Goal: Transaction & Acquisition: Book appointment/travel/reservation

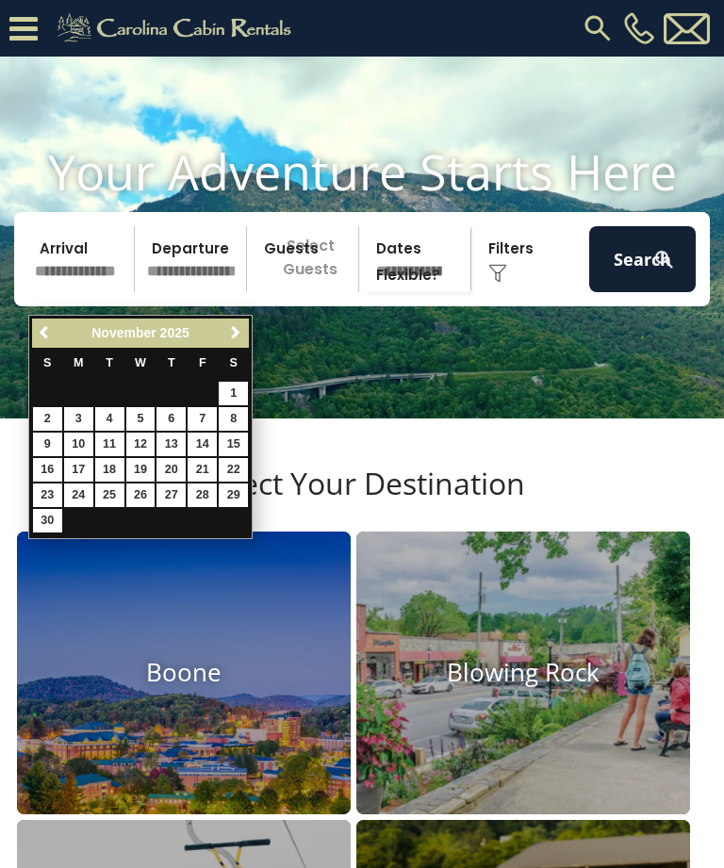
click at [203, 417] on link "7" at bounding box center [201, 419] width 29 height 24
type input "*******"
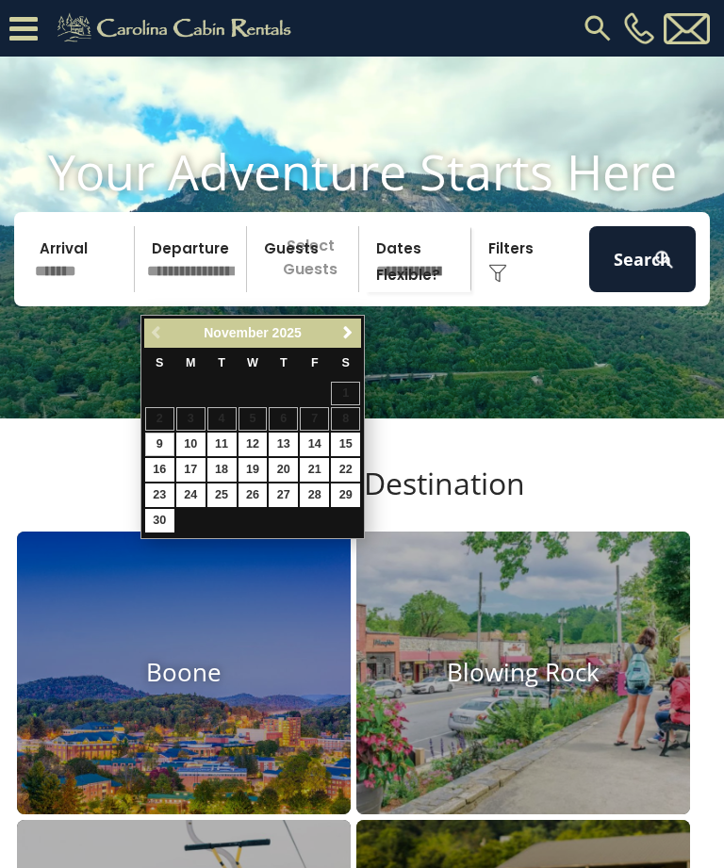
click at [162, 442] on link "9" at bounding box center [159, 444] width 29 height 24
type input "*******"
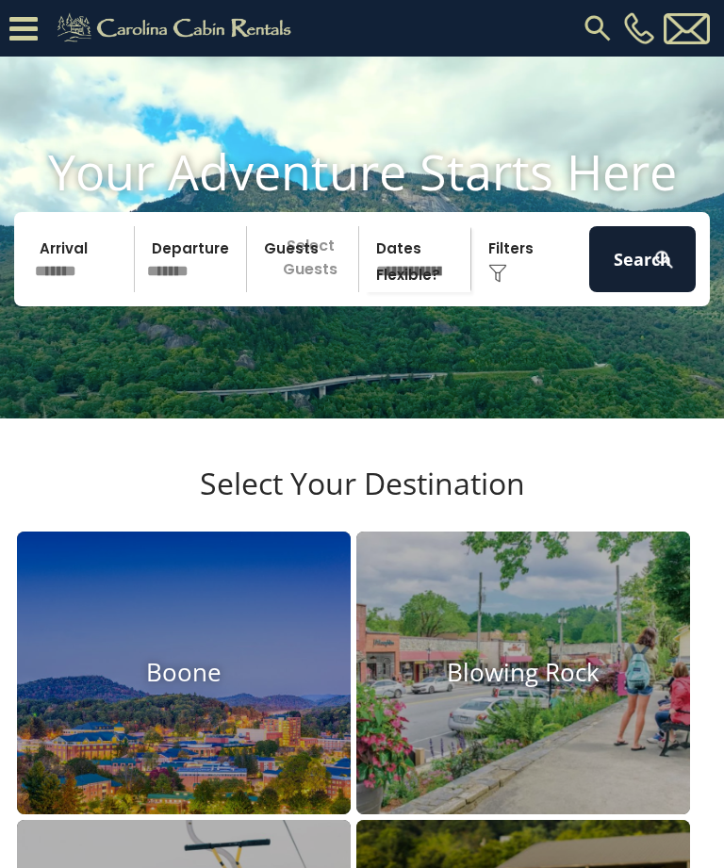
click at [324, 287] on p "Select Guests" at bounding box center [305, 259] width 106 height 66
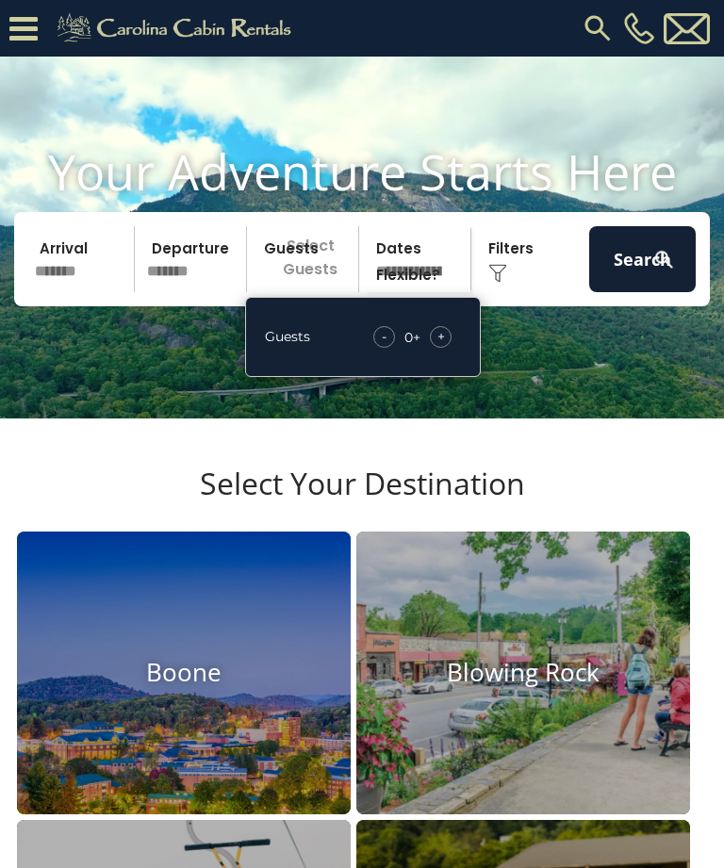
click at [443, 346] on span "+" at bounding box center [441, 336] width 8 height 19
click at [438, 346] on span "+" at bounding box center [441, 336] width 8 height 19
click at [441, 346] on span "+" at bounding box center [441, 336] width 8 height 19
click at [439, 346] on span "+" at bounding box center [441, 336] width 8 height 19
click at [503, 283] on div "Click to Choose" at bounding box center [530, 259] width 106 height 66
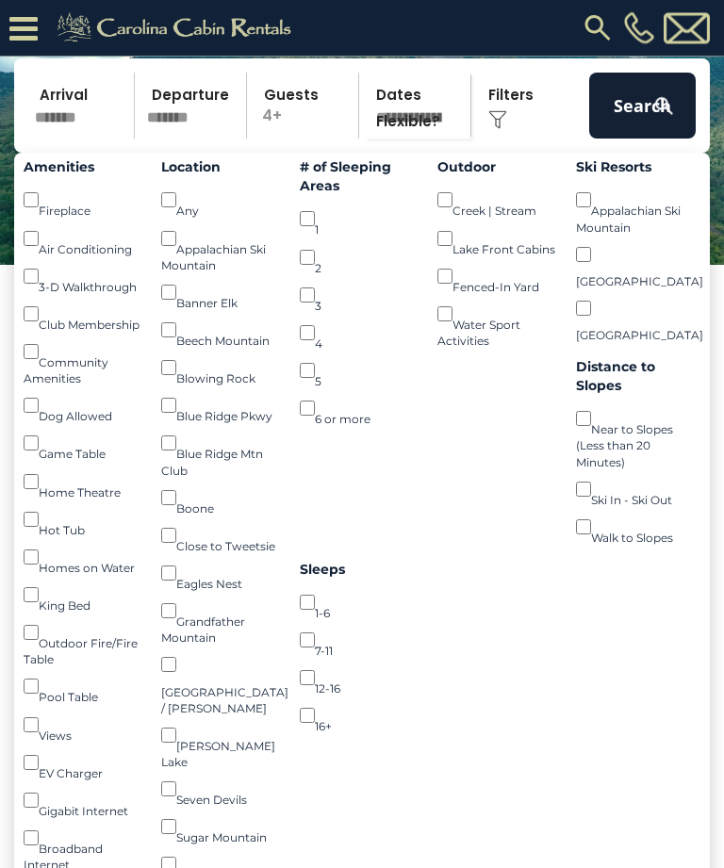
scroll to position [146, 0]
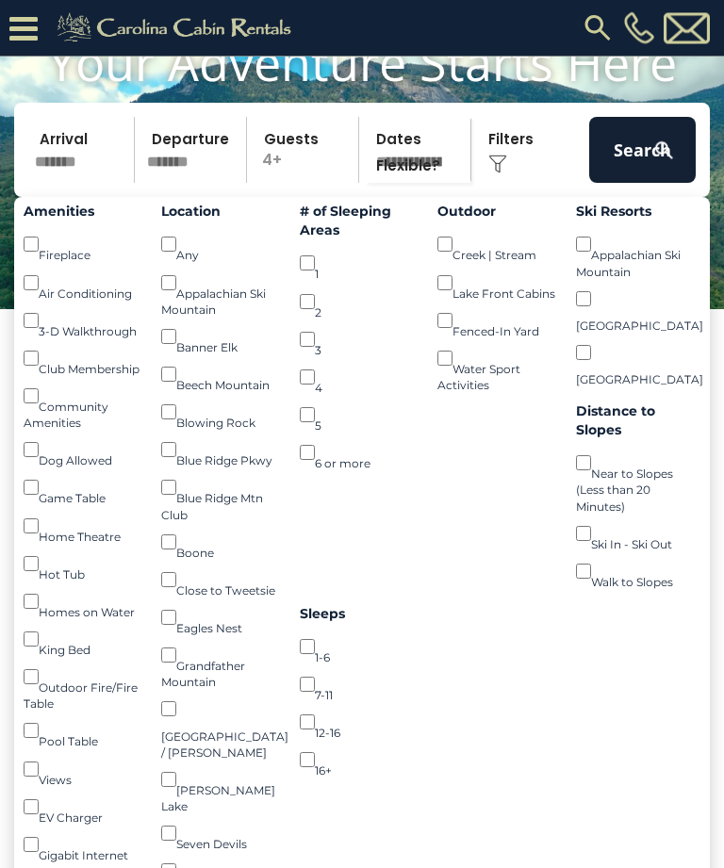
click at [623, 181] on button "Search" at bounding box center [642, 151] width 106 height 66
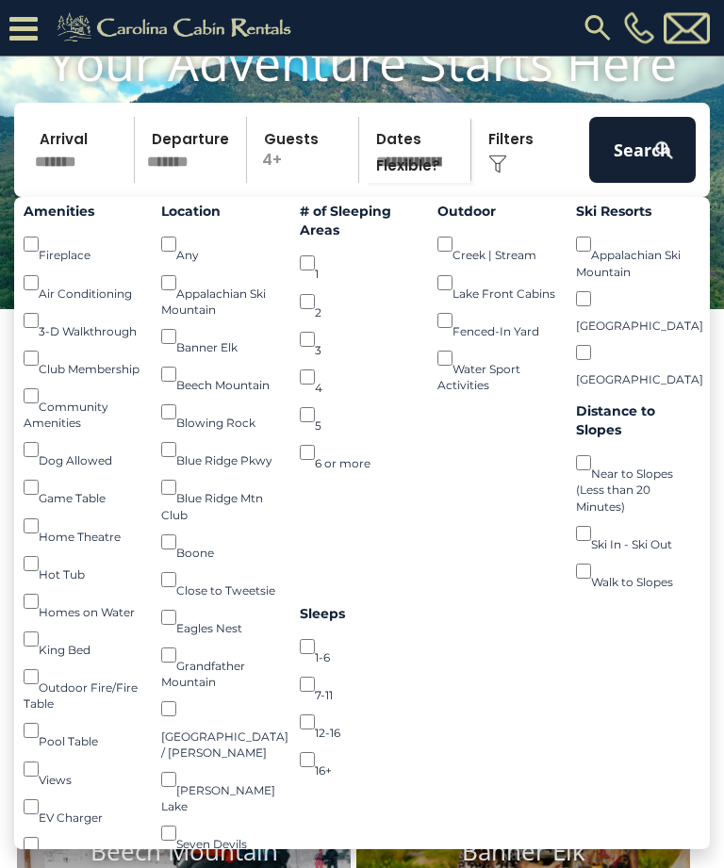
scroll to position [147, 0]
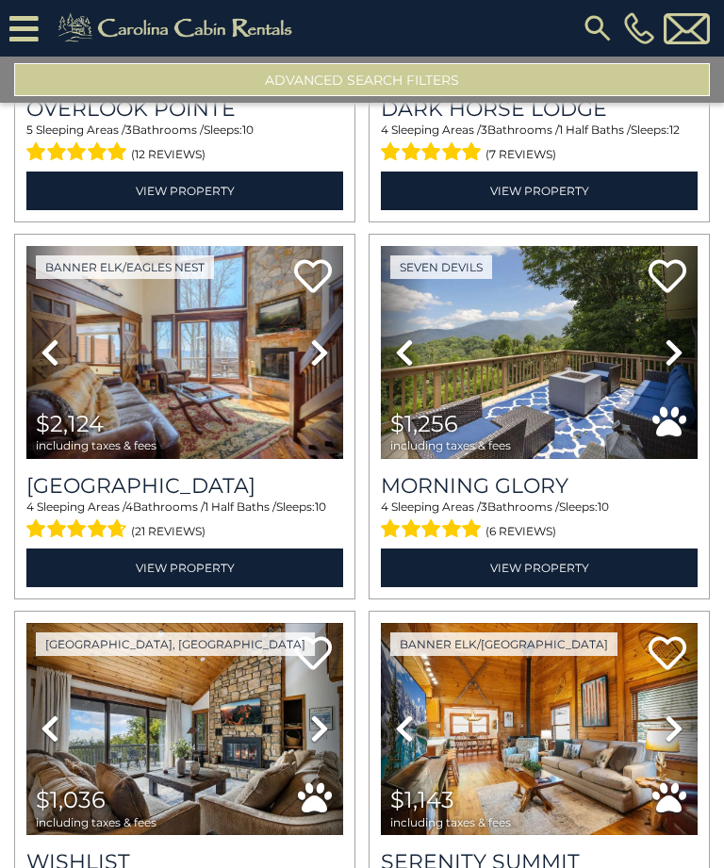
scroll to position [307, 0]
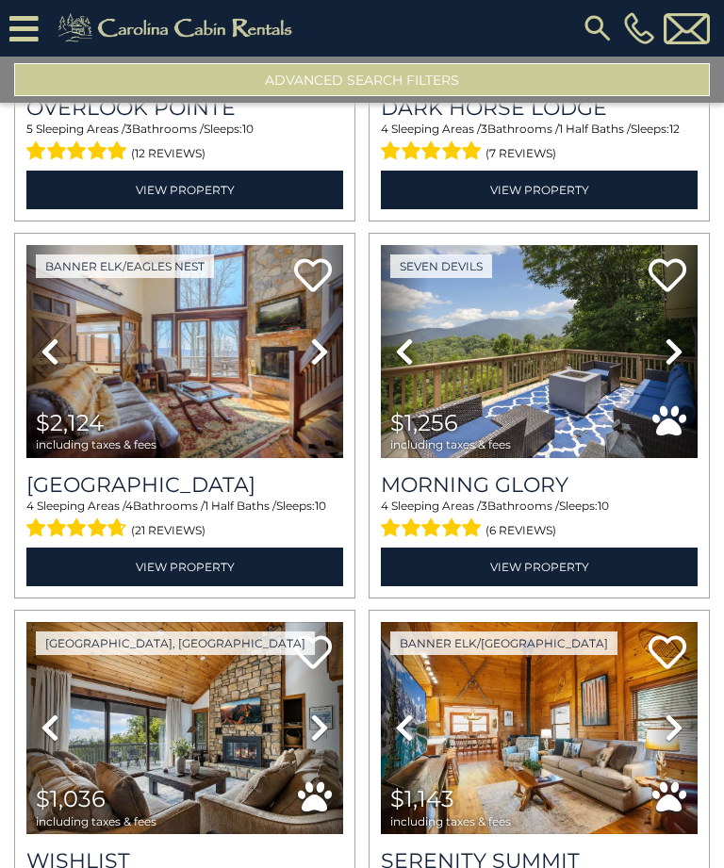
click at [322, 363] on icon at bounding box center [319, 351] width 19 height 30
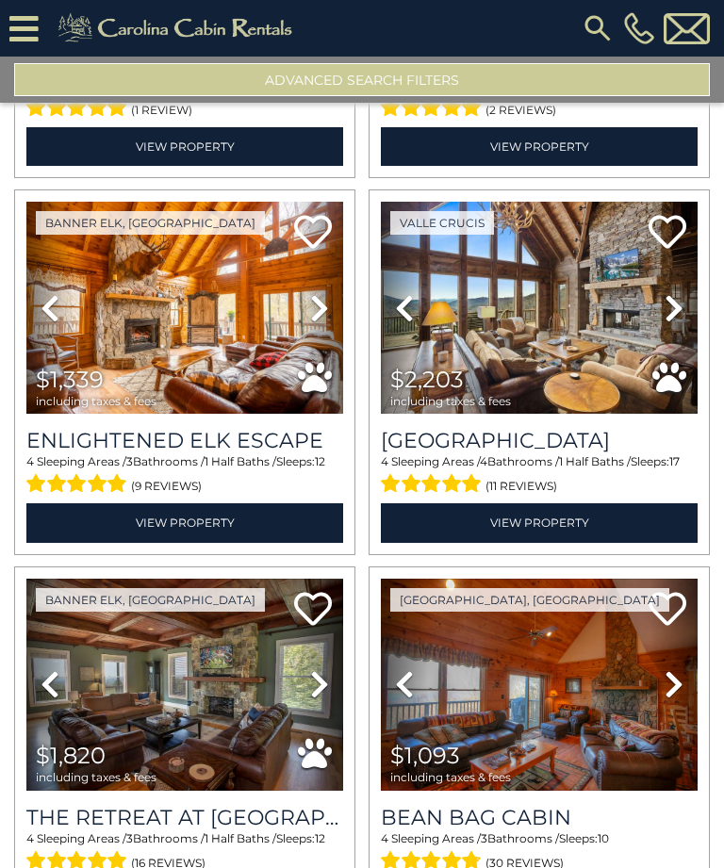
scroll to position [1114, 0]
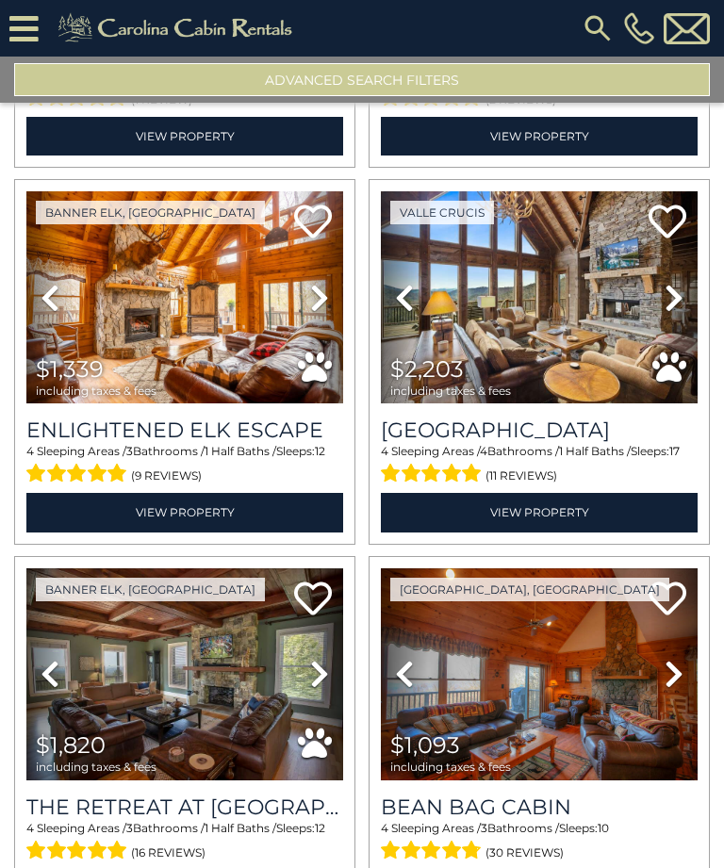
click at [668, 311] on icon at bounding box center [673, 298] width 19 height 30
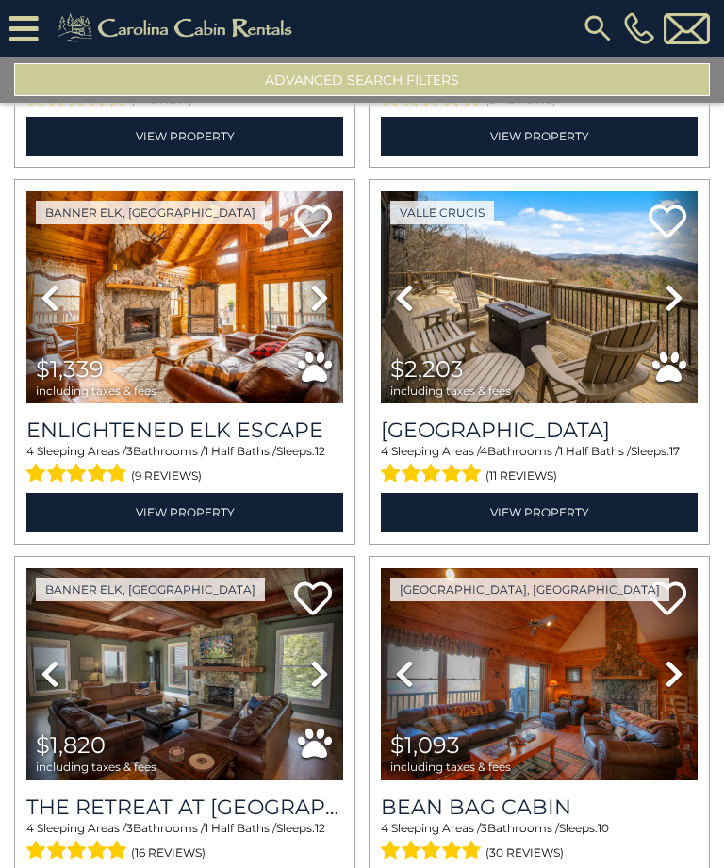
click at [669, 313] on icon at bounding box center [673, 298] width 19 height 30
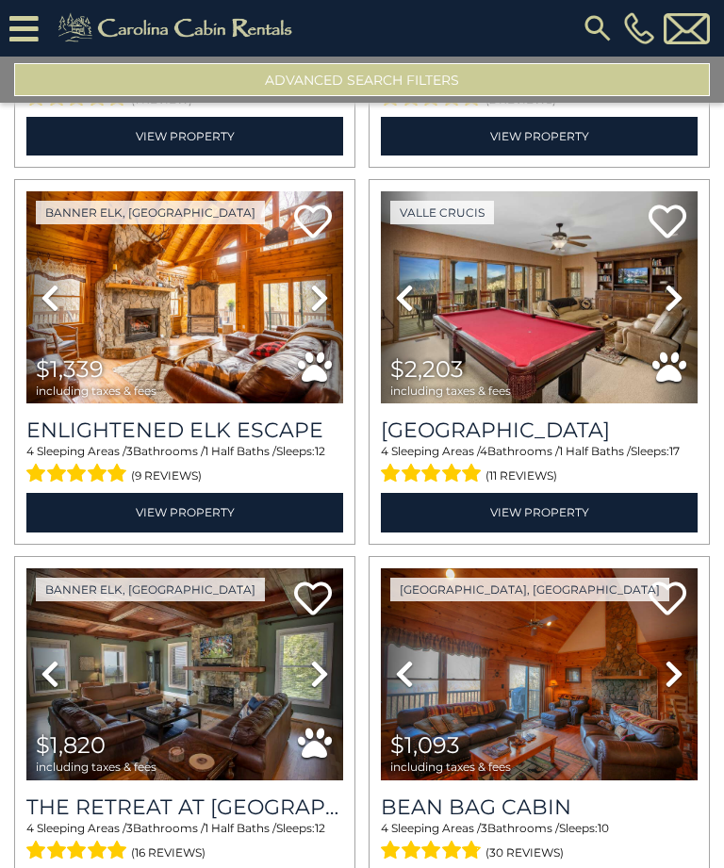
click at [672, 311] on icon at bounding box center [673, 298] width 19 height 30
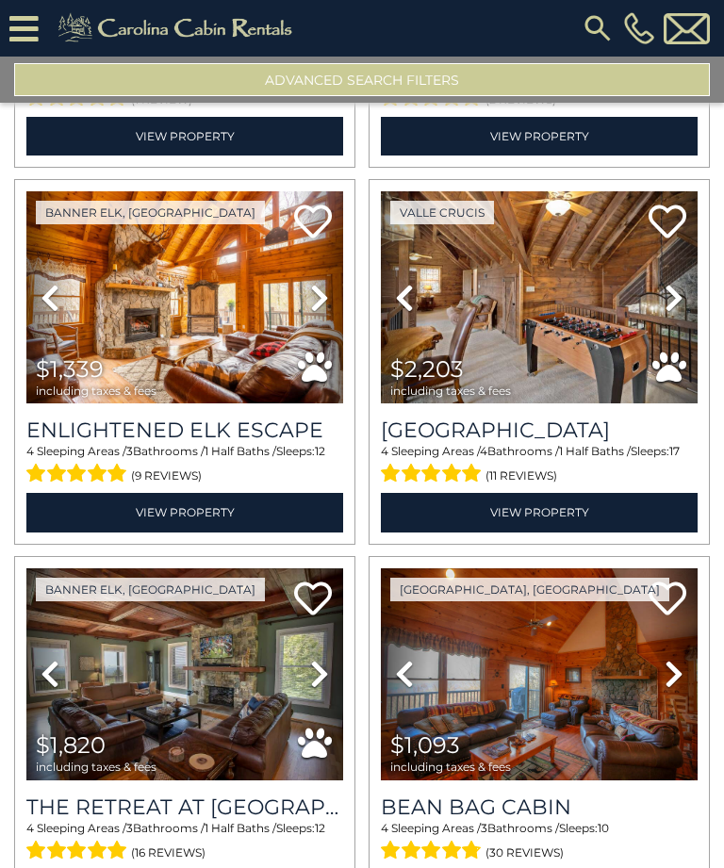
click at [672, 310] on icon at bounding box center [673, 298] width 19 height 30
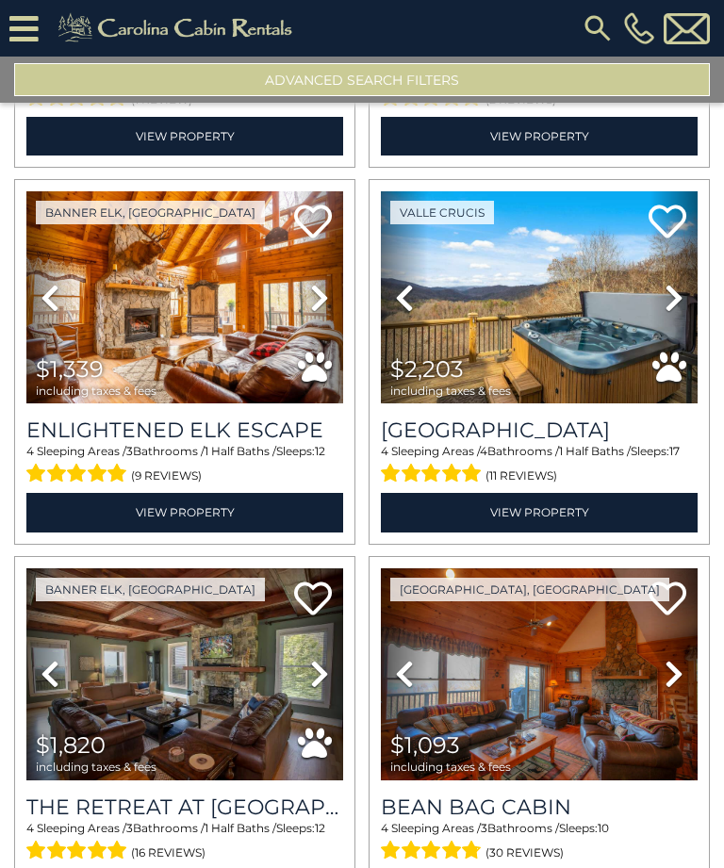
click at [671, 308] on icon at bounding box center [673, 298] width 19 height 30
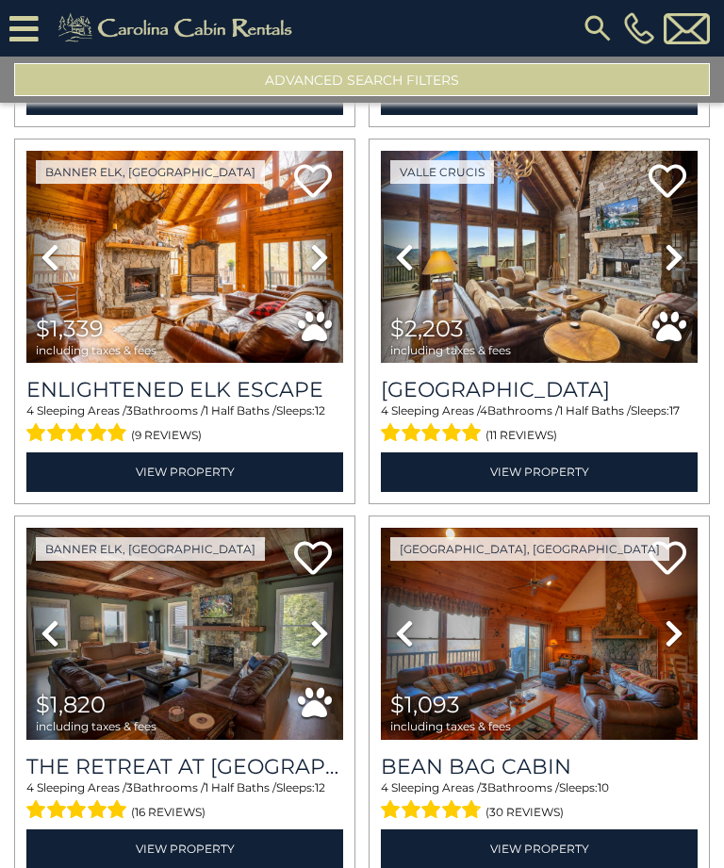
scroll to position [1149, 0]
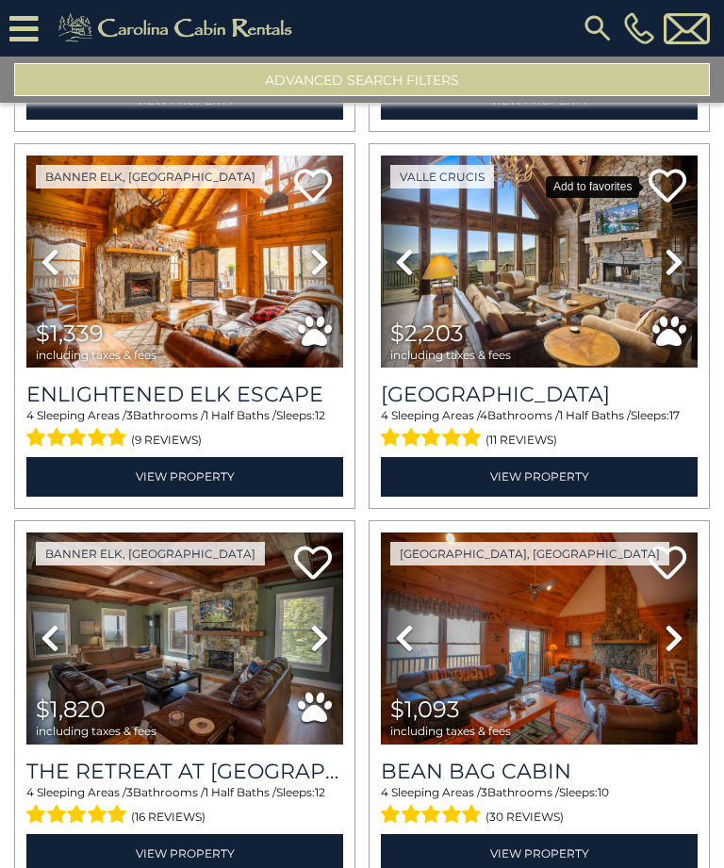
click at [663, 194] on icon at bounding box center [667, 186] width 38 height 38
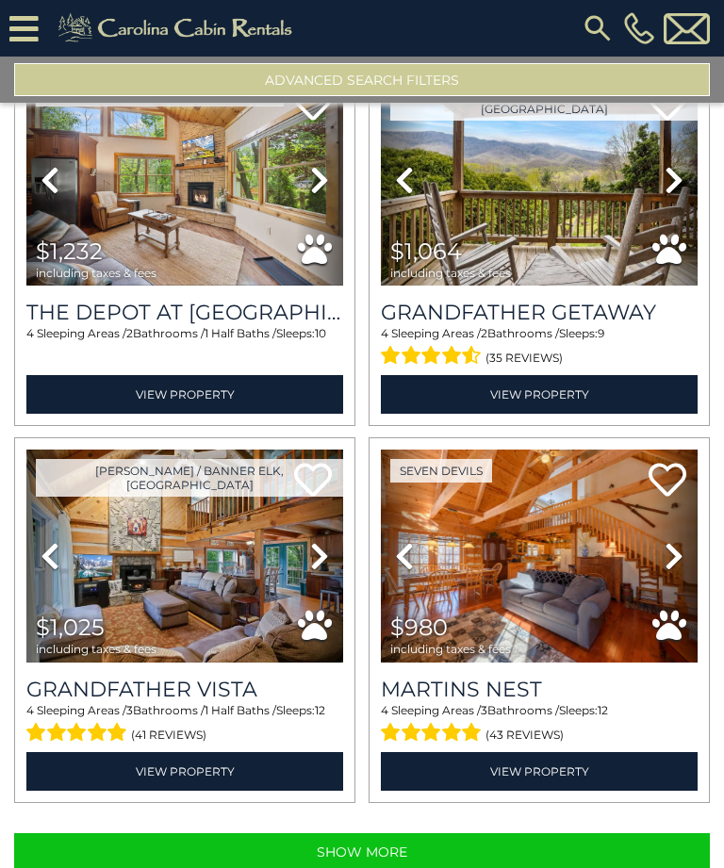
scroll to position [4992, 0]
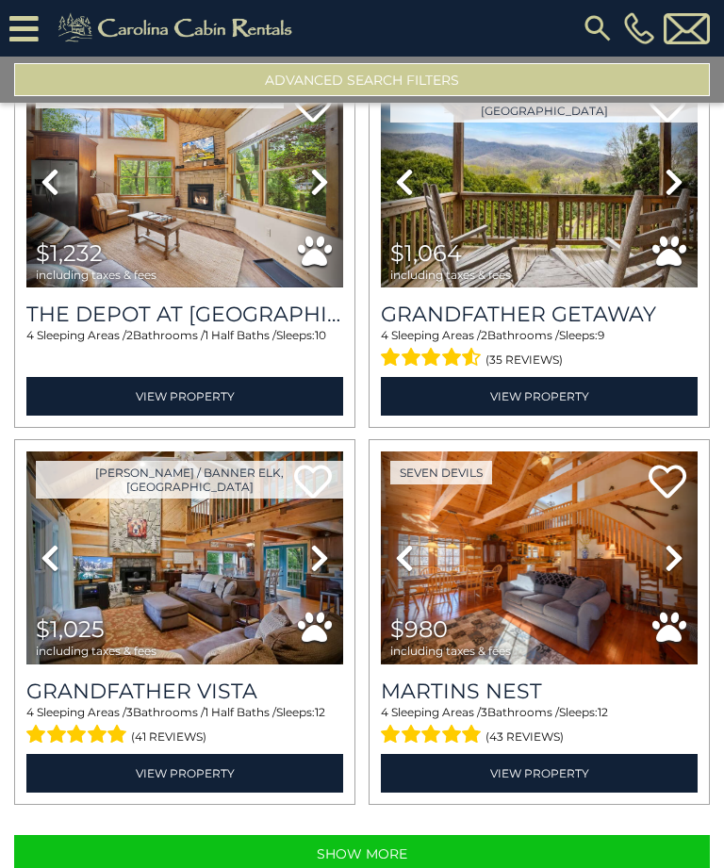
click at [599, 852] on button "Show More" at bounding box center [361, 854] width 695 height 38
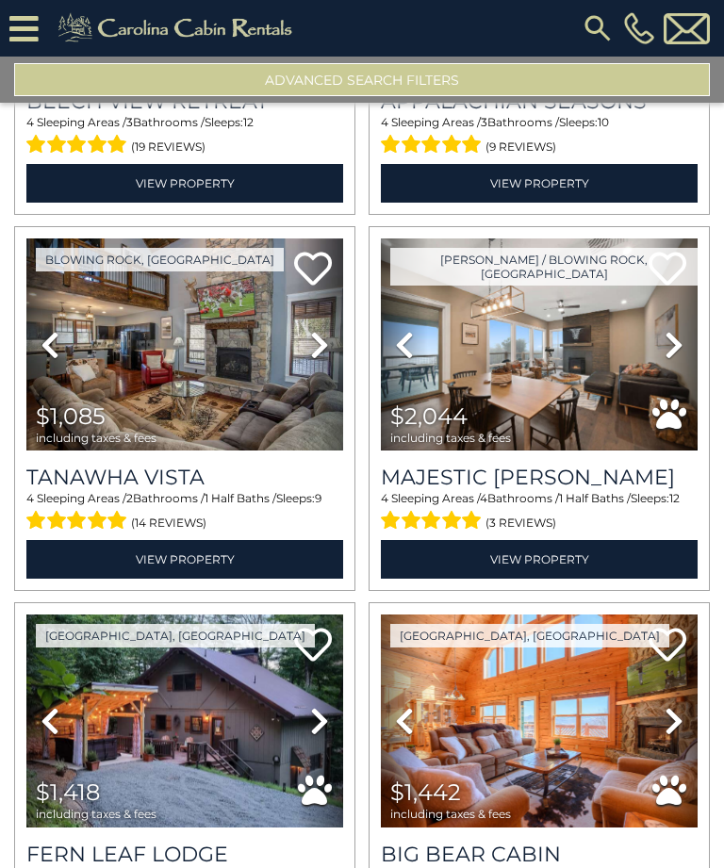
scroll to position [6712, 0]
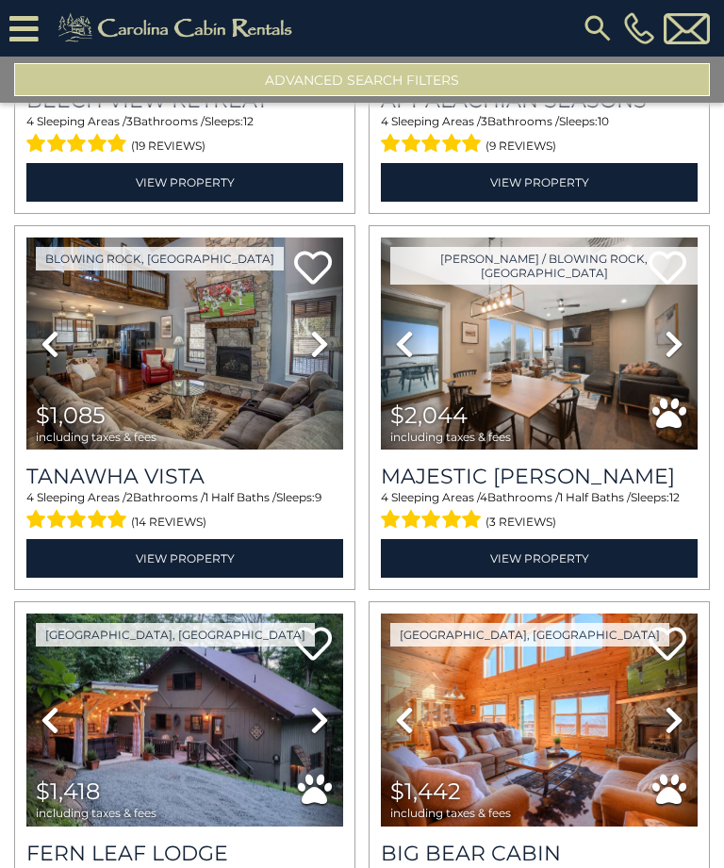
click at [674, 359] on icon at bounding box center [673, 344] width 19 height 30
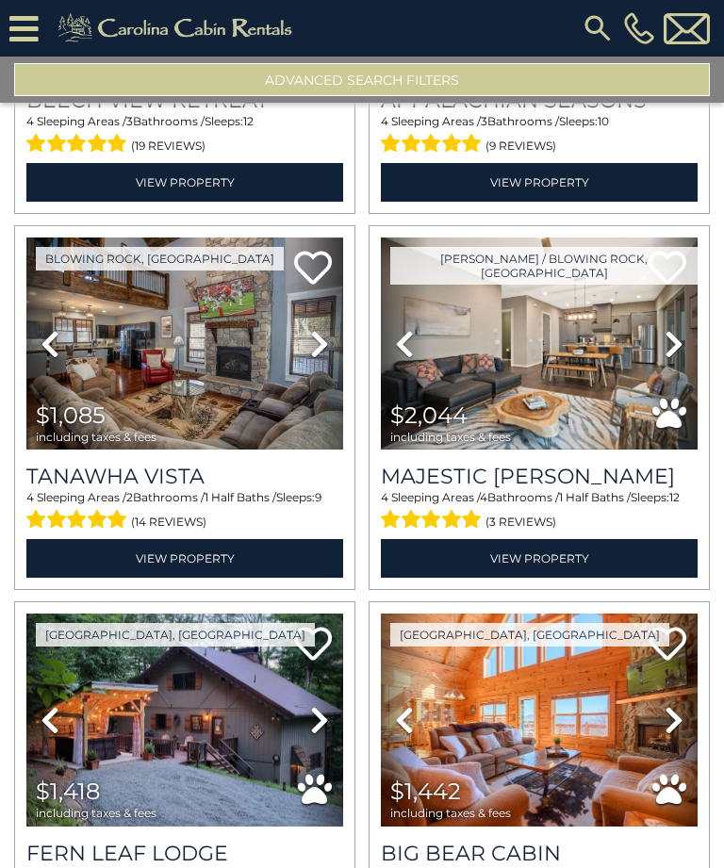
click at [670, 359] on icon at bounding box center [673, 344] width 19 height 30
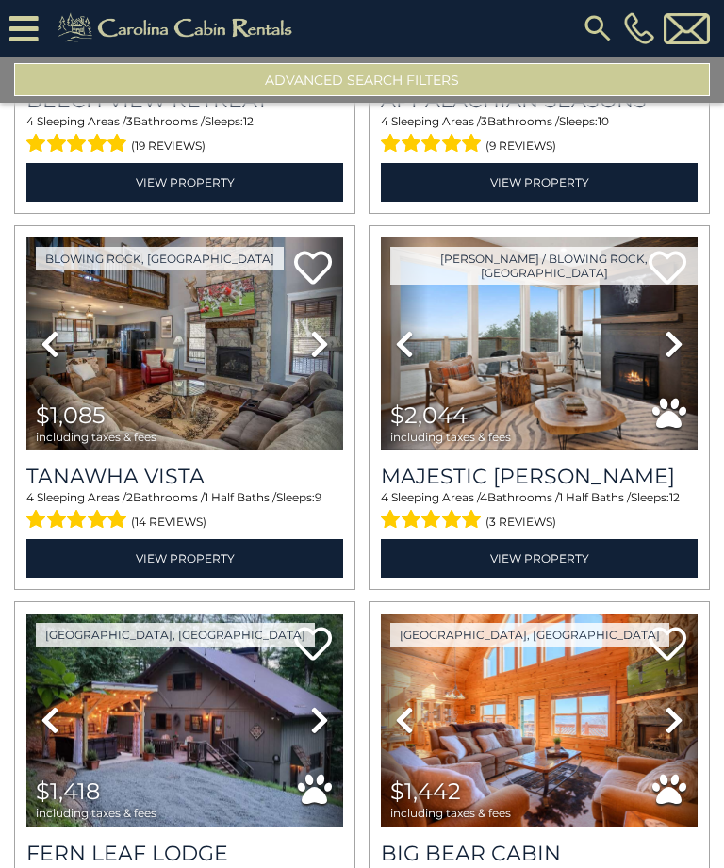
click at [675, 359] on icon at bounding box center [673, 344] width 19 height 30
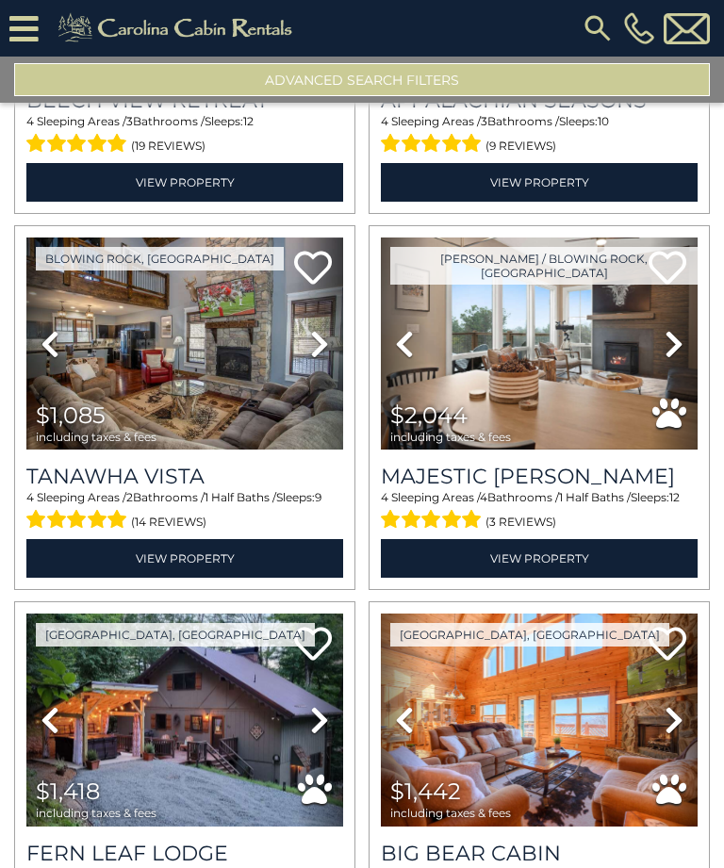
click at [669, 359] on icon at bounding box center [673, 344] width 19 height 30
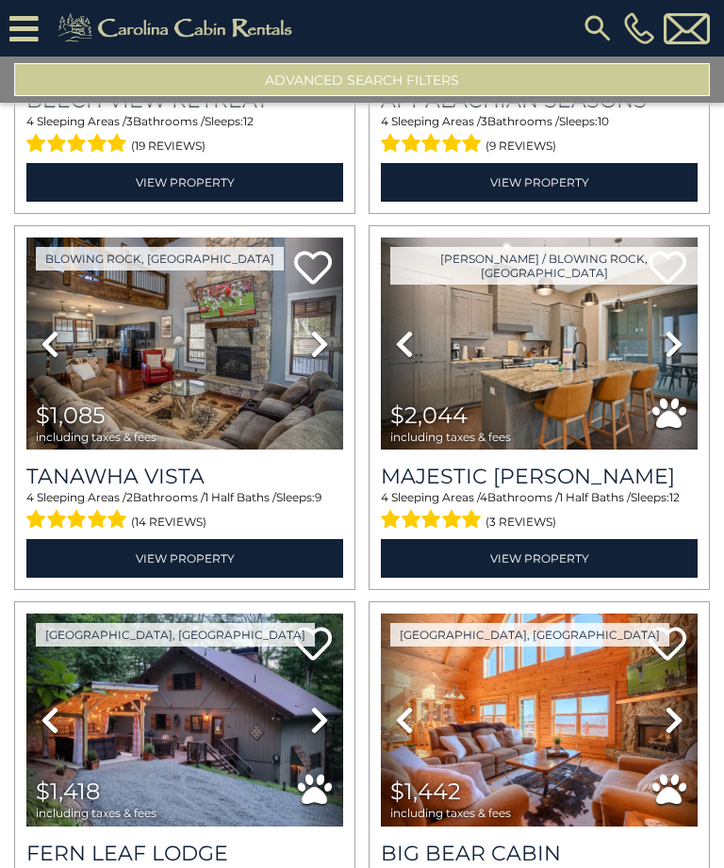
click at [674, 359] on icon at bounding box center [673, 344] width 19 height 30
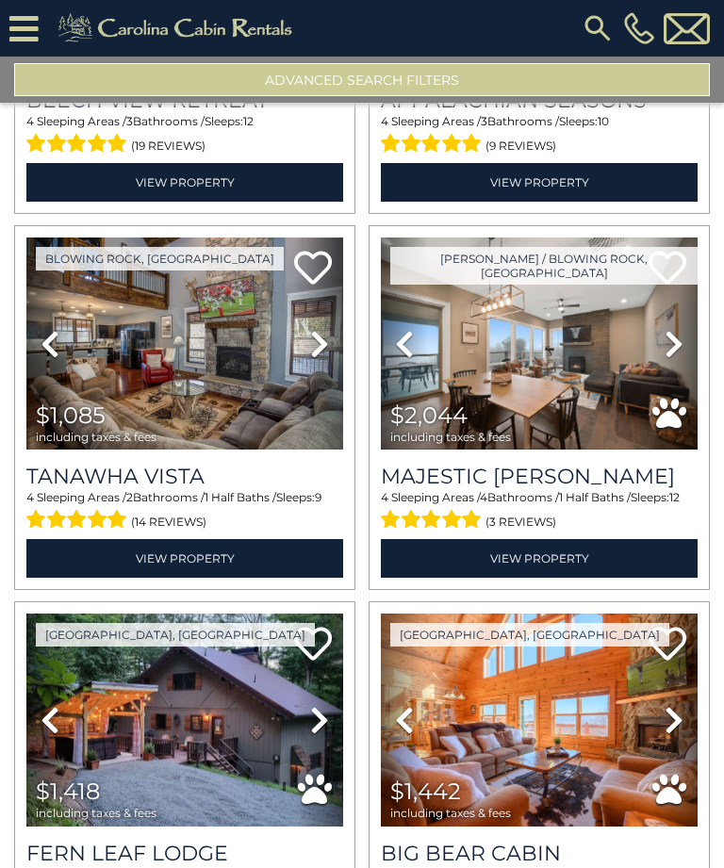
click at [670, 359] on icon at bounding box center [673, 344] width 19 height 30
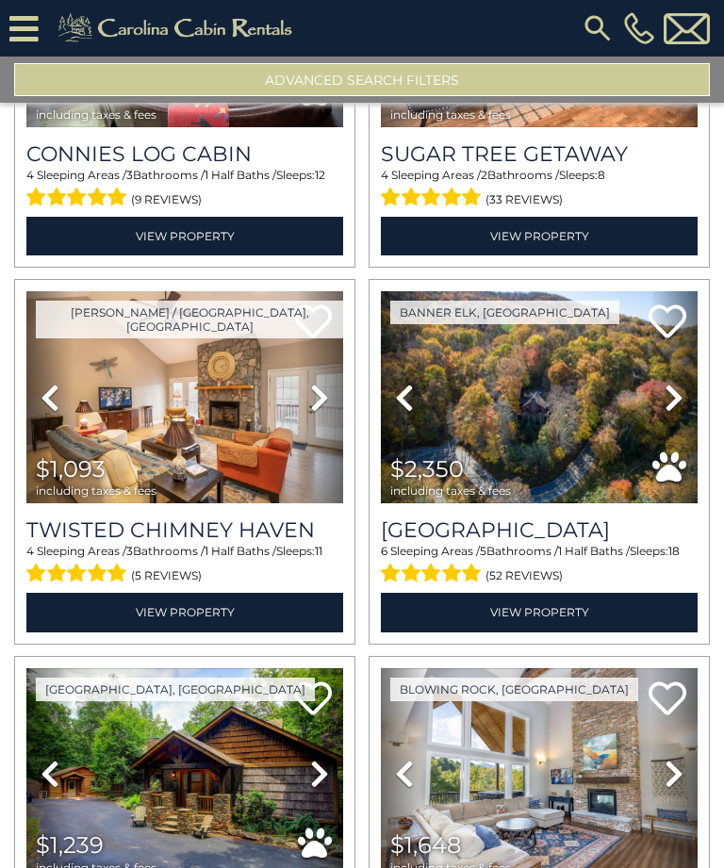
scroll to position [7788, 0]
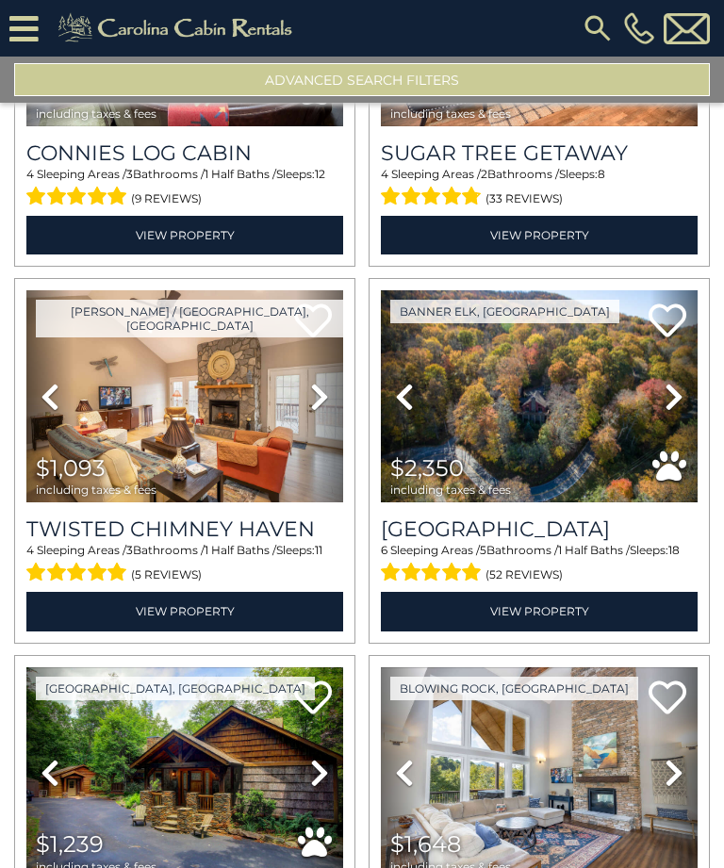
click at [676, 412] on icon at bounding box center [673, 397] width 19 height 30
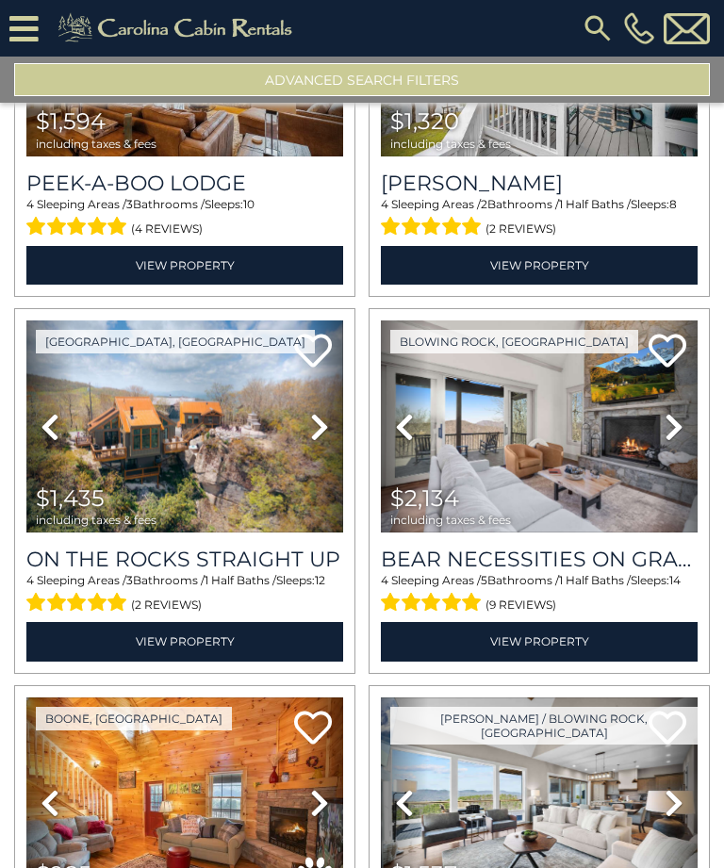
scroll to position [9654, 0]
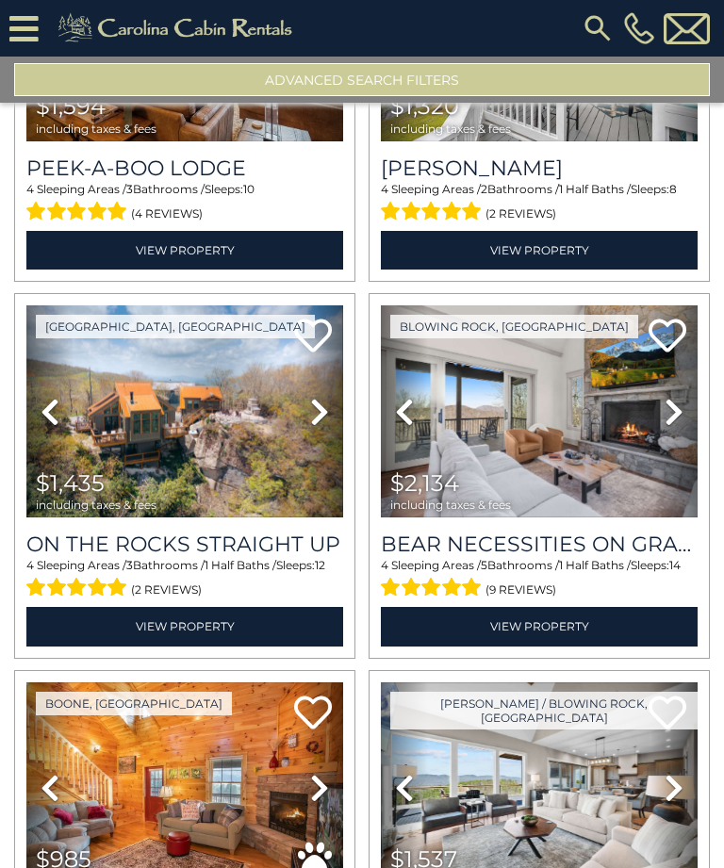
click at [675, 427] on icon at bounding box center [673, 412] width 19 height 30
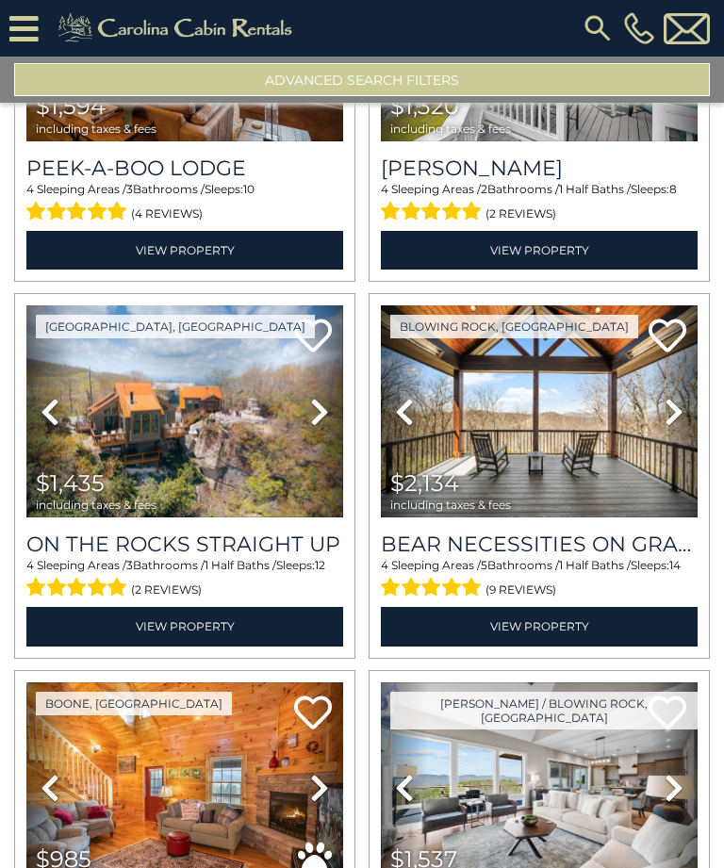
click at [672, 427] on icon at bounding box center [673, 412] width 19 height 30
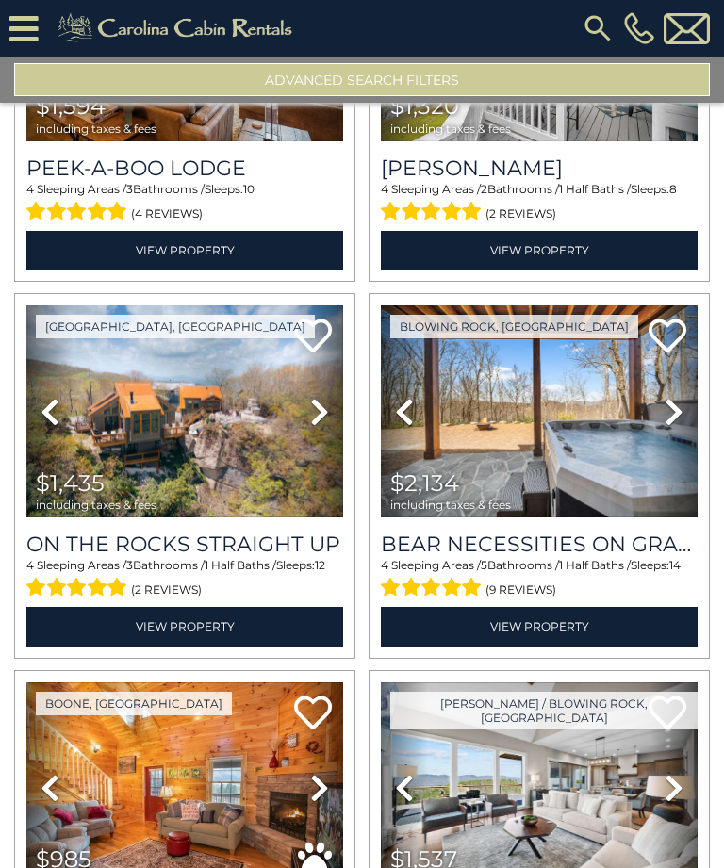
click at [671, 427] on icon at bounding box center [673, 412] width 19 height 30
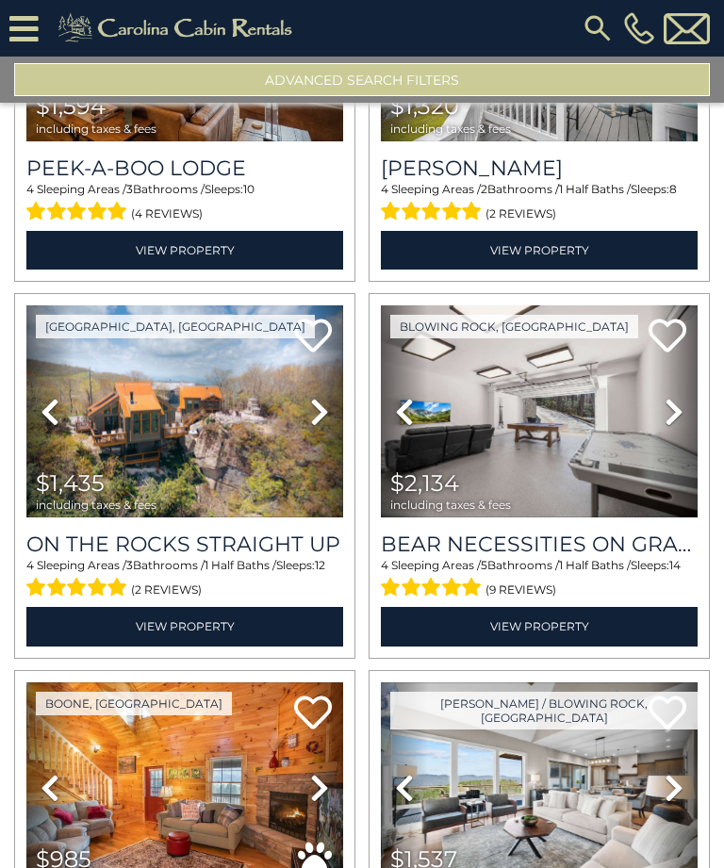
click at [675, 427] on icon at bounding box center [673, 412] width 19 height 30
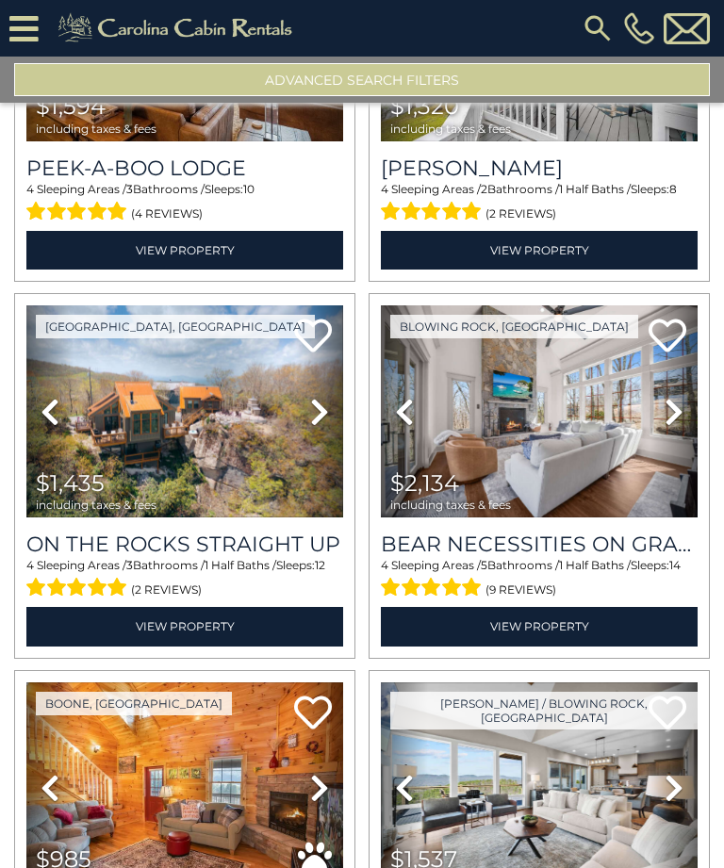
click at [670, 427] on icon at bounding box center [673, 412] width 19 height 30
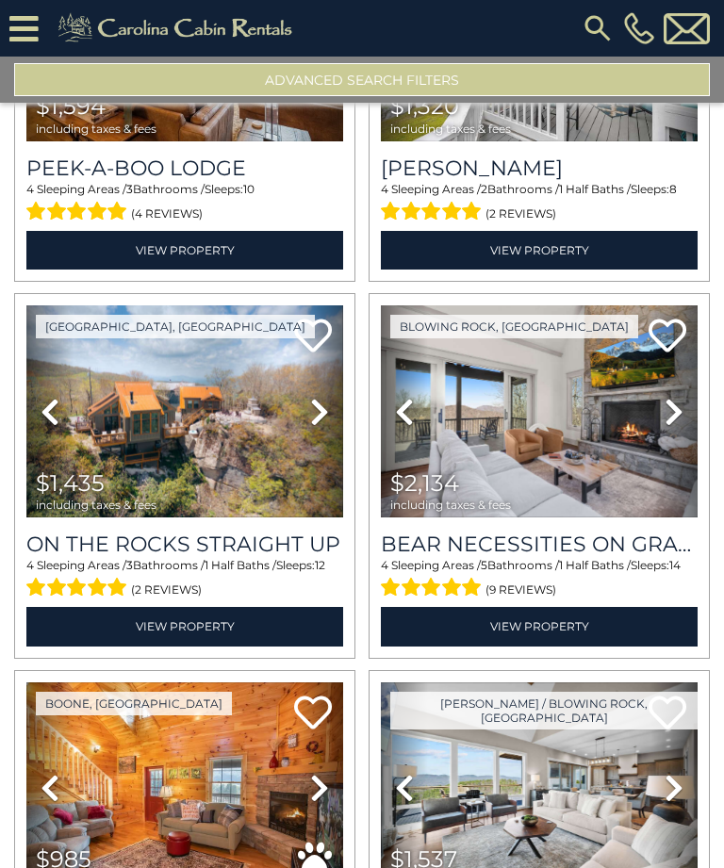
click at [672, 427] on icon at bounding box center [673, 412] width 19 height 30
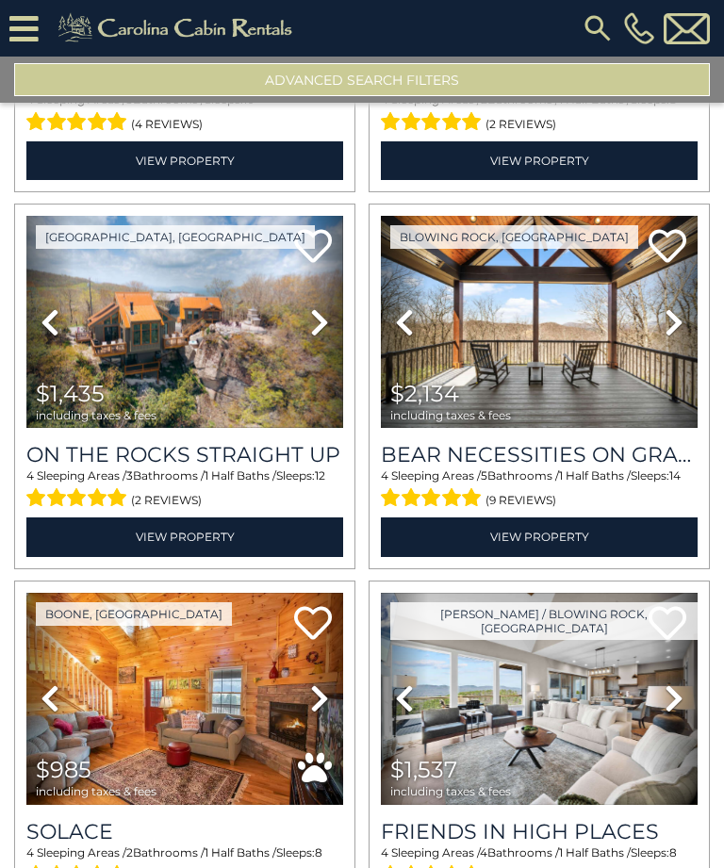
scroll to position [9745, 0]
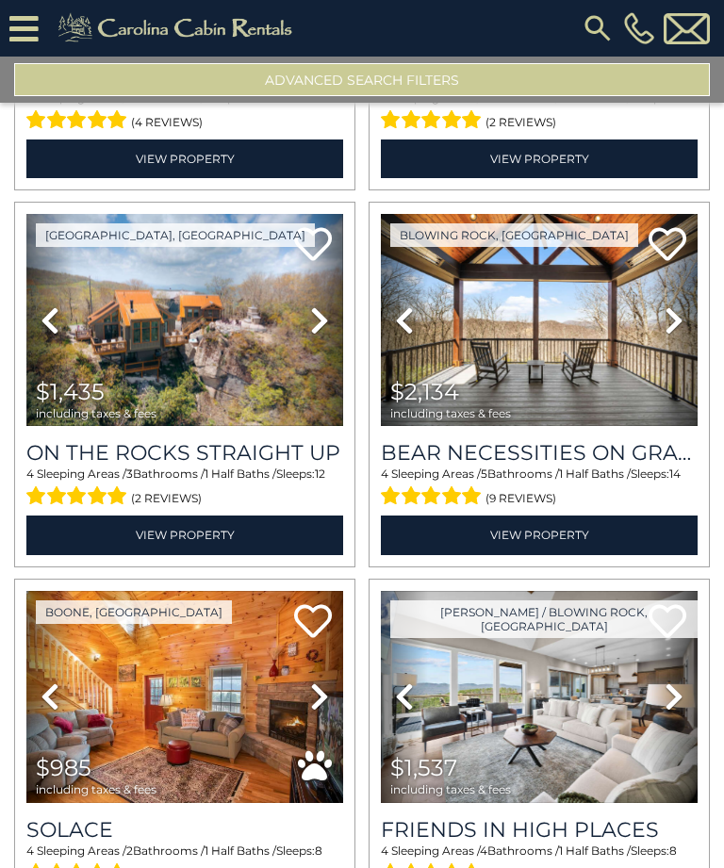
click at [588, 546] on link "View Property" at bounding box center [539, 534] width 317 height 39
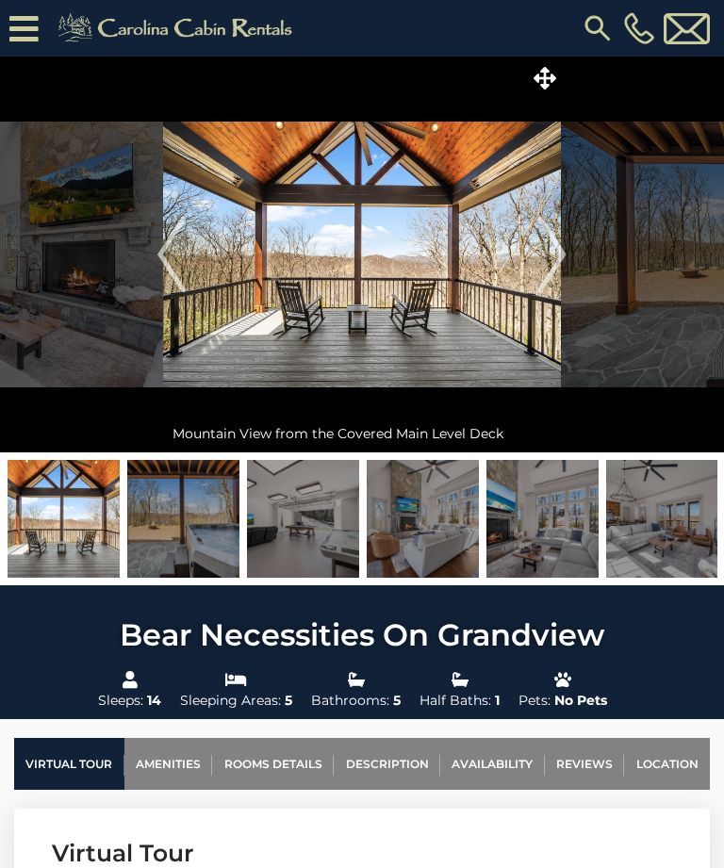
click at [560, 268] on img "Next" at bounding box center [552, 254] width 28 height 75
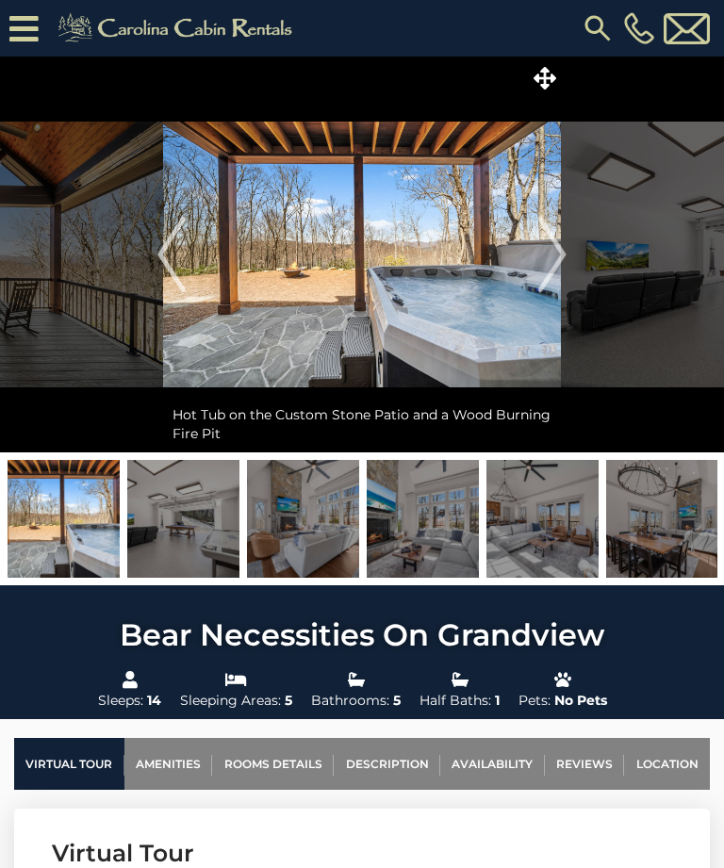
click at [563, 261] on img "Next" at bounding box center [552, 254] width 28 height 75
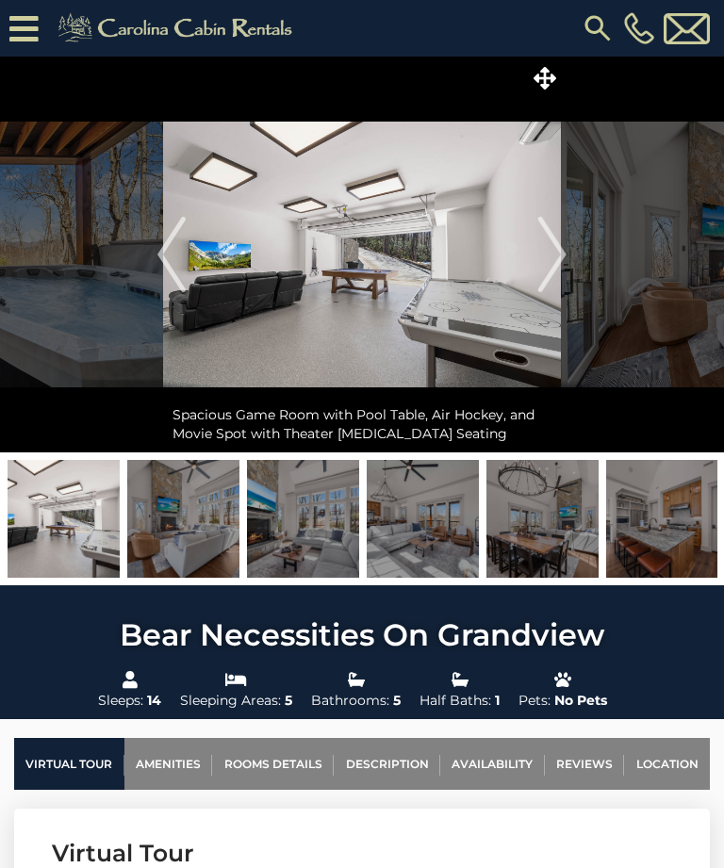
click at [561, 263] on img "Next" at bounding box center [552, 254] width 28 height 75
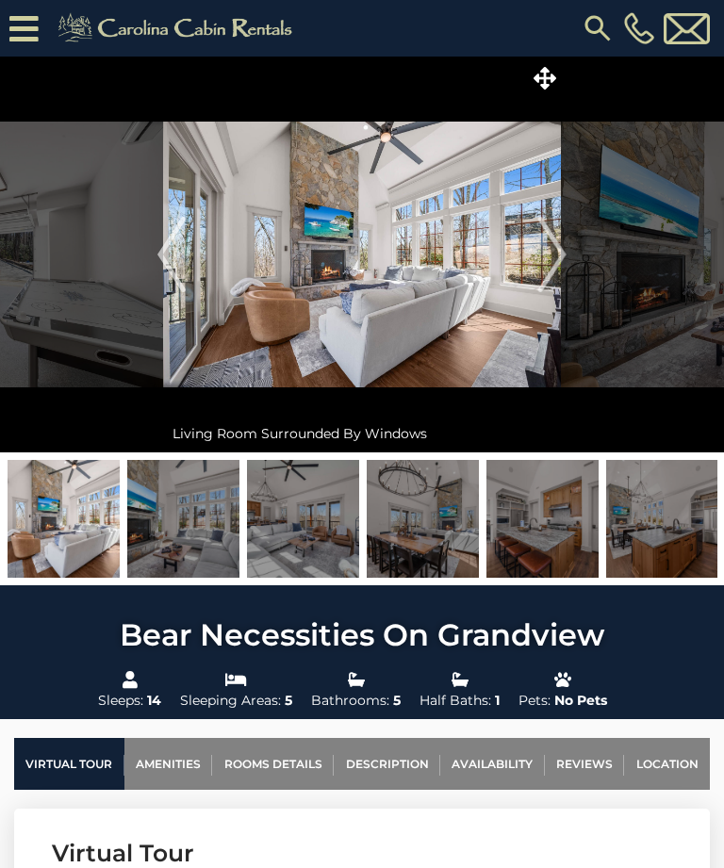
click at [561, 249] on img "Next" at bounding box center [552, 254] width 28 height 75
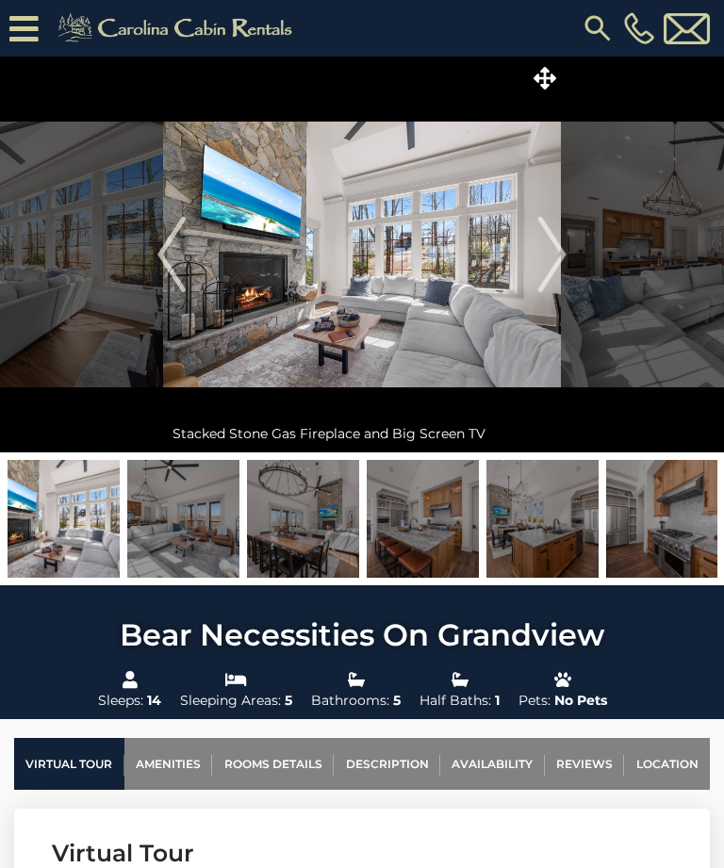
click at [556, 251] on img "Next" at bounding box center [552, 254] width 28 height 75
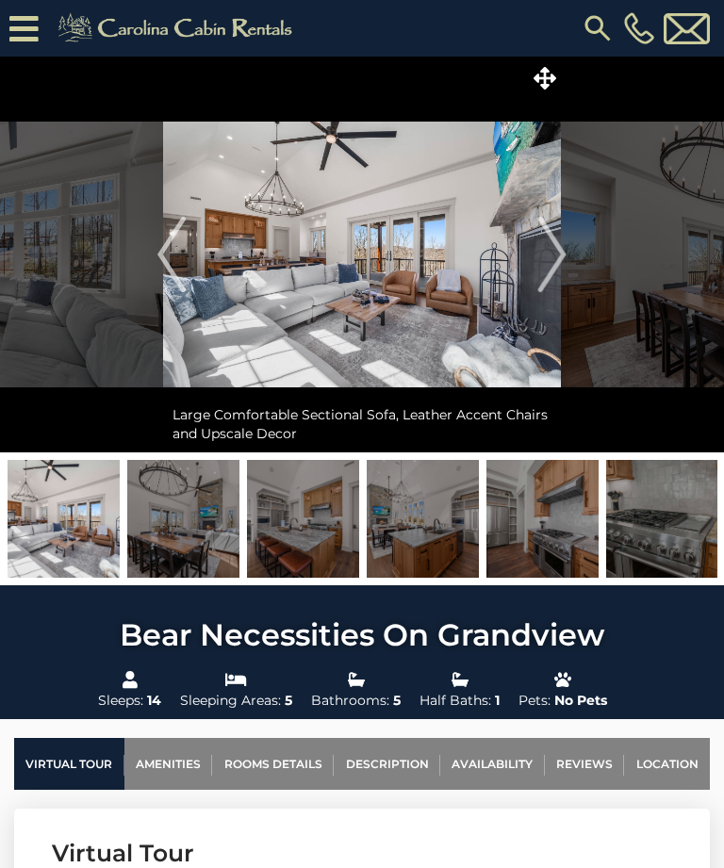
click at [558, 259] on img "Next" at bounding box center [552, 254] width 28 height 75
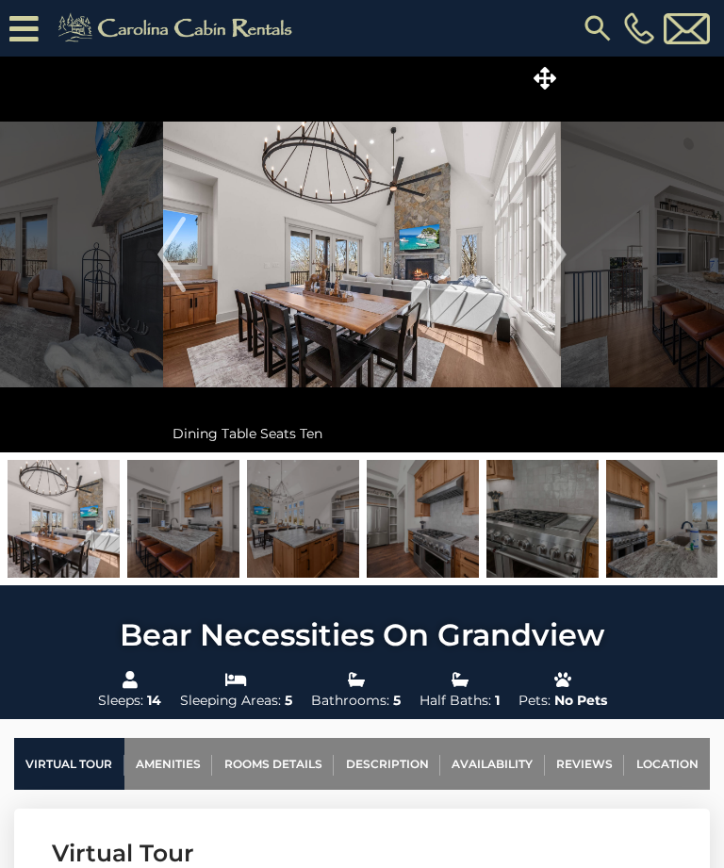
click at [557, 265] on img "Next" at bounding box center [552, 254] width 28 height 75
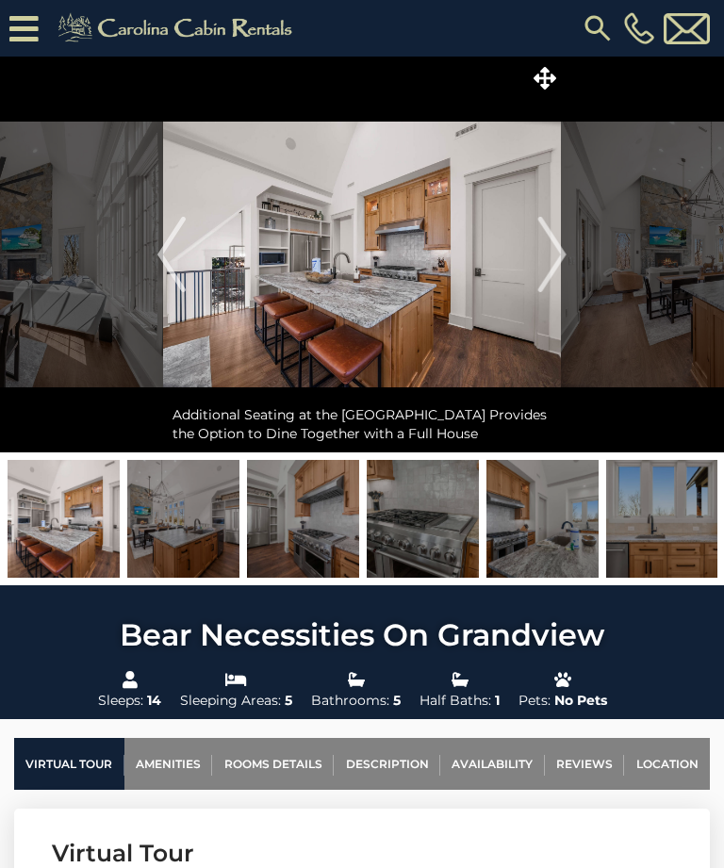
click at [560, 265] on img "Next" at bounding box center [552, 254] width 28 height 75
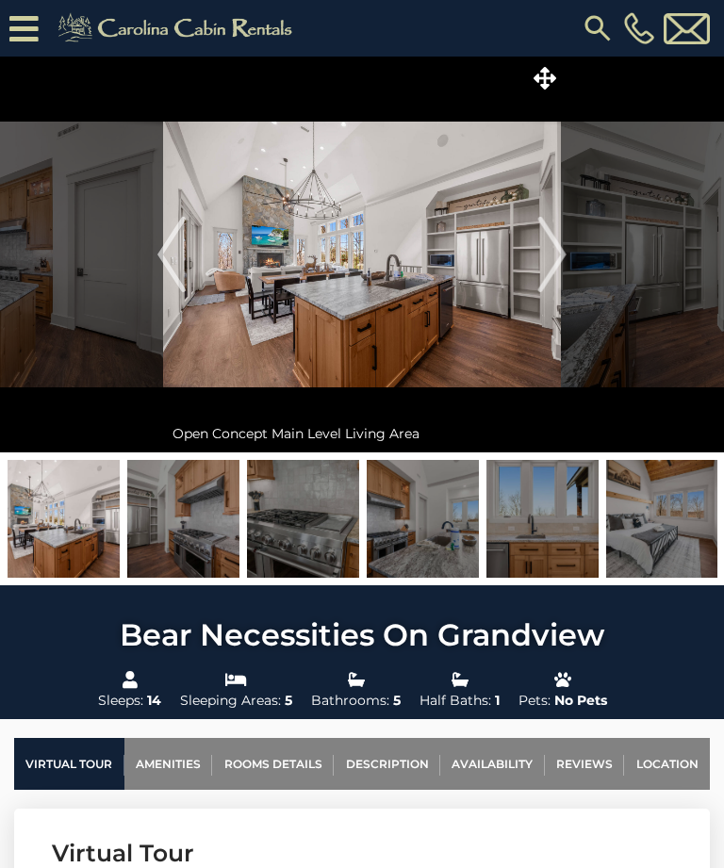
click at [558, 260] on img "Next" at bounding box center [552, 254] width 28 height 75
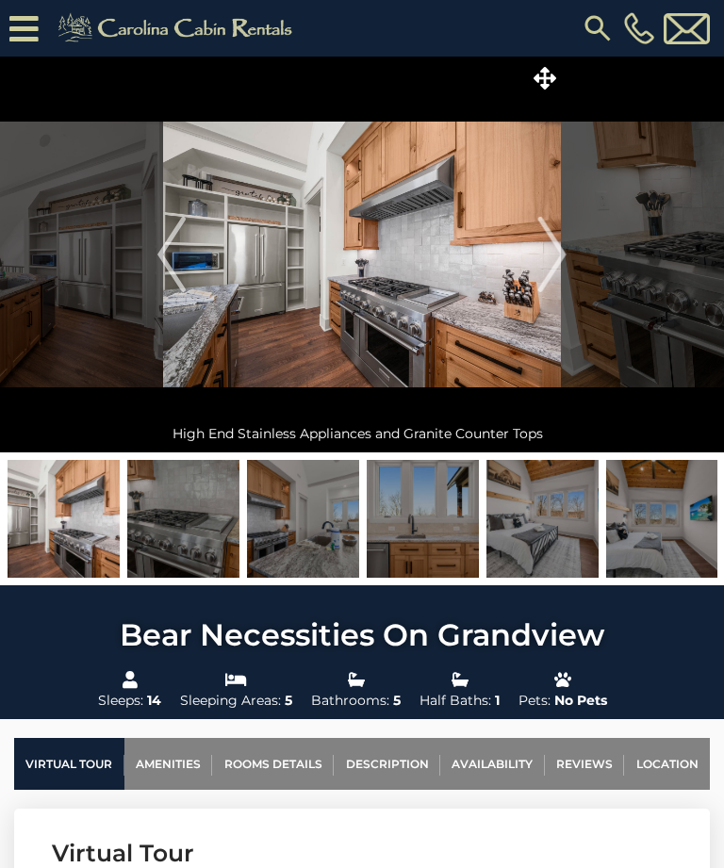
click at [558, 265] on img "Next" at bounding box center [552, 254] width 28 height 75
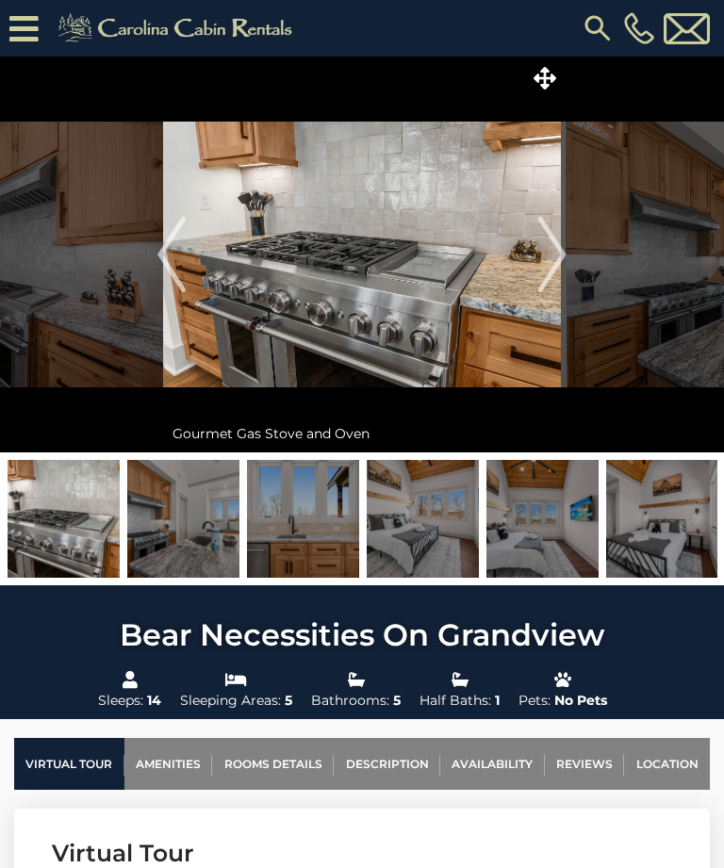
click at [562, 253] on img "Next" at bounding box center [552, 254] width 28 height 75
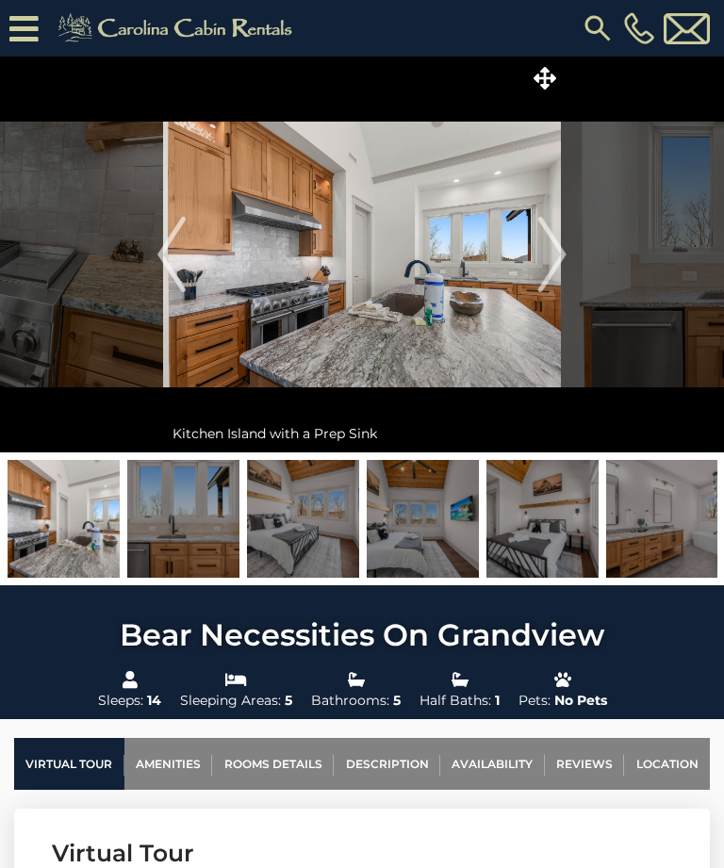
click at [558, 261] on img "Next" at bounding box center [552, 254] width 28 height 75
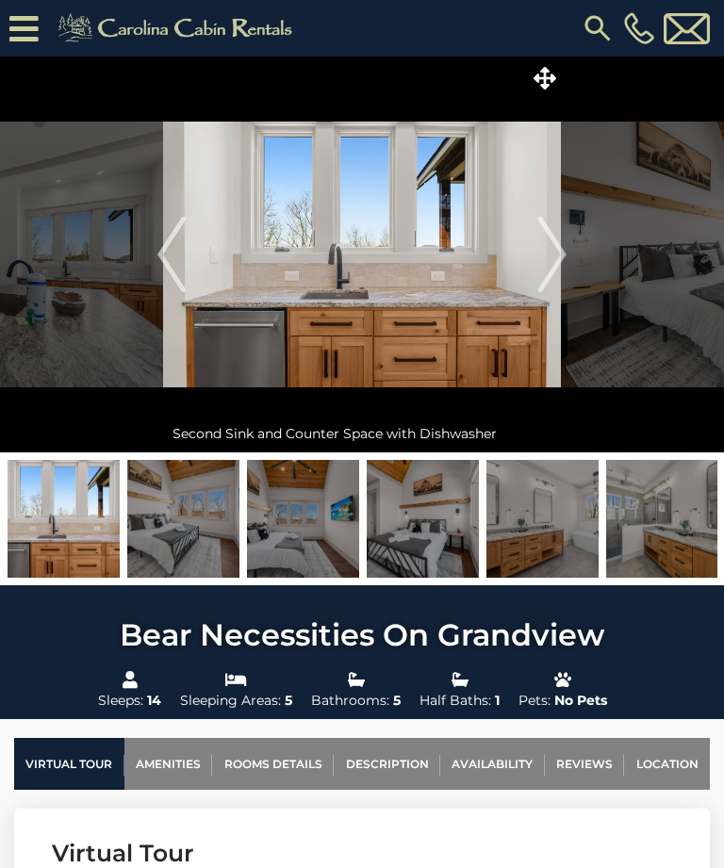
click at [562, 258] on img "Next" at bounding box center [552, 254] width 28 height 75
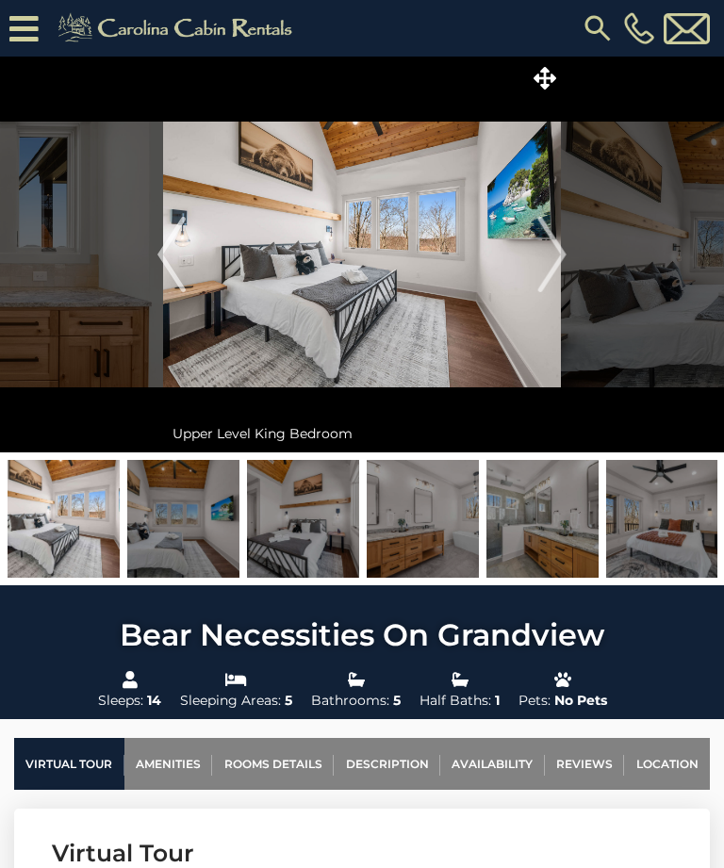
click at [559, 267] on img "Next" at bounding box center [552, 254] width 28 height 75
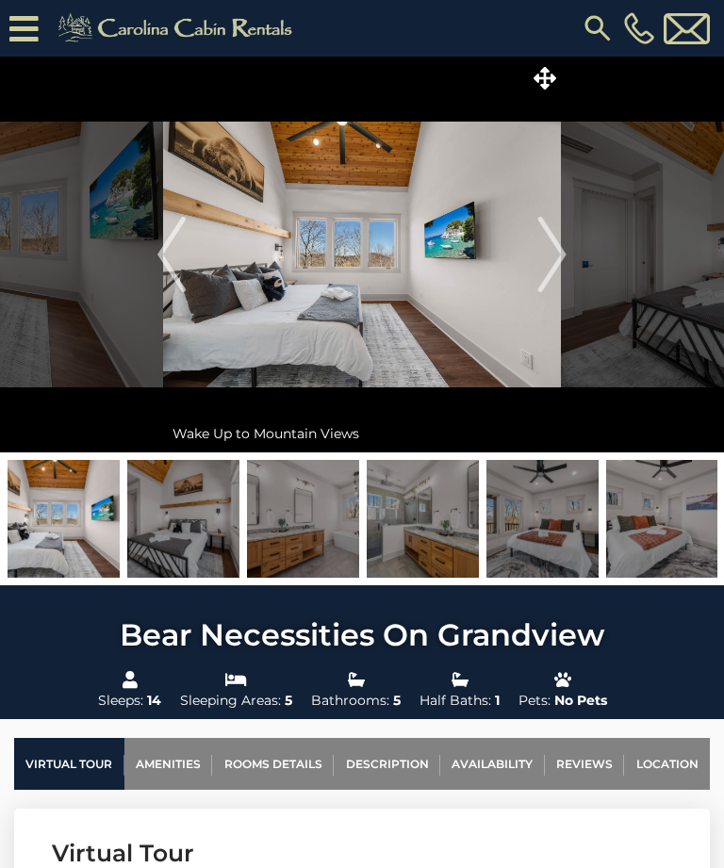
click at [562, 263] on img "Next" at bounding box center [552, 254] width 28 height 75
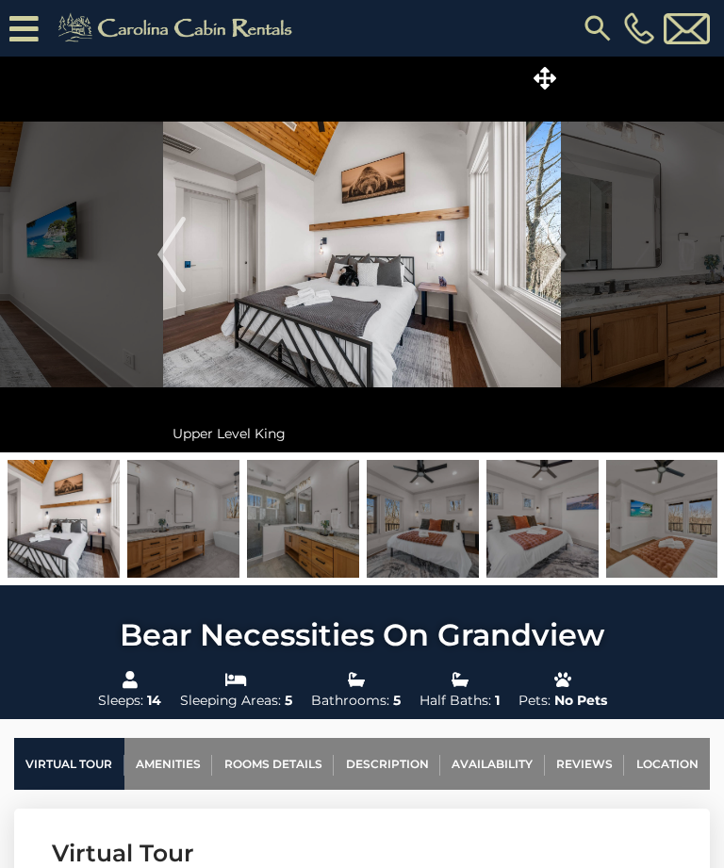
click at [558, 255] on img "Next" at bounding box center [552, 254] width 28 height 75
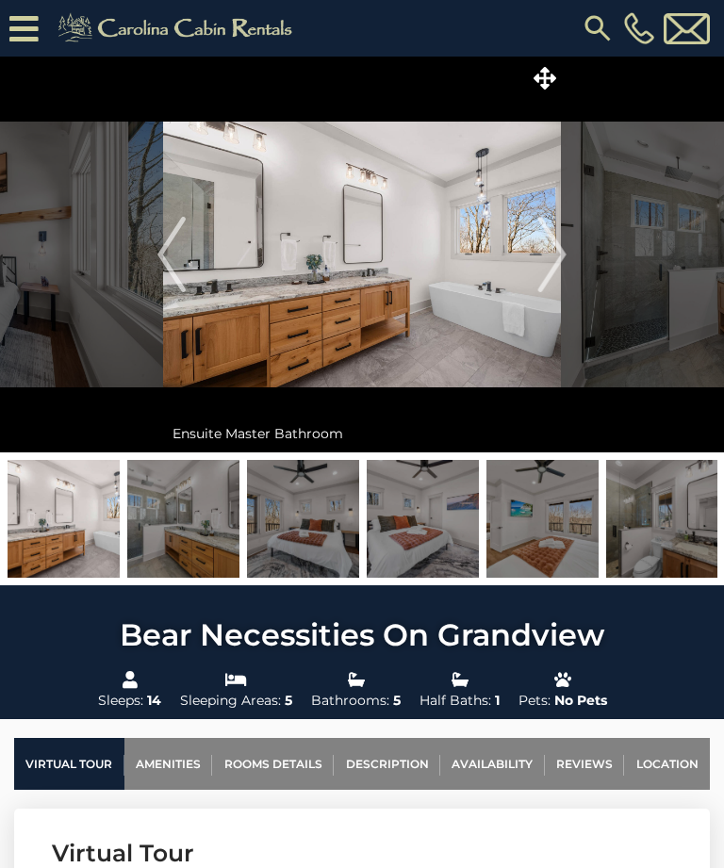
click at [555, 264] on img "Next" at bounding box center [552, 254] width 28 height 75
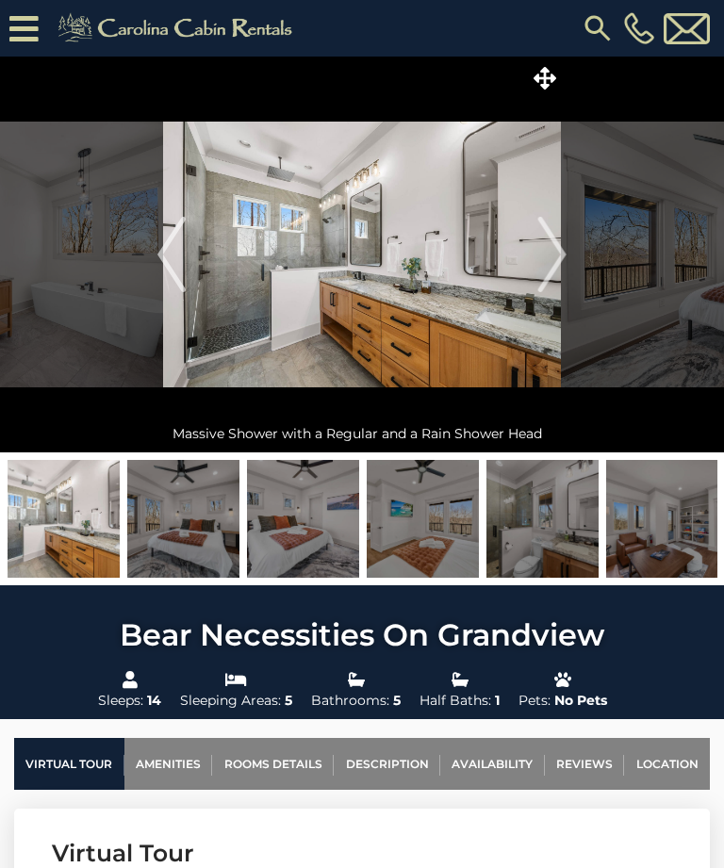
click at [556, 260] on img "Next" at bounding box center [552, 254] width 28 height 75
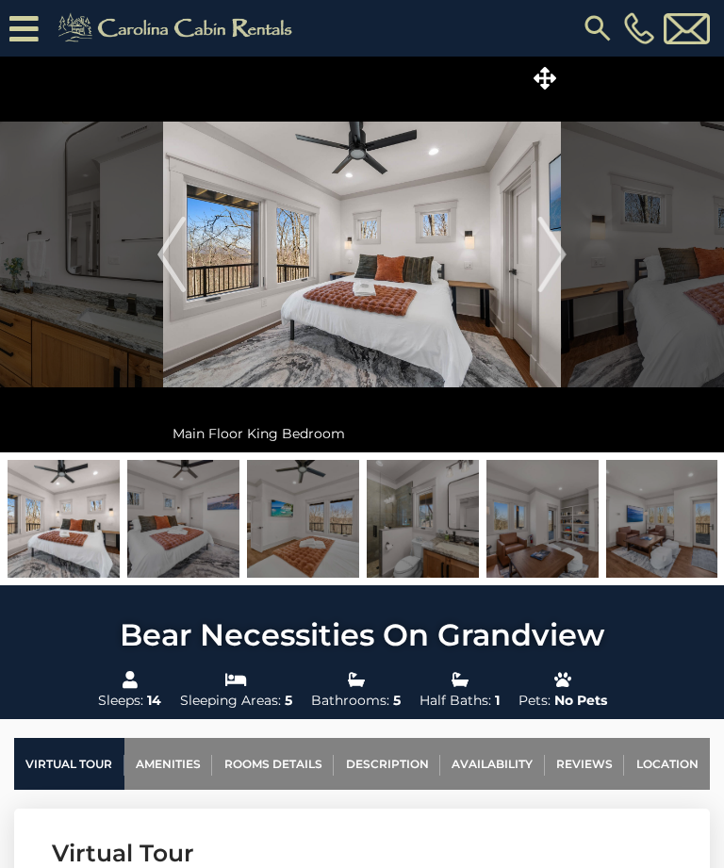
click at [556, 261] on img "Next" at bounding box center [552, 254] width 28 height 75
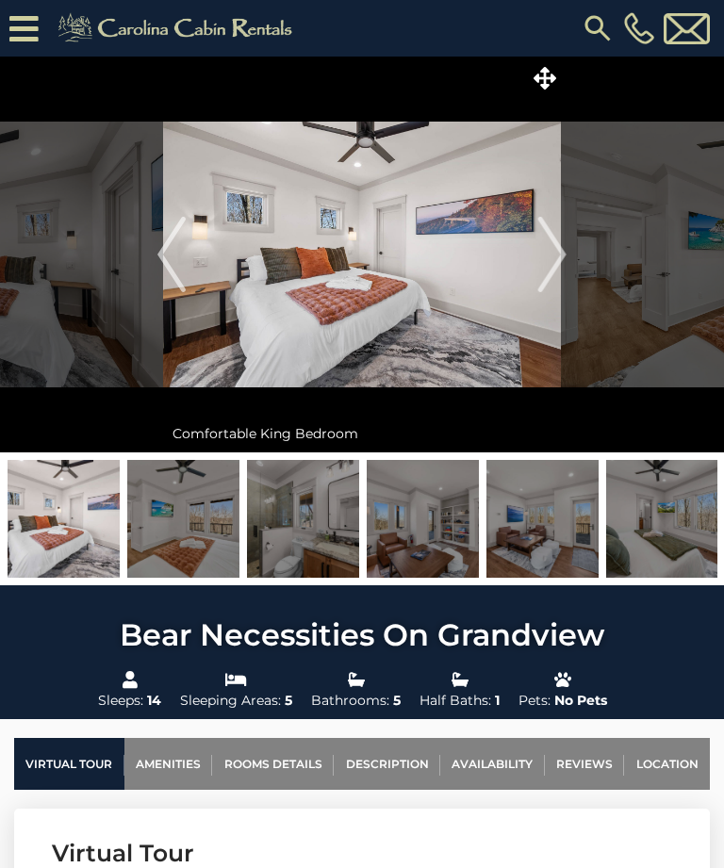
click at [557, 260] on img "Next" at bounding box center [552, 254] width 28 height 75
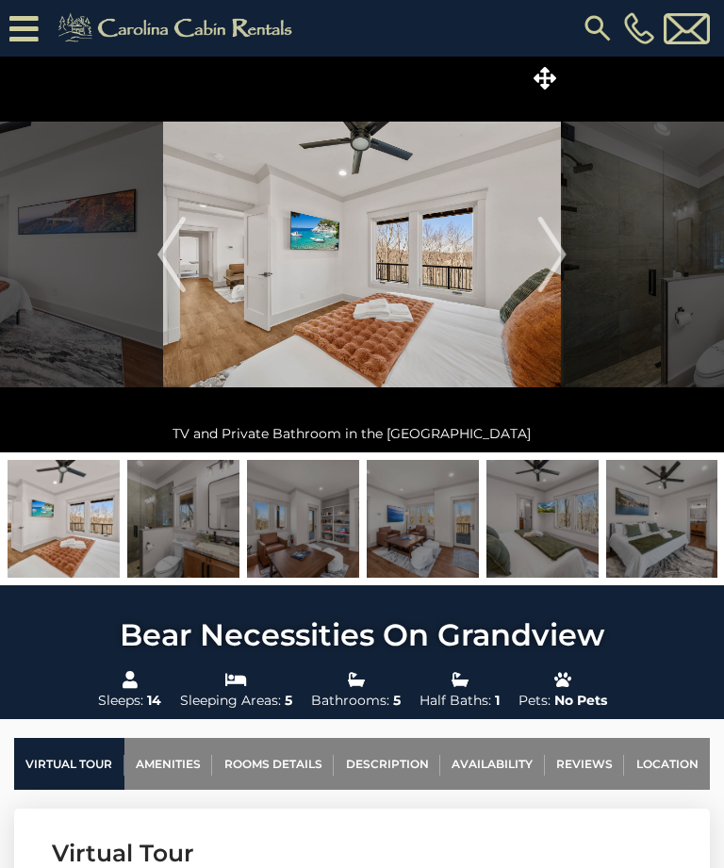
click at [559, 264] on img "Next" at bounding box center [552, 254] width 28 height 75
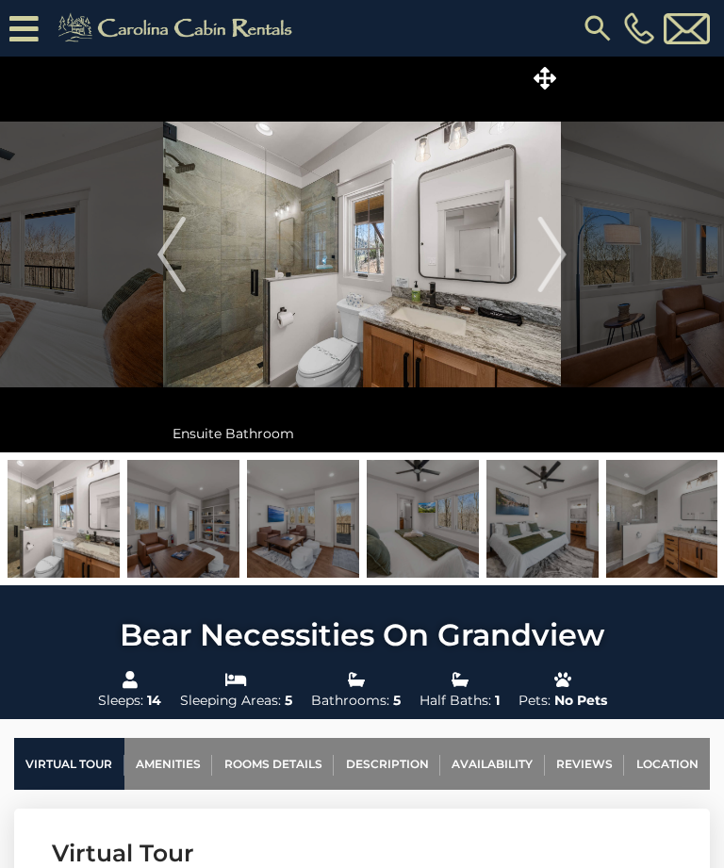
click at [560, 261] on img "Next" at bounding box center [552, 254] width 28 height 75
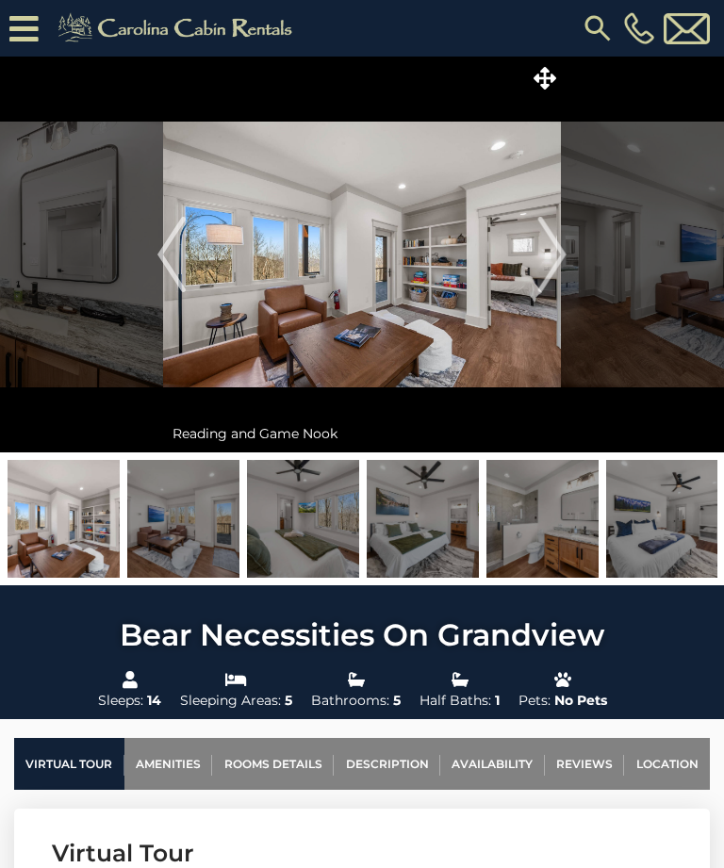
click at [558, 257] on img "Next" at bounding box center [552, 254] width 28 height 75
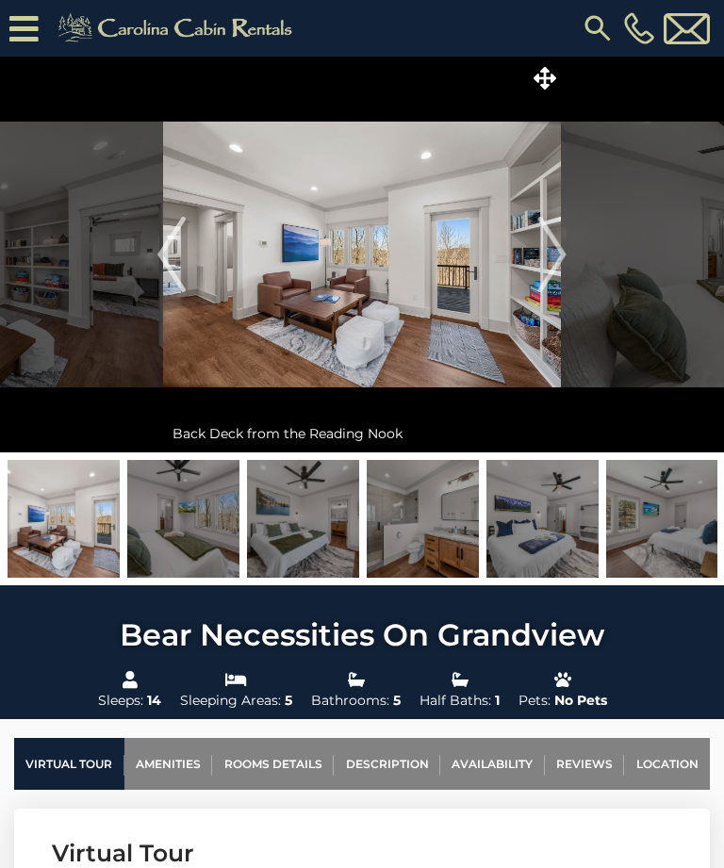
click at [560, 262] on img "Next" at bounding box center [552, 254] width 28 height 75
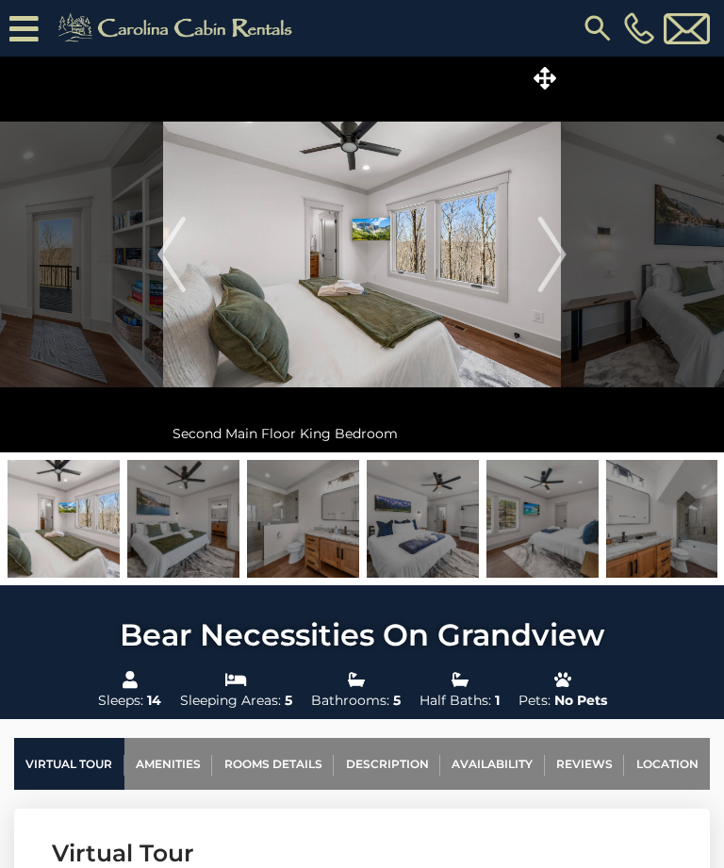
click at [553, 260] on img "Next" at bounding box center [552, 254] width 28 height 75
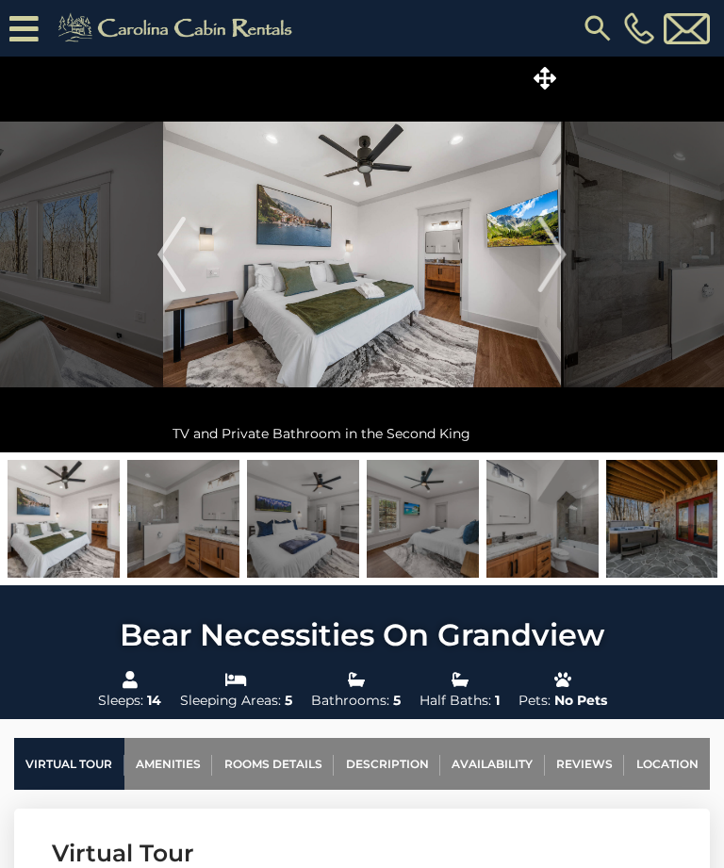
click at [560, 264] on img "Next" at bounding box center [552, 254] width 28 height 75
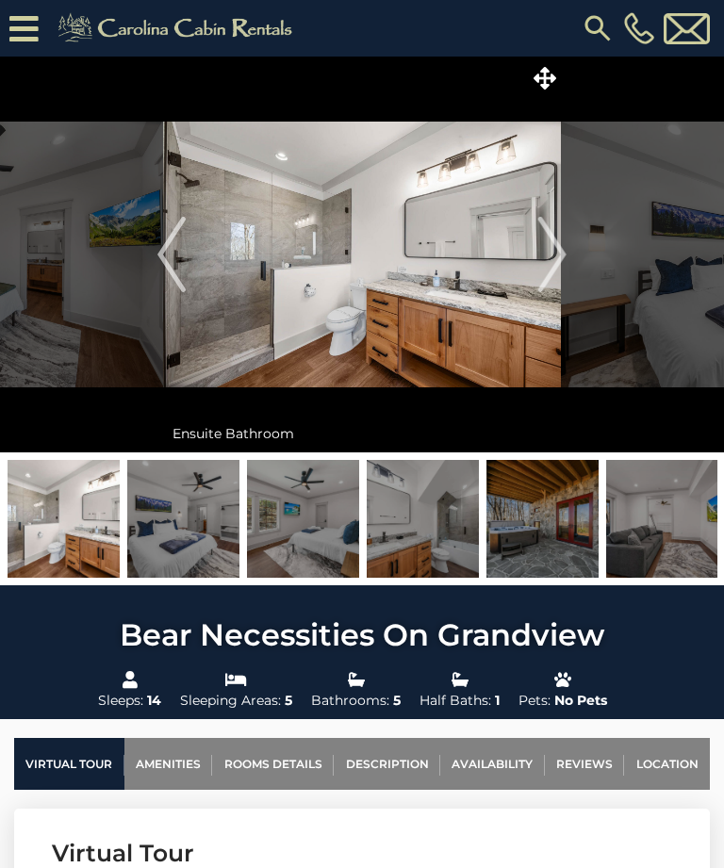
click at [552, 264] on img "Next" at bounding box center [552, 254] width 28 height 75
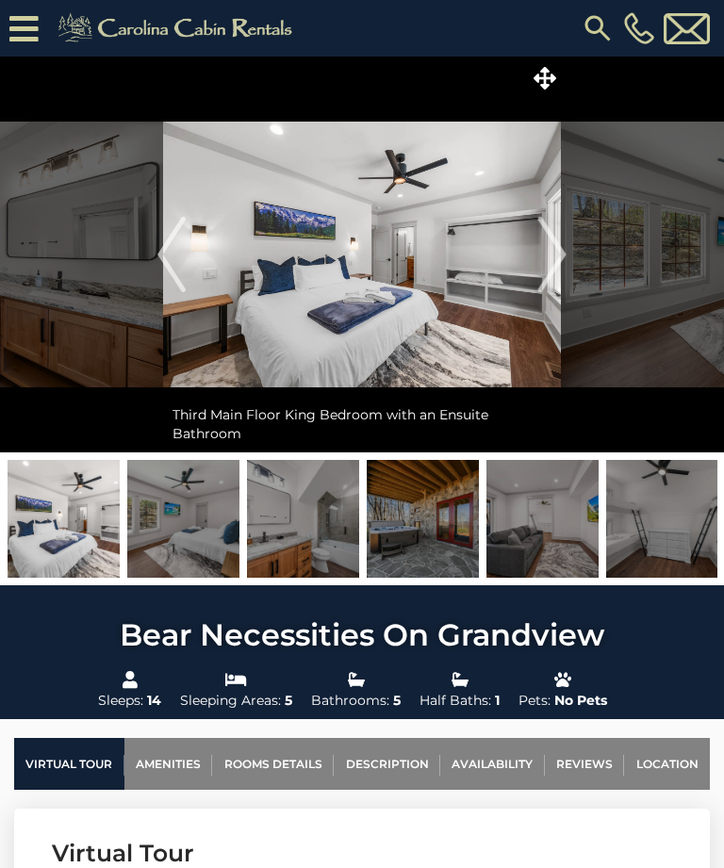
click at [556, 264] on img "Next" at bounding box center [552, 254] width 28 height 75
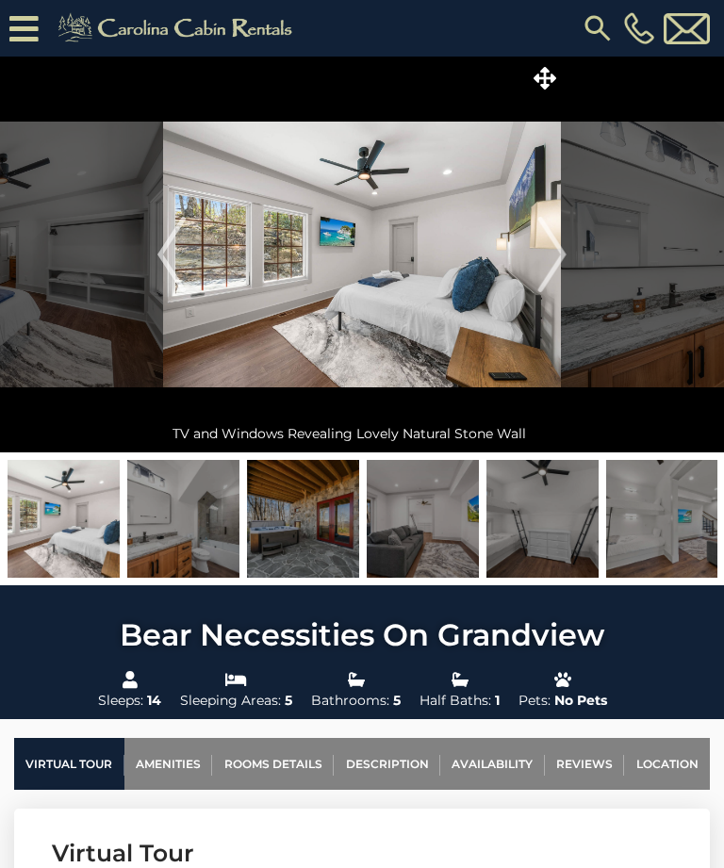
click at [555, 268] on img "Next" at bounding box center [552, 254] width 28 height 75
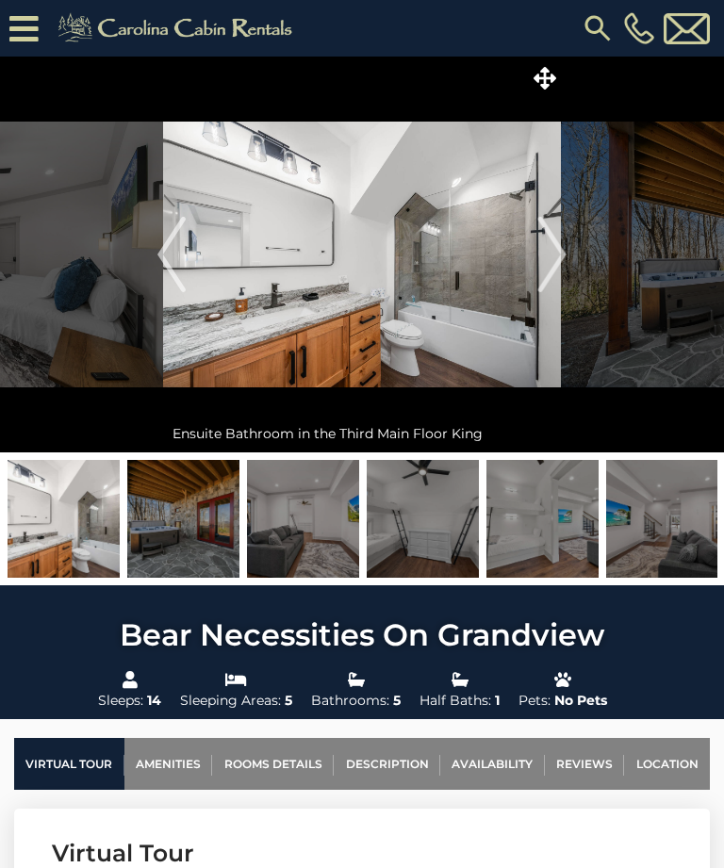
click at [554, 262] on img "Next" at bounding box center [552, 254] width 28 height 75
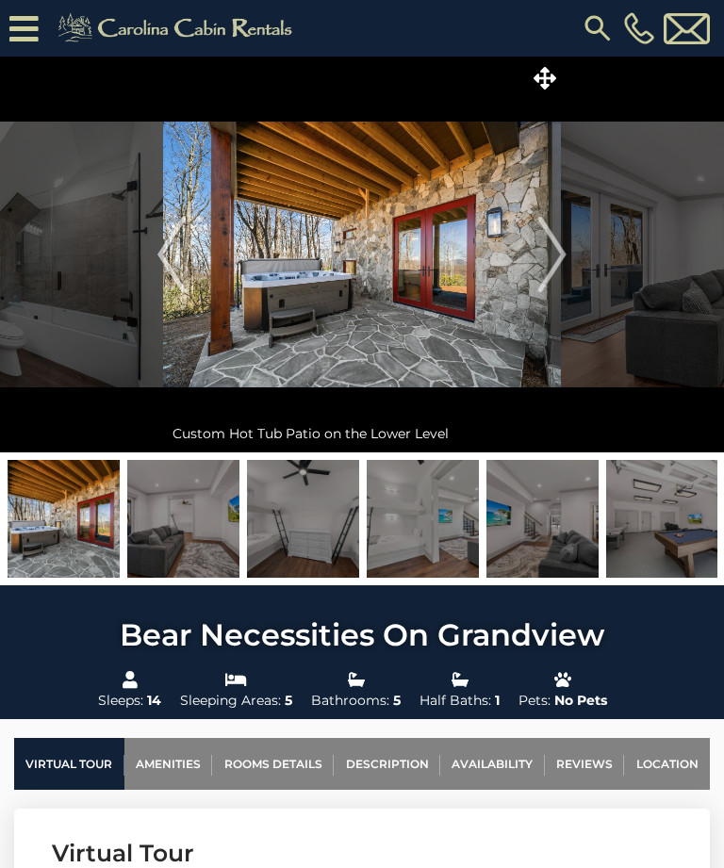
click at [553, 263] on img "Next" at bounding box center [552, 254] width 28 height 75
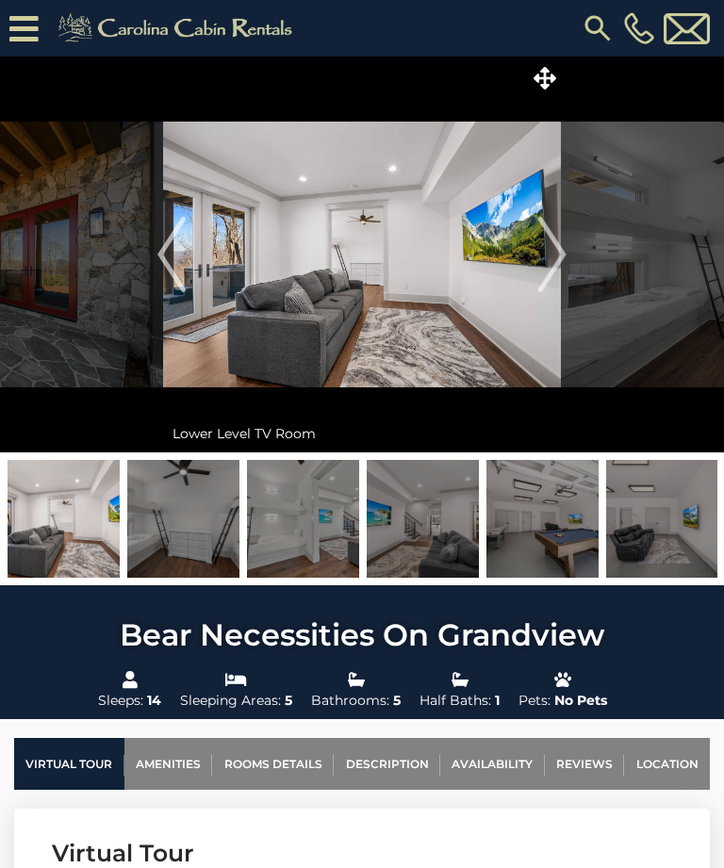
click at [558, 253] on img "Next" at bounding box center [552, 254] width 28 height 75
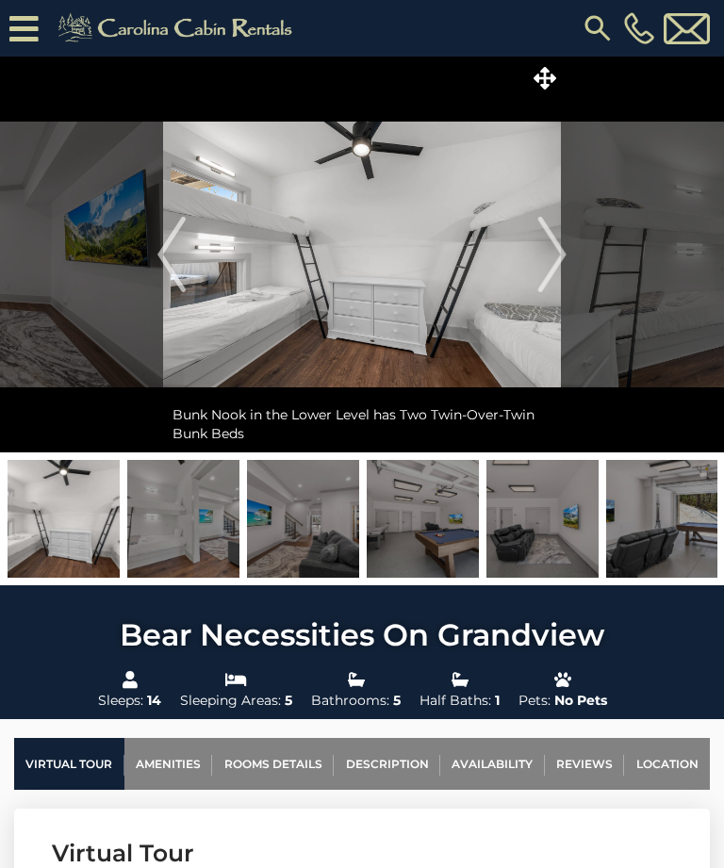
click at [551, 255] on img "Next" at bounding box center [552, 254] width 28 height 75
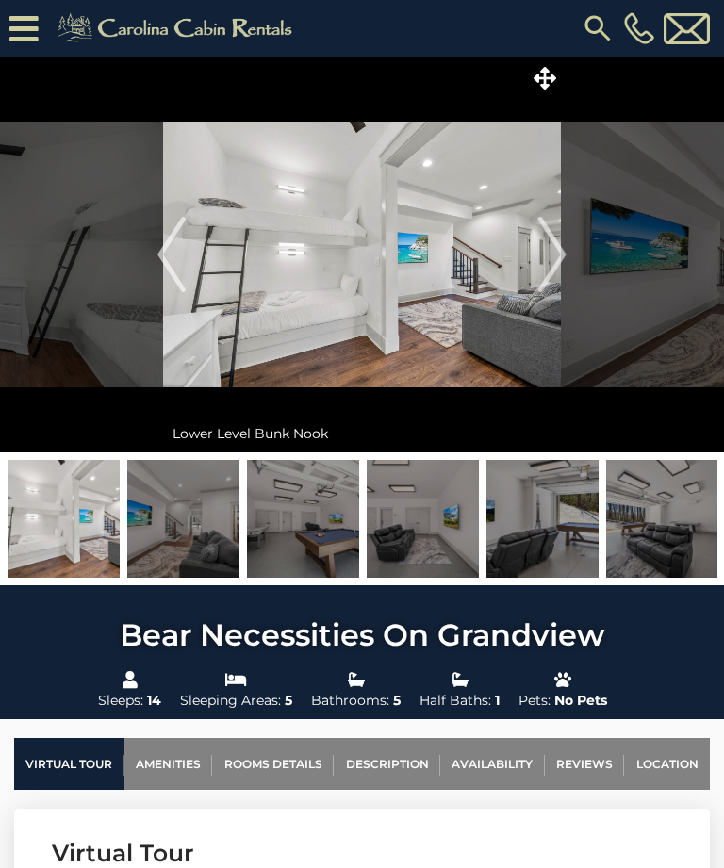
click at [559, 256] on img "Next" at bounding box center [552, 254] width 28 height 75
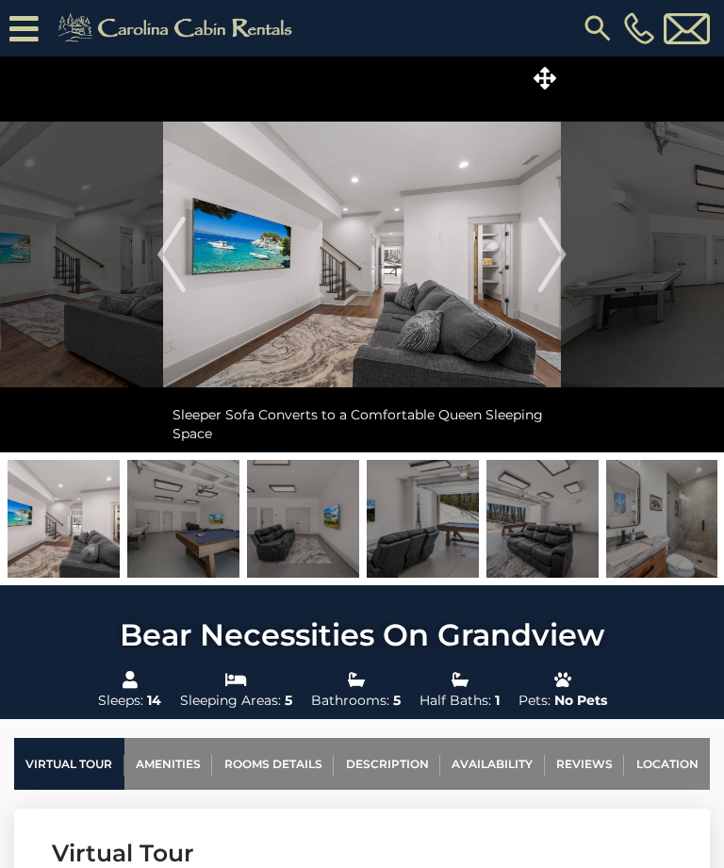
click at [553, 270] on img "Next" at bounding box center [552, 254] width 28 height 75
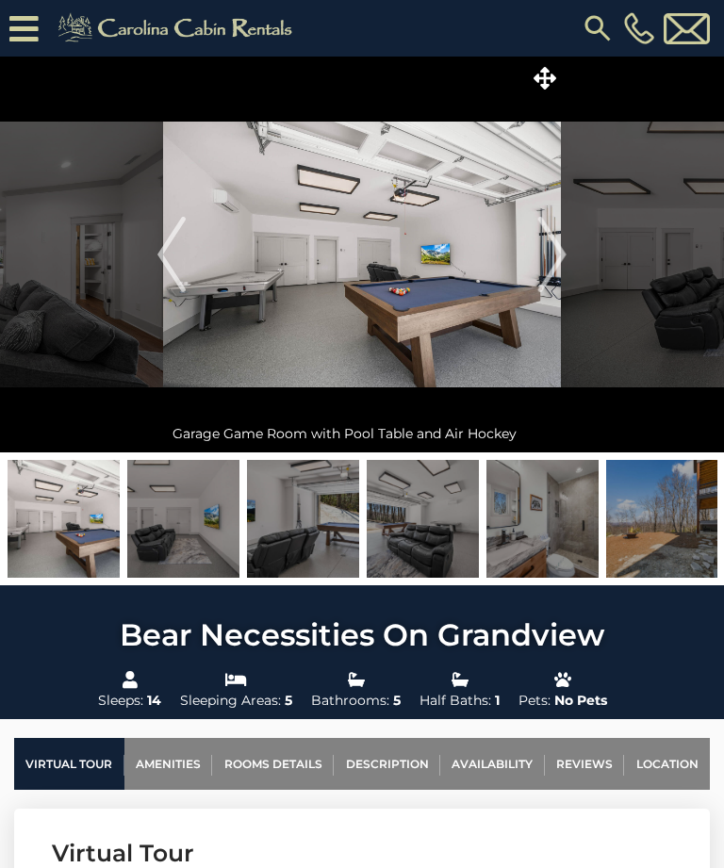
click at [556, 266] on img "Next" at bounding box center [552, 254] width 28 height 75
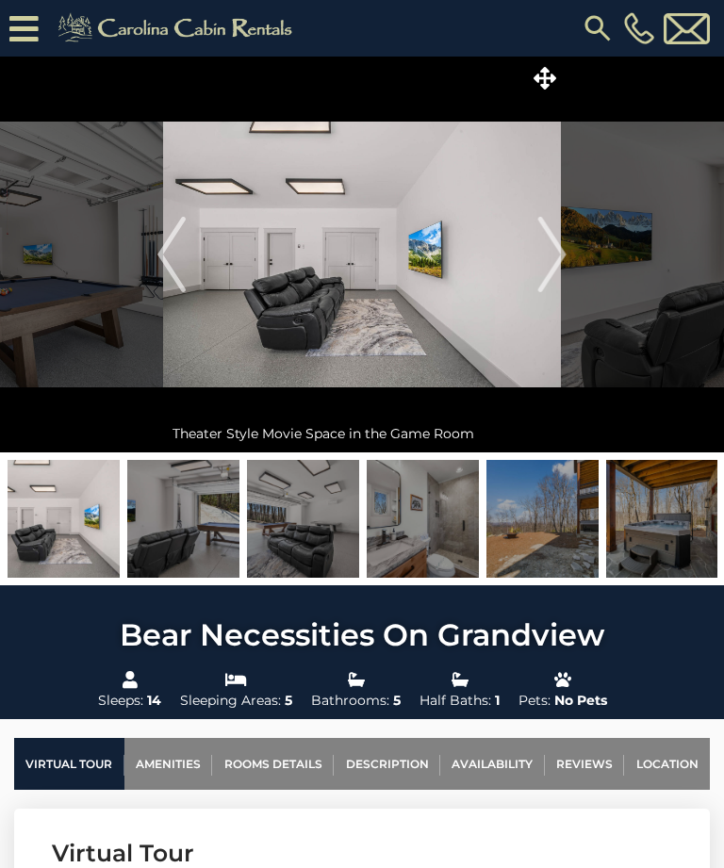
click at [560, 263] on img "Next" at bounding box center [552, 254] width 28 height 75
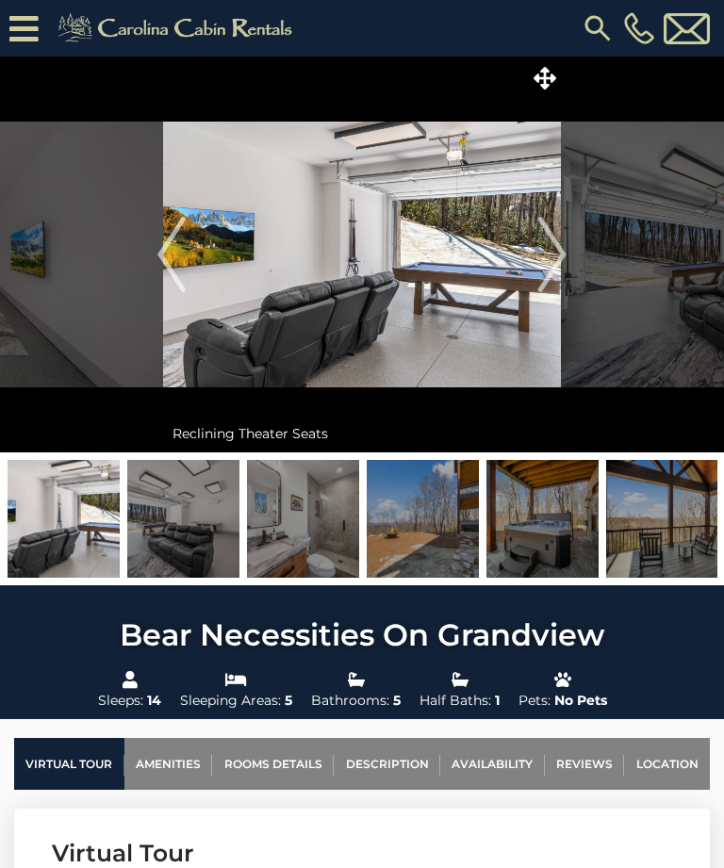
click at [562, 255] on img "Next" at bounding box center [552, 254] width 28 height 75
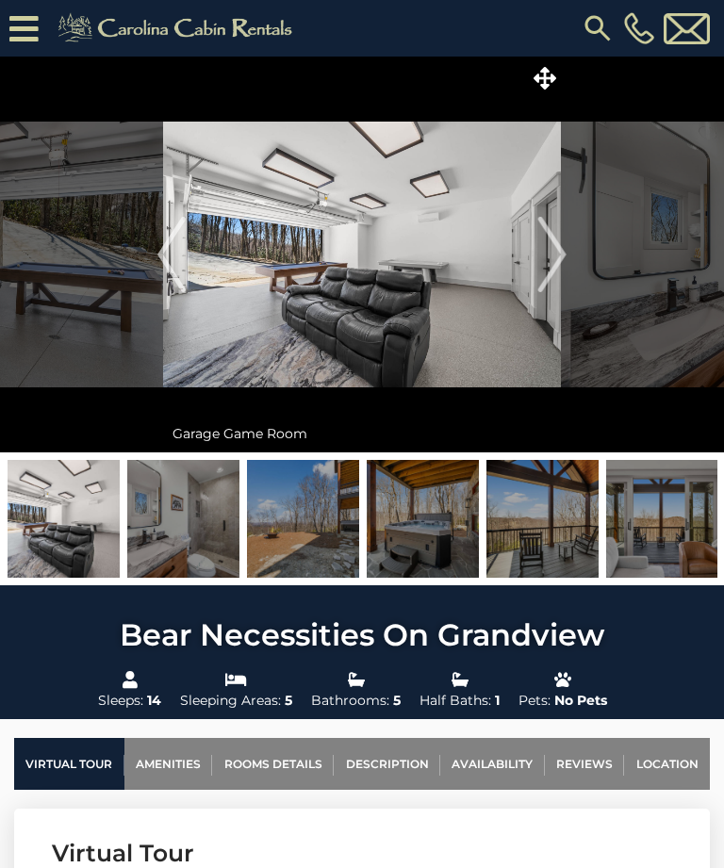
click at [562, 263] on img "Next" at bounding box center [552, 254] width 28 height 75
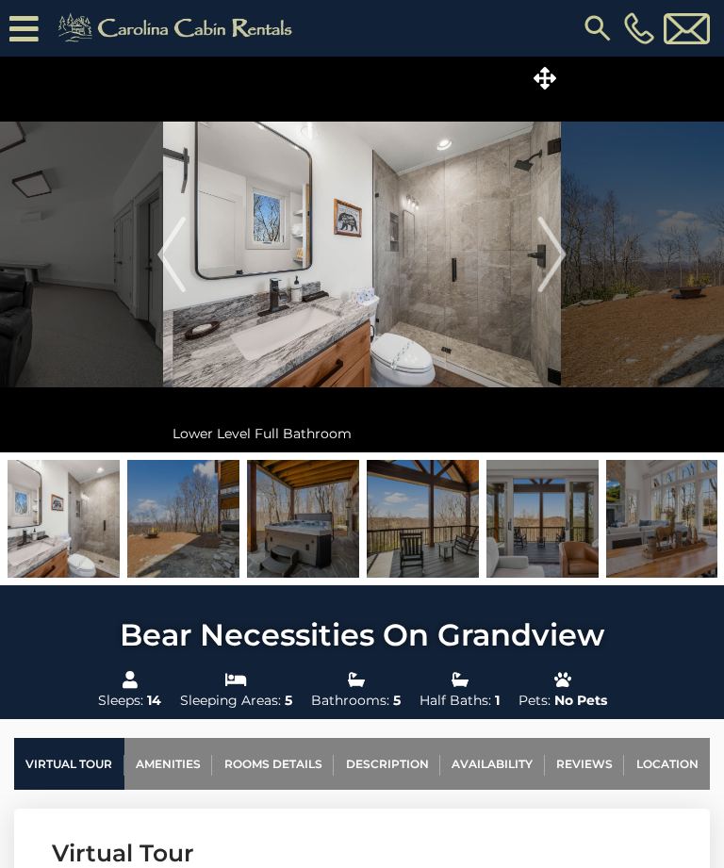
click at [559, 262] on img "Next" at bounding box center [552, 254] width 28 height 75
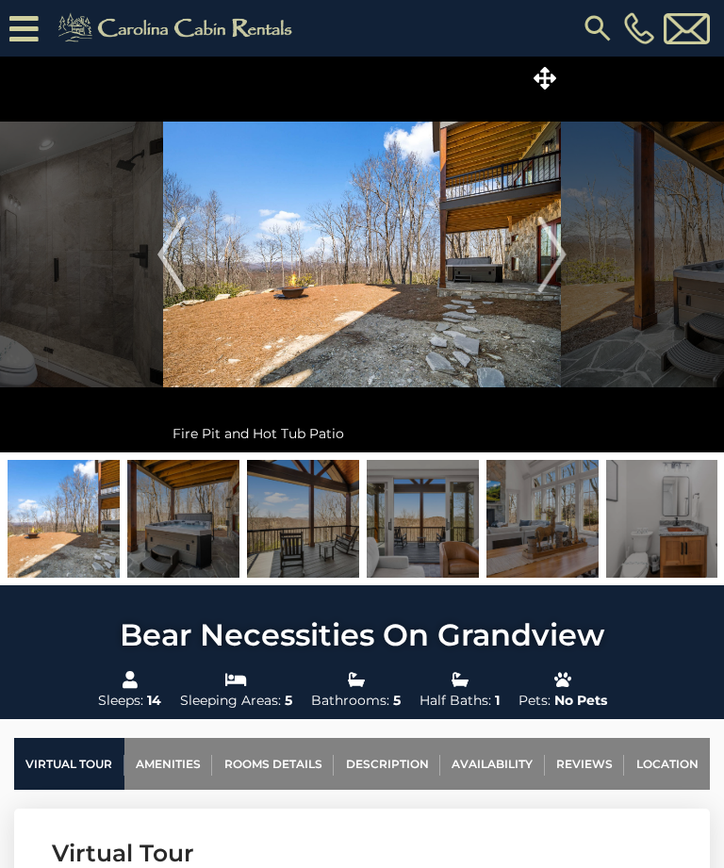
click at [561, 268] on img "Next" at bounding box center [552, 254] width 28 height 75
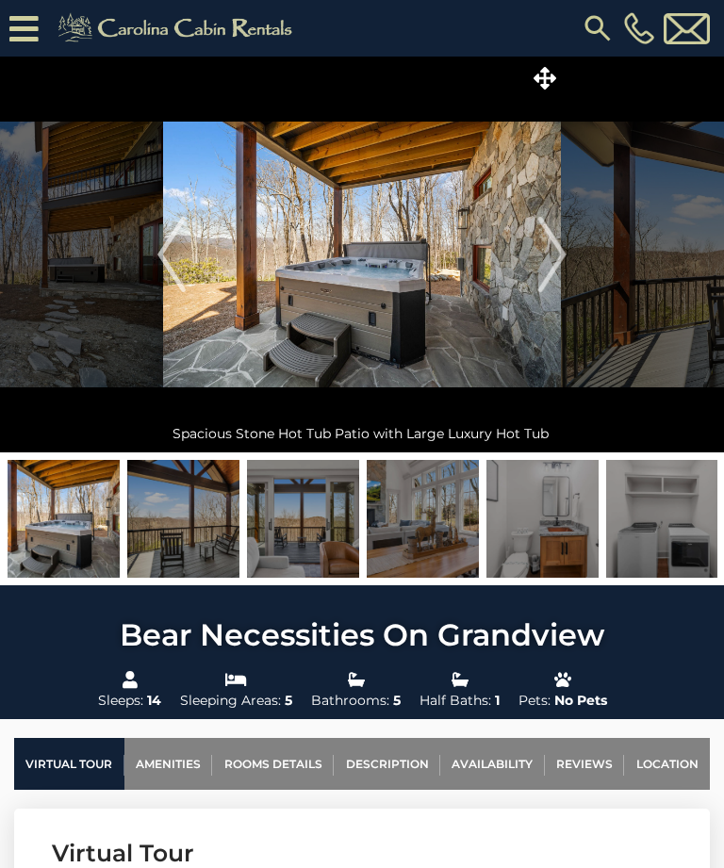
click at [561, 260] on img "Next" at bounding box center [552, 254] width 28 height 75
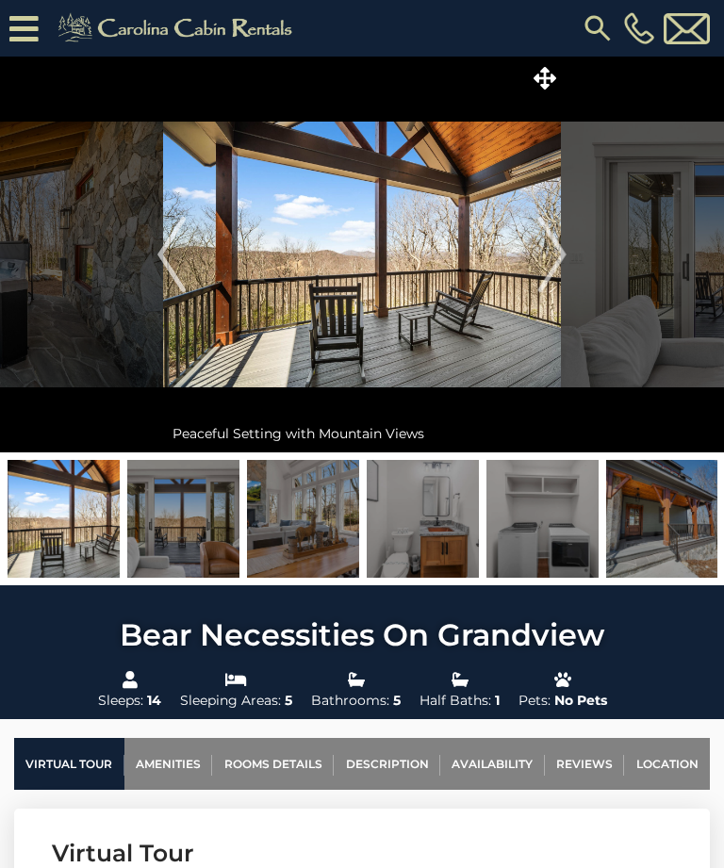
click at [554, 259] on img "Next" at bounding box center [552, 254] width 28 height 75
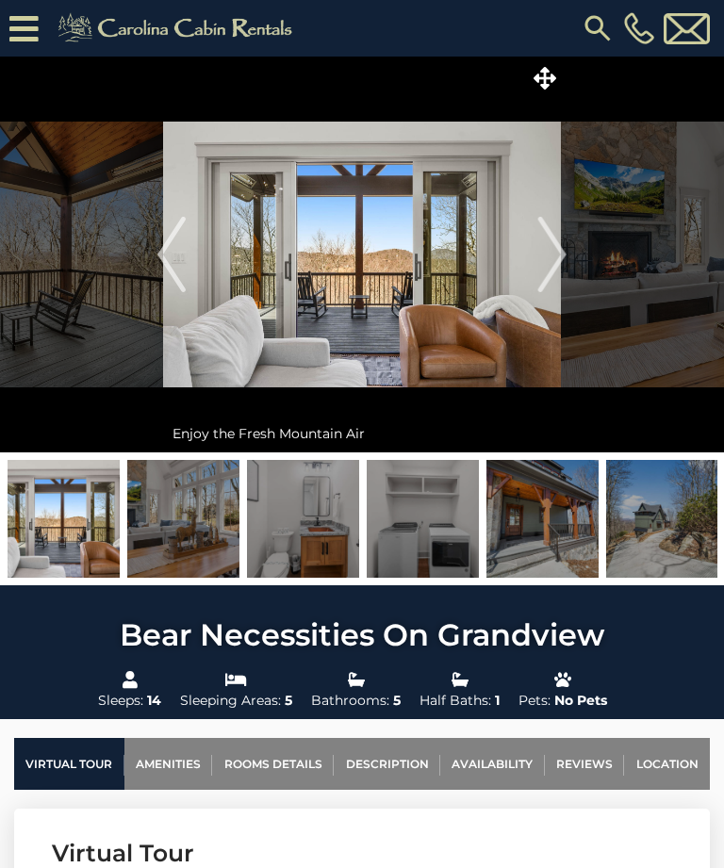
click at [556, 257] on img "Next" at bounding box center [552, 254] width 28 height 75
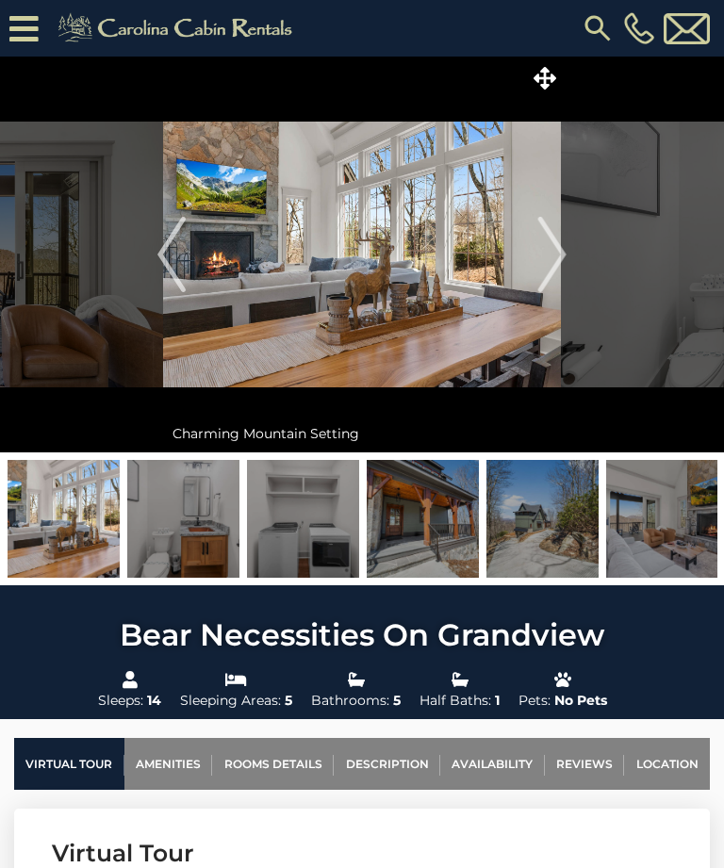
click at [556, 252] on img "Next" at bounding box center [552, 254] width 28 height 75
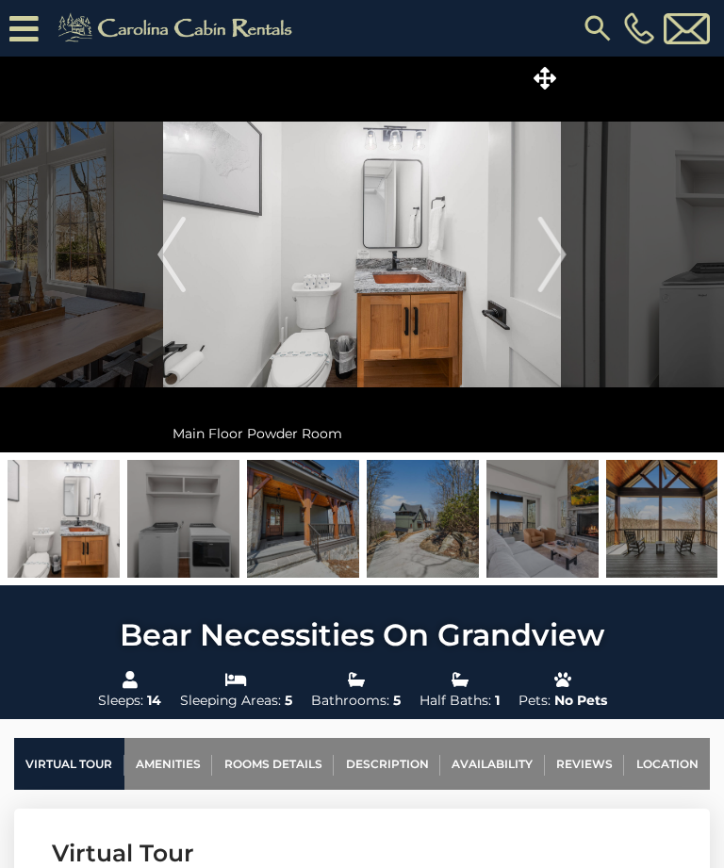
click at [557, 256] on img "Next" at bounding box center [552, 254] width 28 height 75
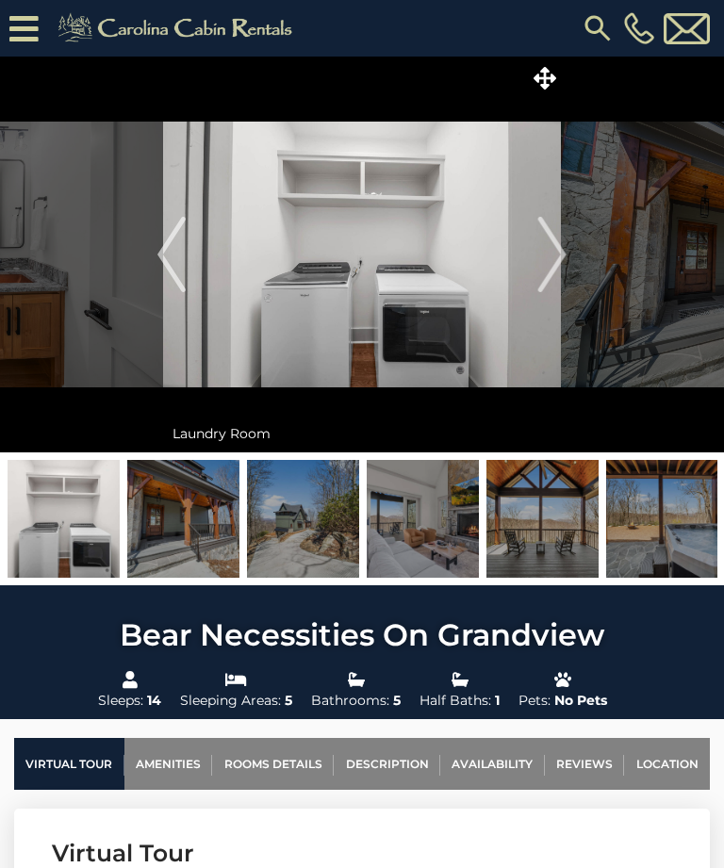
click at [561, 262] on img "Next" at bounding box center [552, 254] width 28 height 75
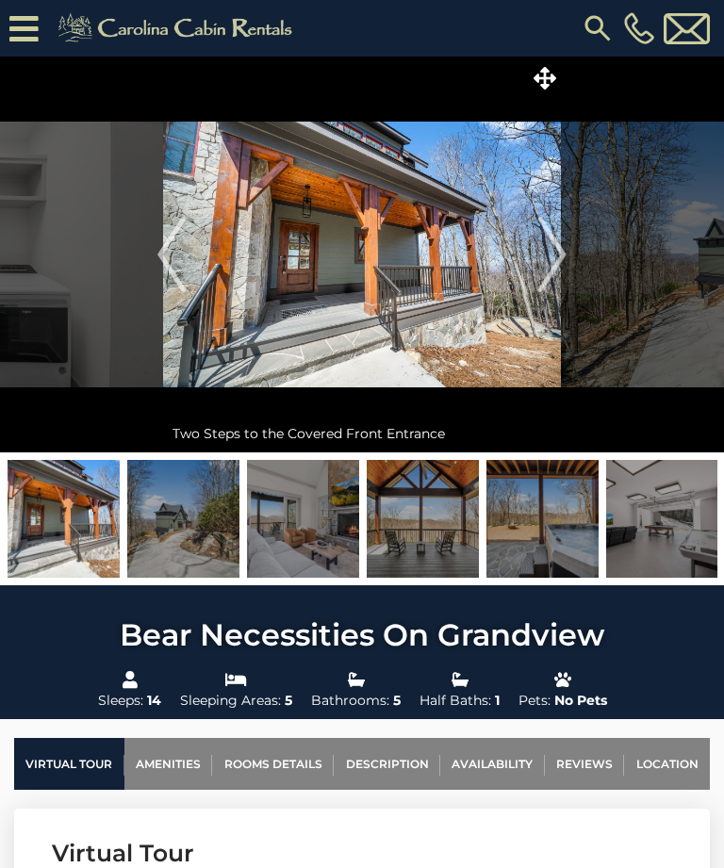
click at [553, 253] on img "Next" at bounding box center [552, 254] width 28 height 75
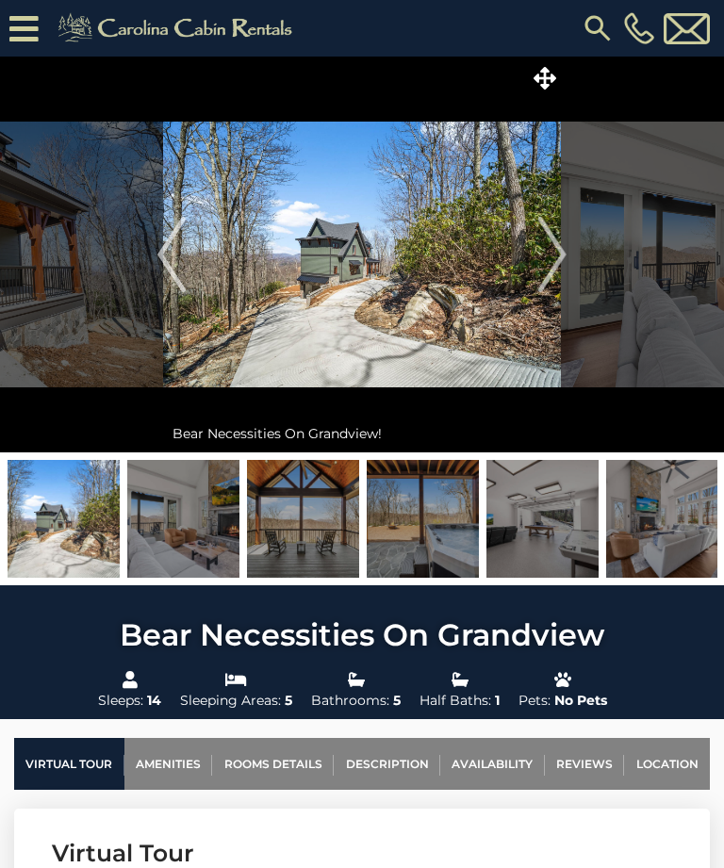
click at [548, 269] on img "Next" at bounding box center [552, 254] width 28 height 75
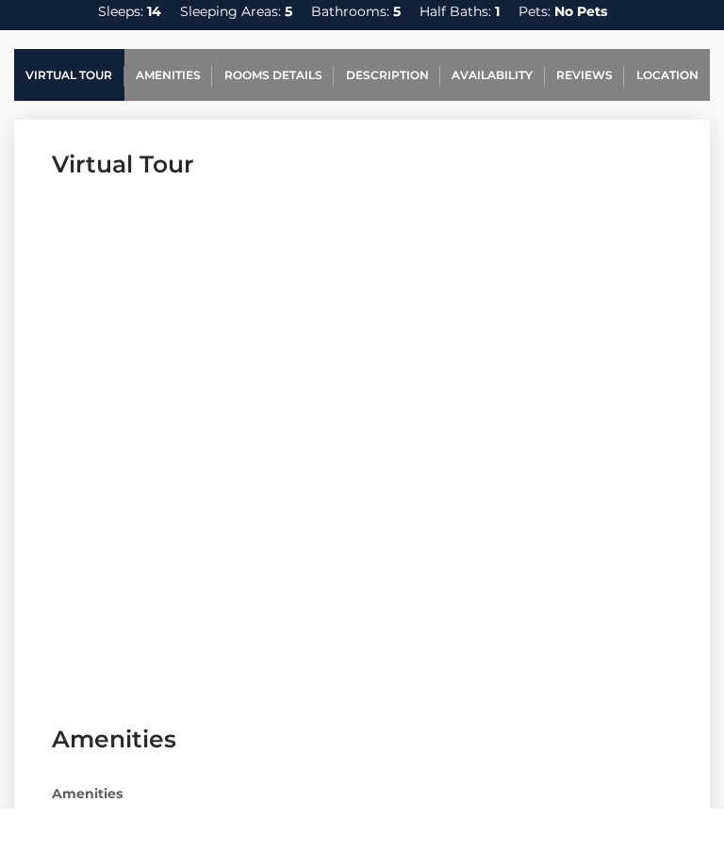
scroll to position [727, 0]
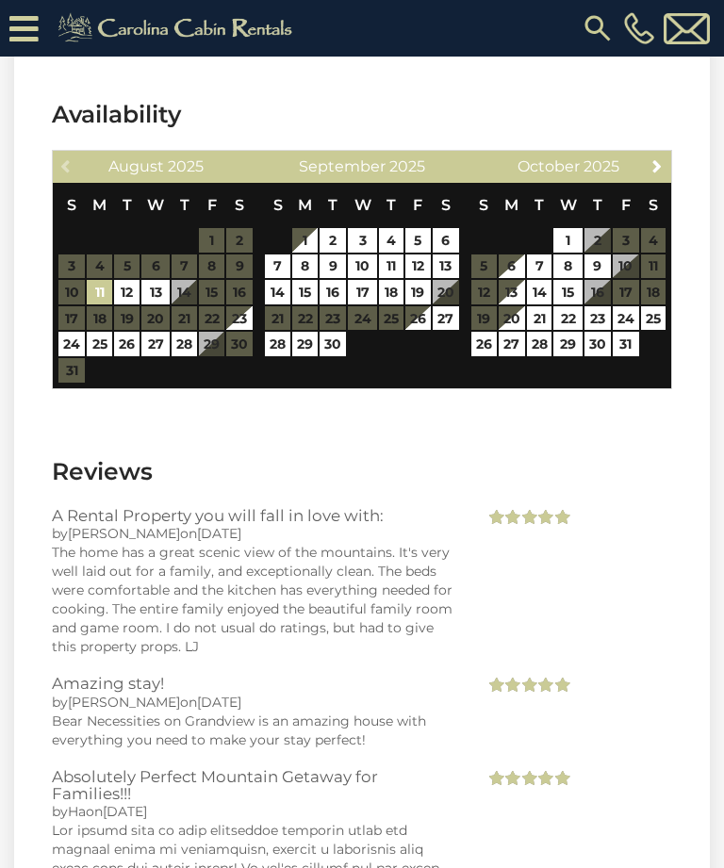
scroll to position [4044, 0]
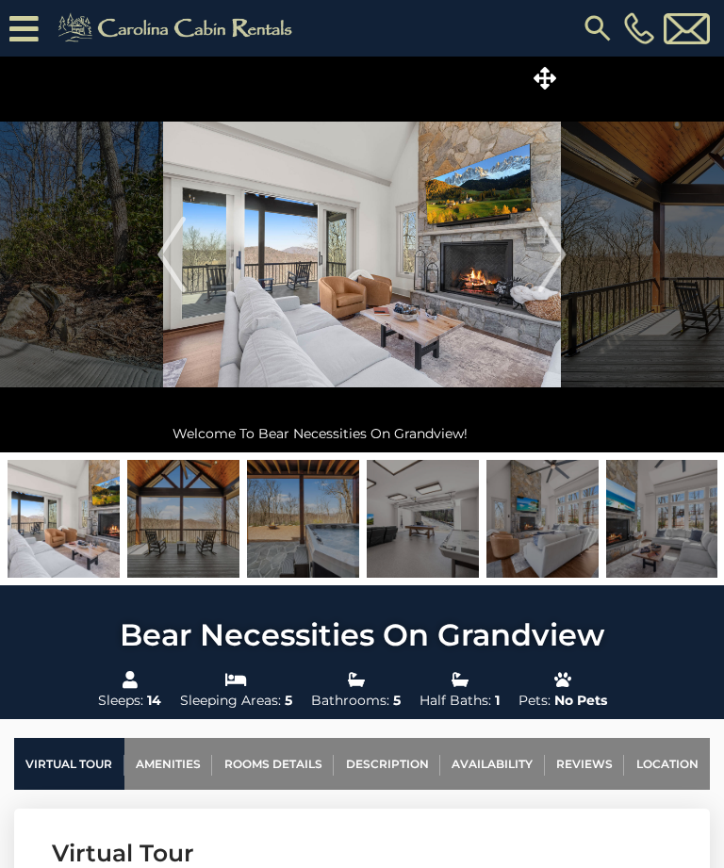
click at [689, 29] on img at bounding box center [686, 28] width 46 height 31
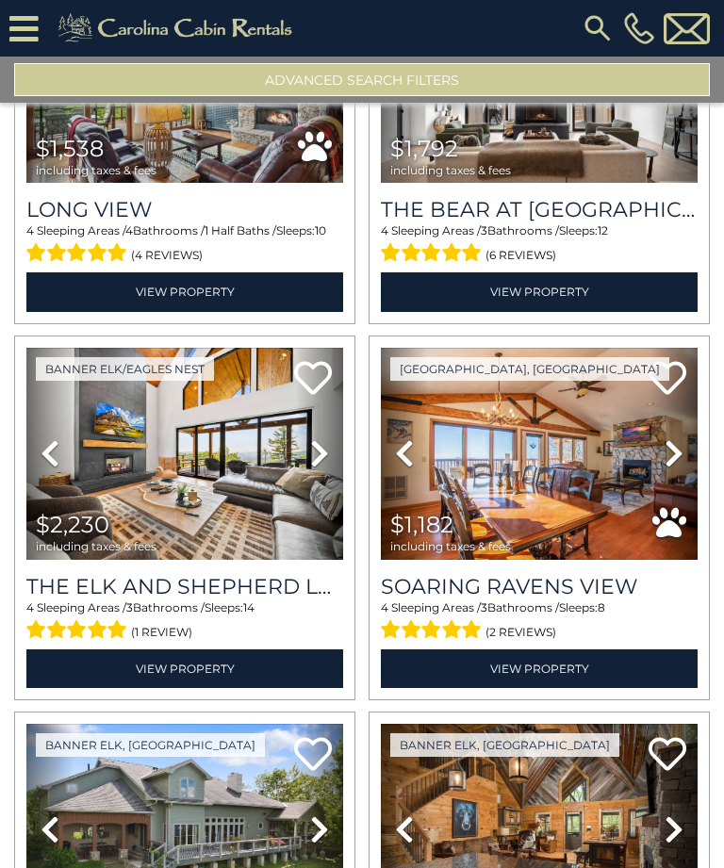
scroll to position [3165, 0]
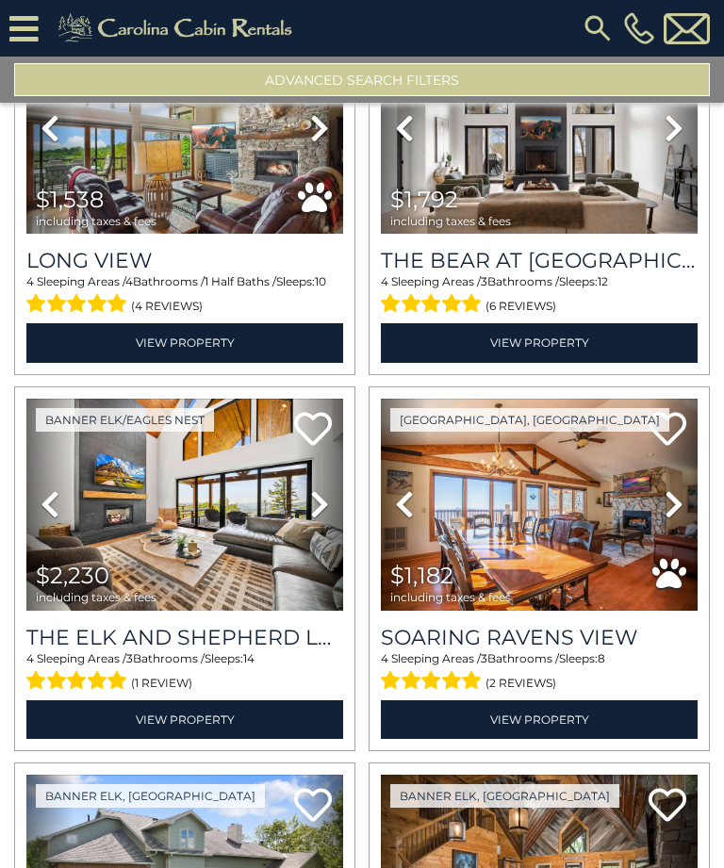
click at [490, 80] on button "Advanced Search Filters" at bounding box center [361, 79] width 695 height 33
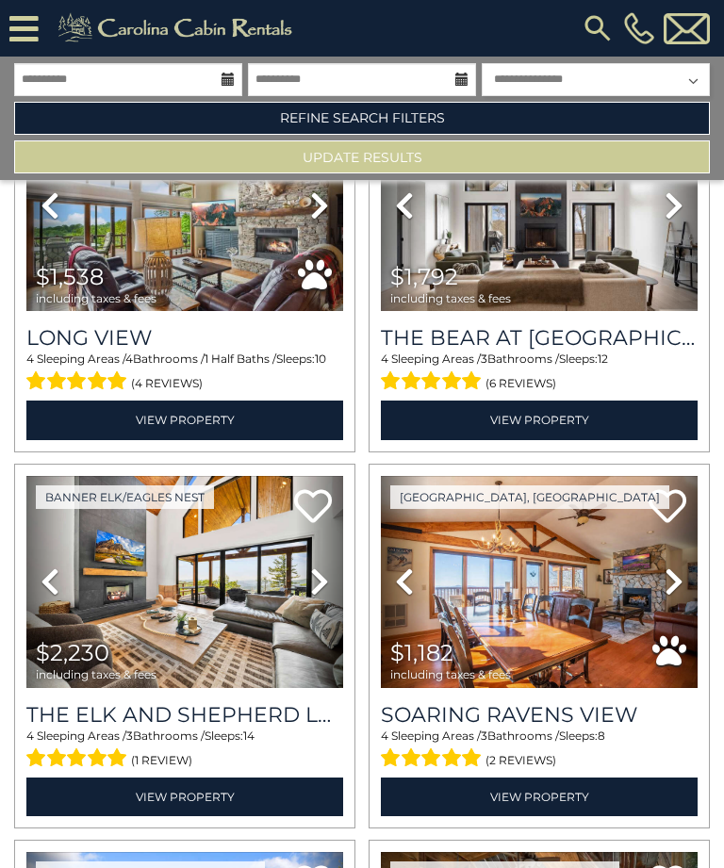
click at [494, 120] on link "Refine Search Filters" at bounding box center [361, 118] width 695 height 33
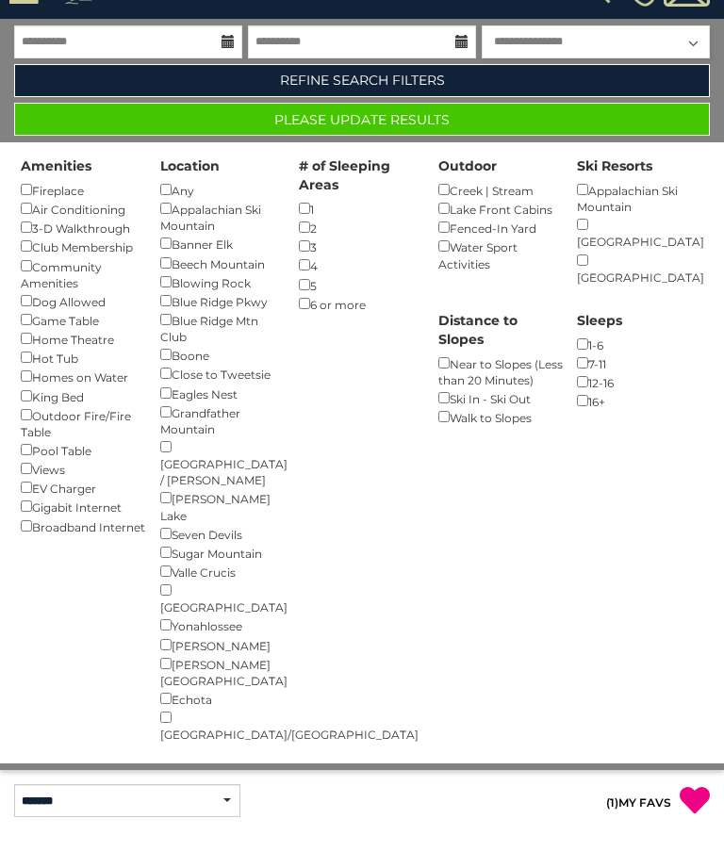
scroll to position [38, 0]
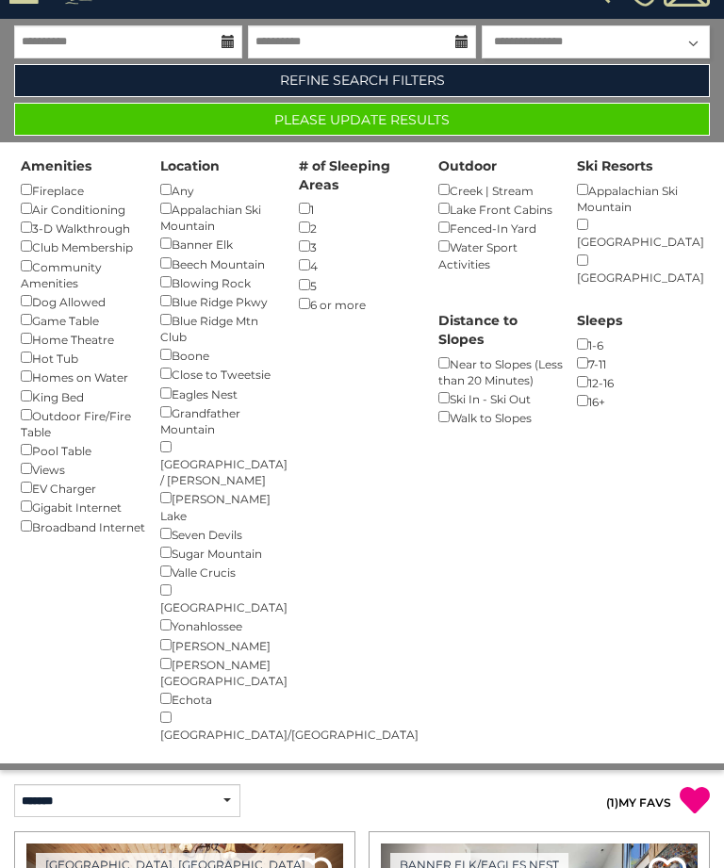
click at [562, 118] on button "Please Update Results" at bounding box center [361, 119] width 695 height 33
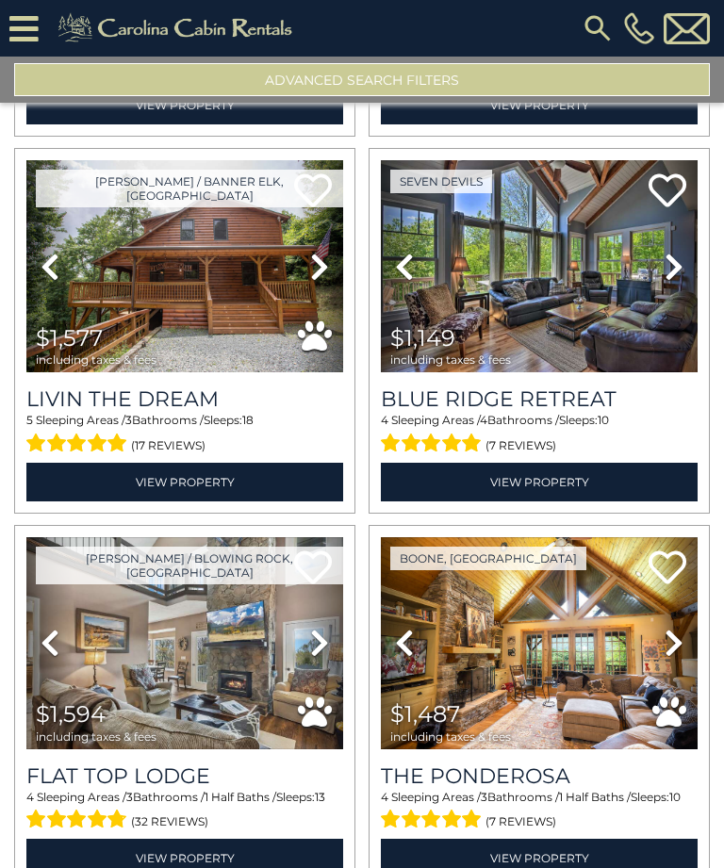
scroll to position [2272, 0]
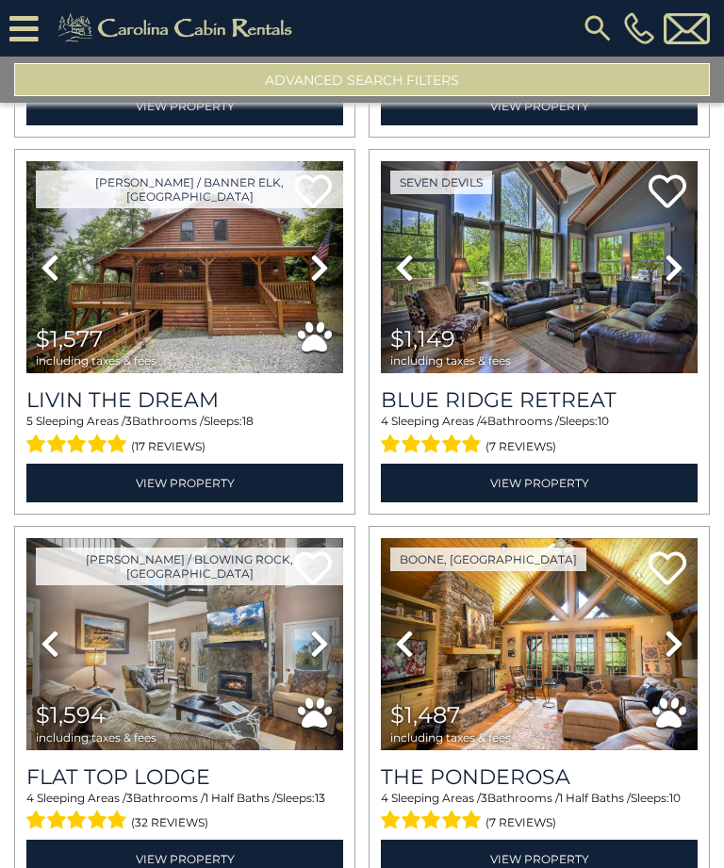
click at [676, 275] on icon at bounding box center [673, 267] width 19 height 30
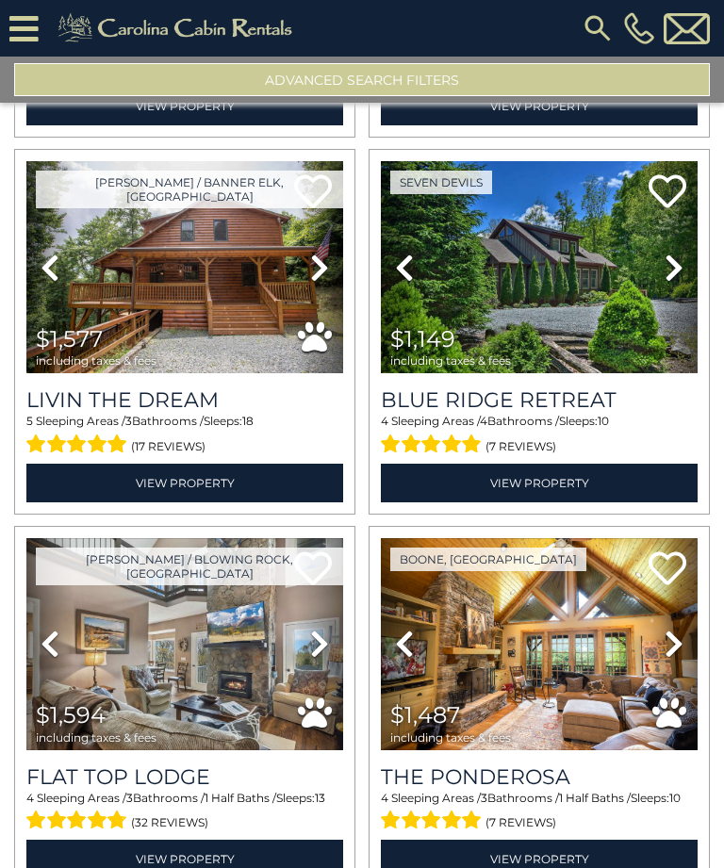
click at [669, 280] on icon at bounding box center [673, 267] width 19 height 30
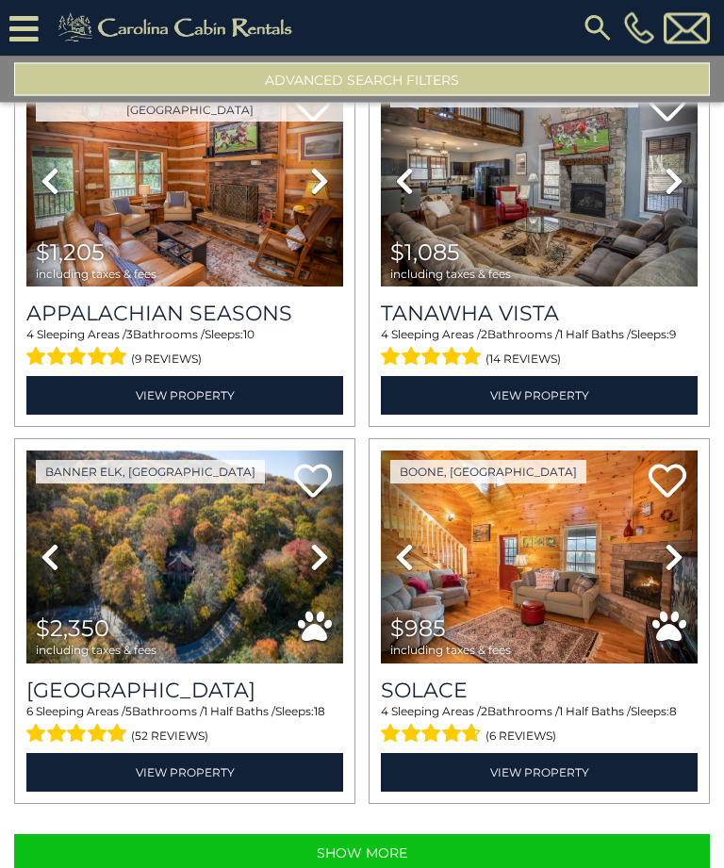
scroll to position [60, 0]
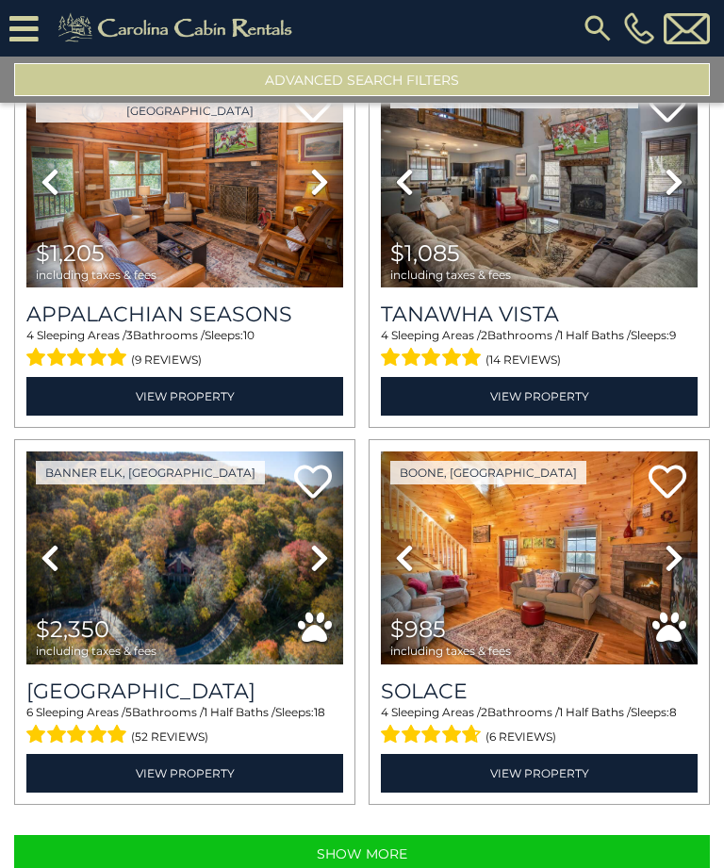
click at [552, 835] on button "Show More" at bounding box center [361, 854] width 695 height 38
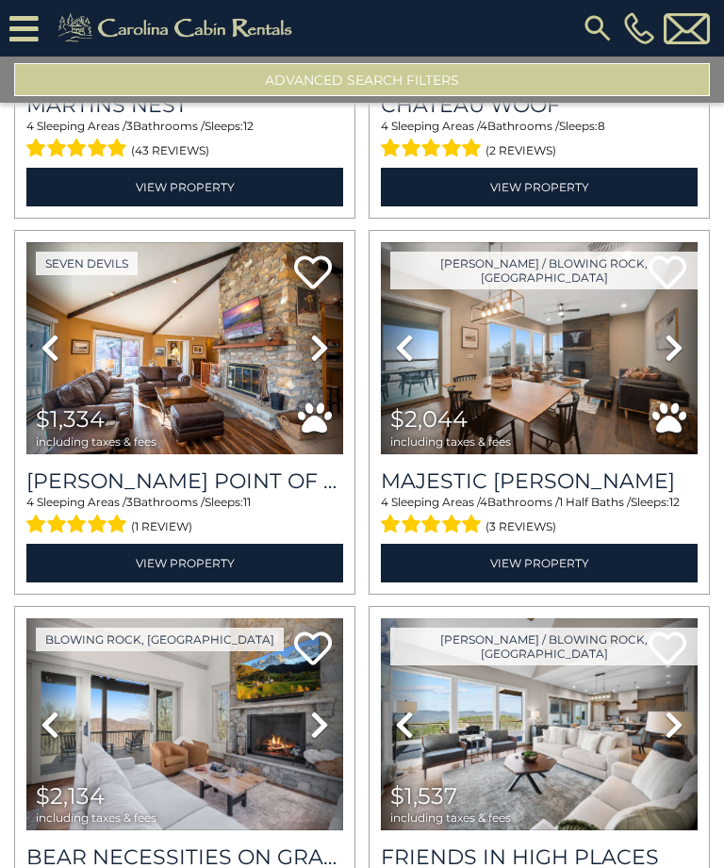
scroll to position [7461, 0]
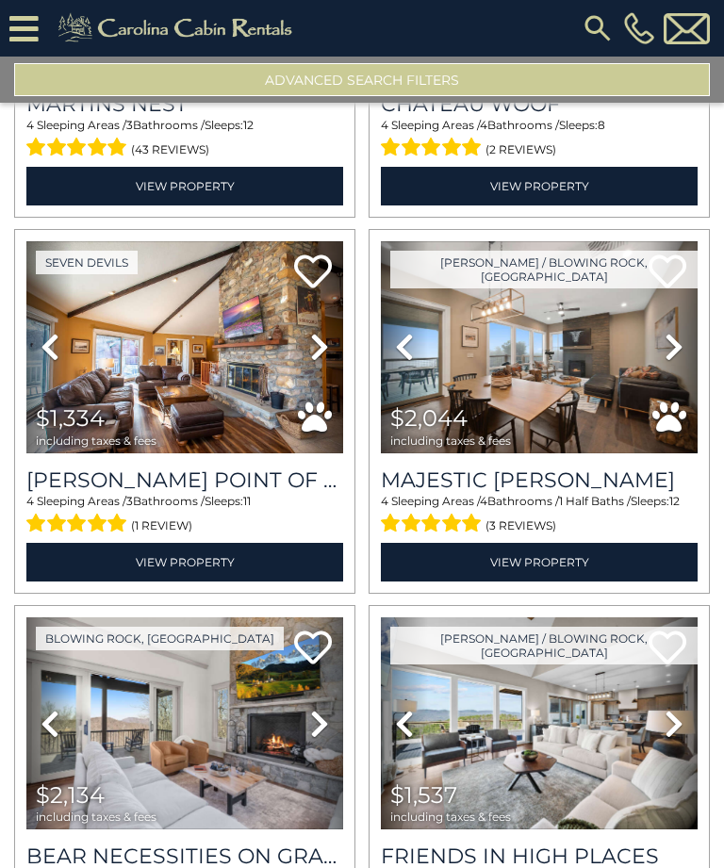
click at [676, 332] on icon at bounding box center [673, 347] width 19 height 30
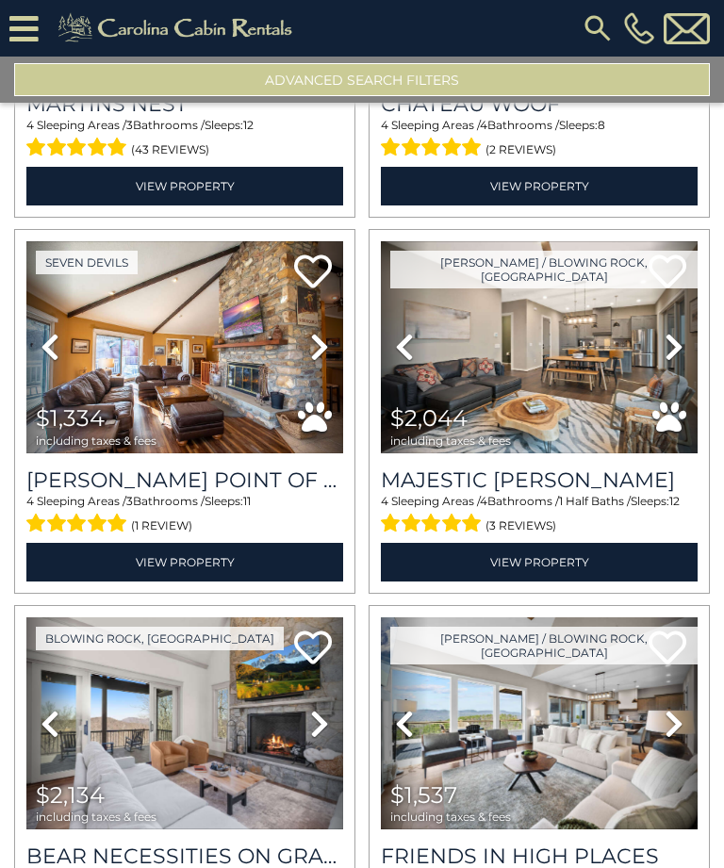
click at [675, 332] on icon at bounding box center [673, 347] width 19 height 30
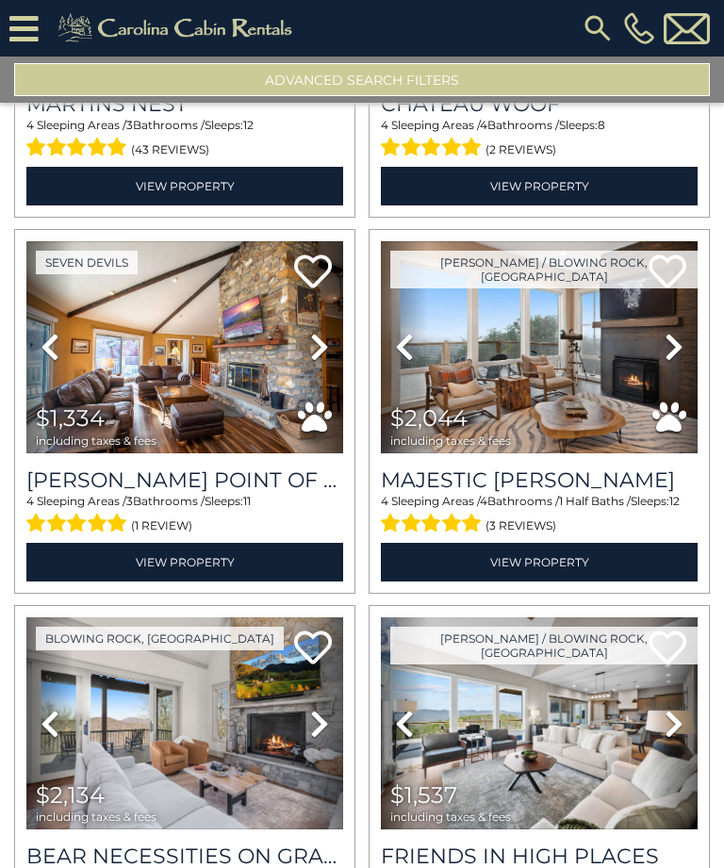
click at [674, 332] on icon at bounding box center [673, 347] width 19 height 30
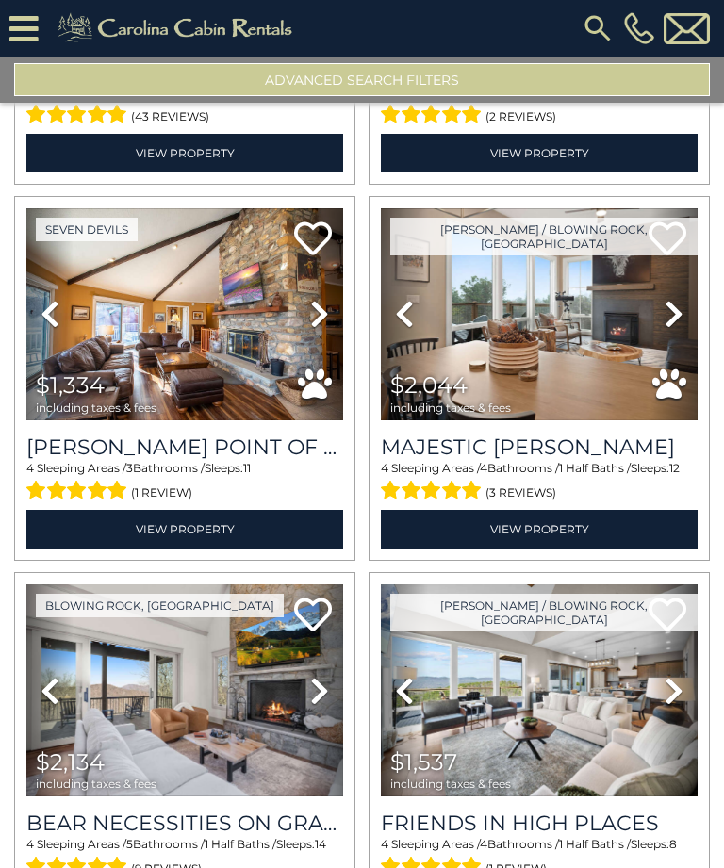
scroll to position [7492, 0]
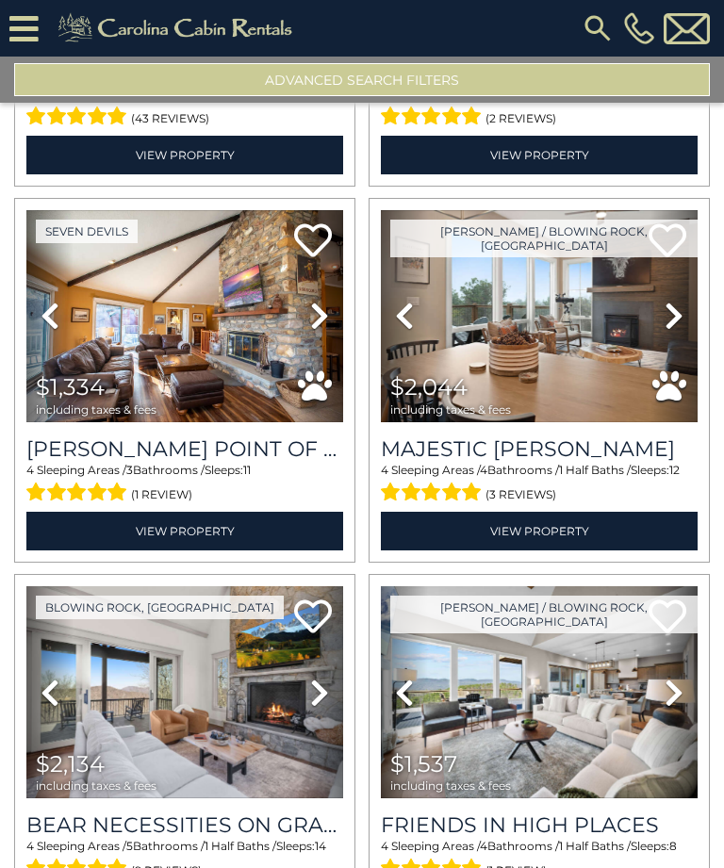
click at [677, 301] on icon at bounding box center [673, 316] width 19 height 30
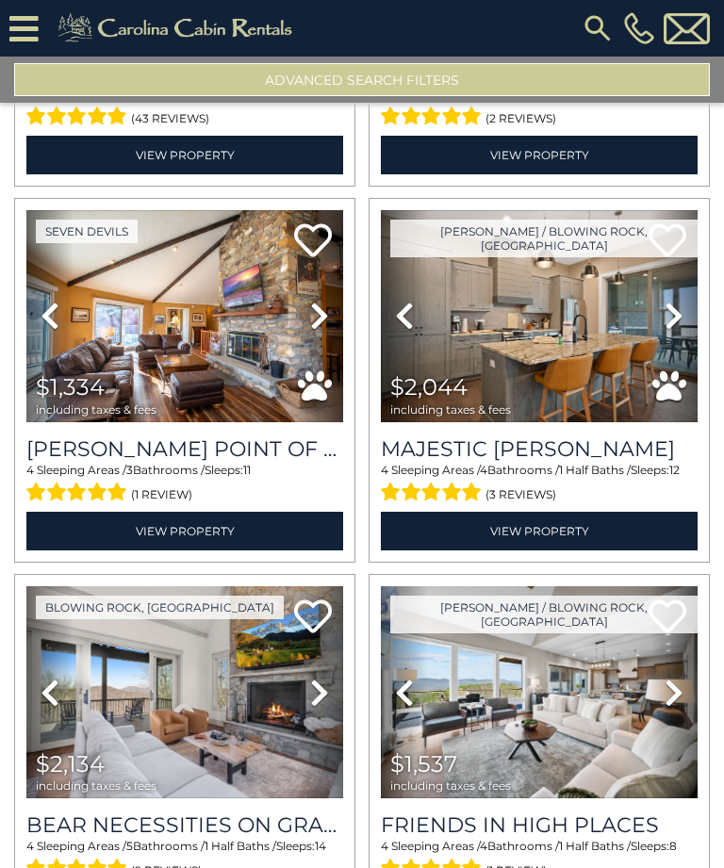
click at [676, 301] on icon at bounding box center [673, 316] width 19 height 30
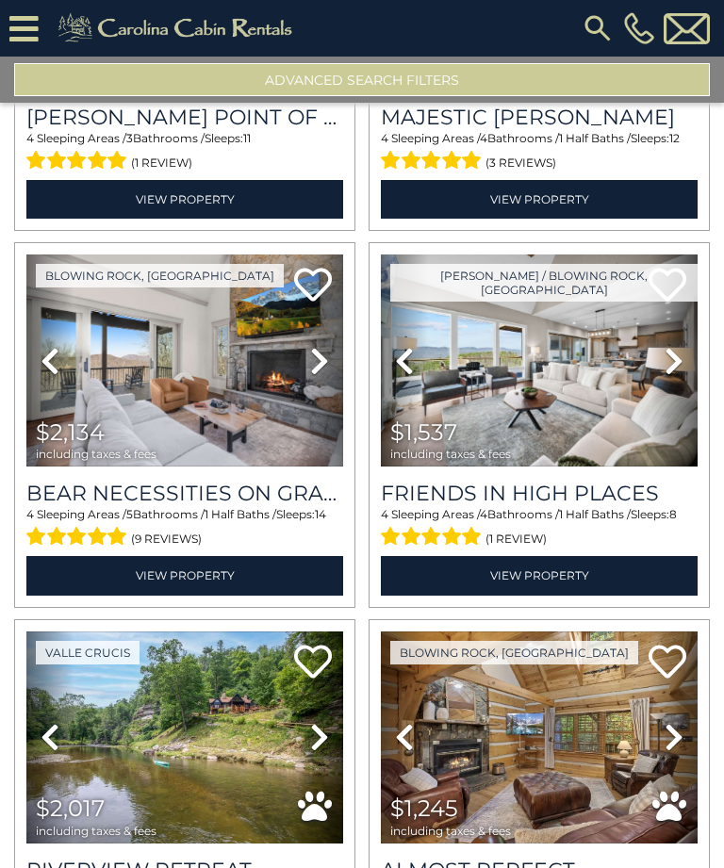
scroll to position [7821, 0]
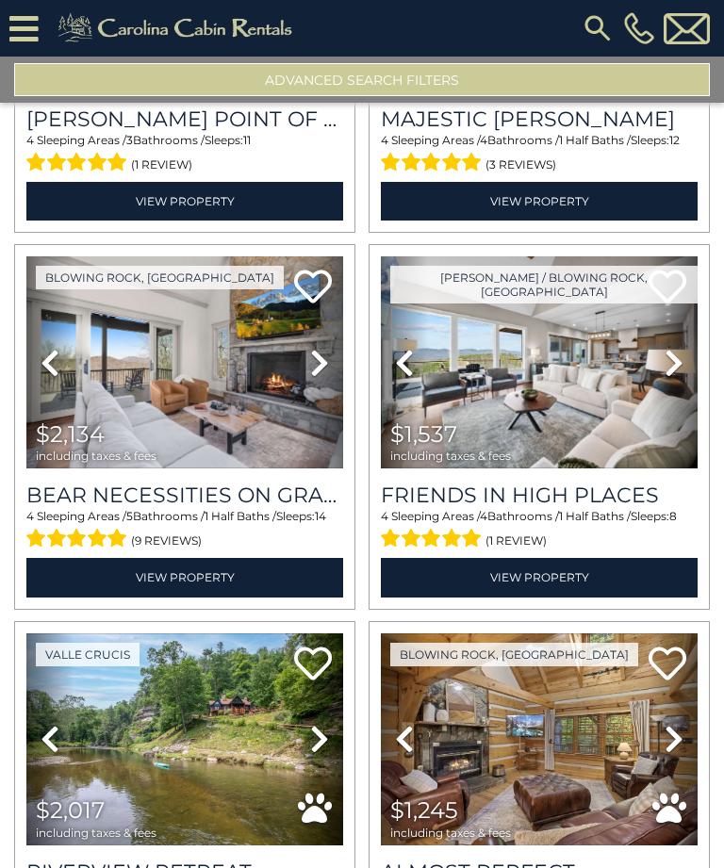
click at [672, 348] on icon at bounding box center [673, 363] width 19 height 30
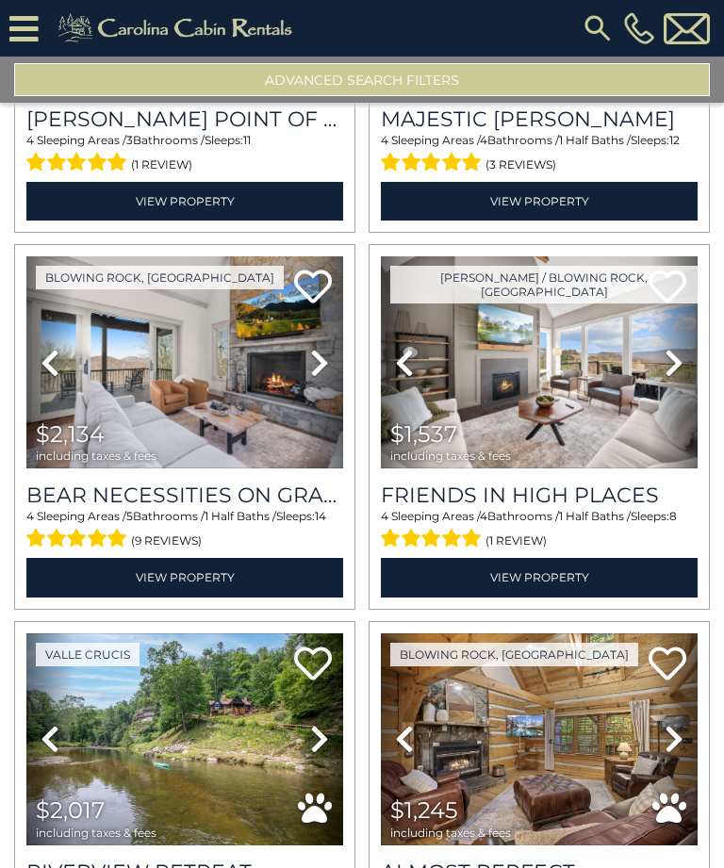
click at [675, 348] on icon at bounding box center [673, 363] width 19 height 30
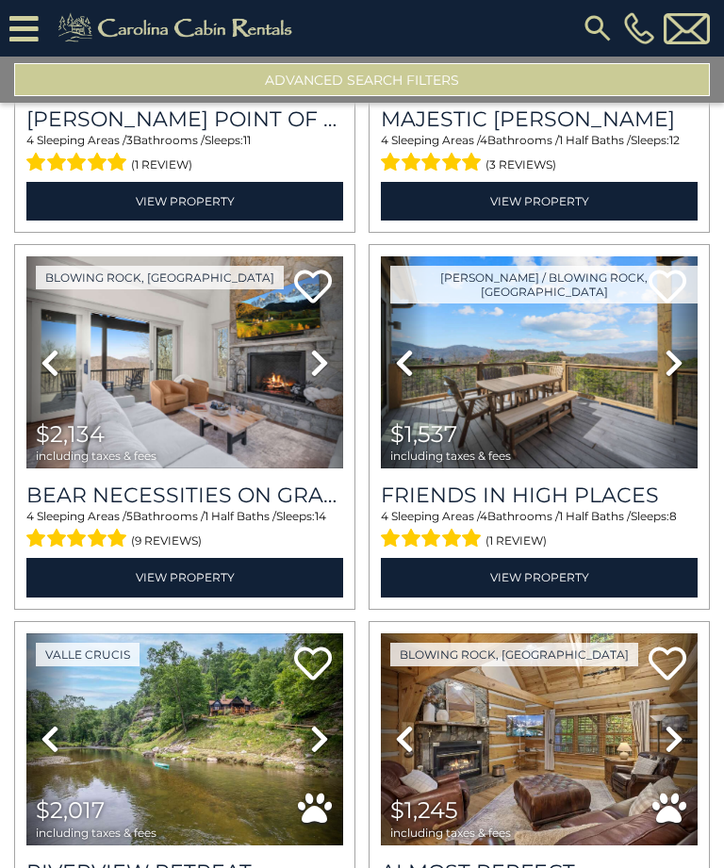
click at [674, 348] on icon at bounding box center [673, 363] width 19 height 30
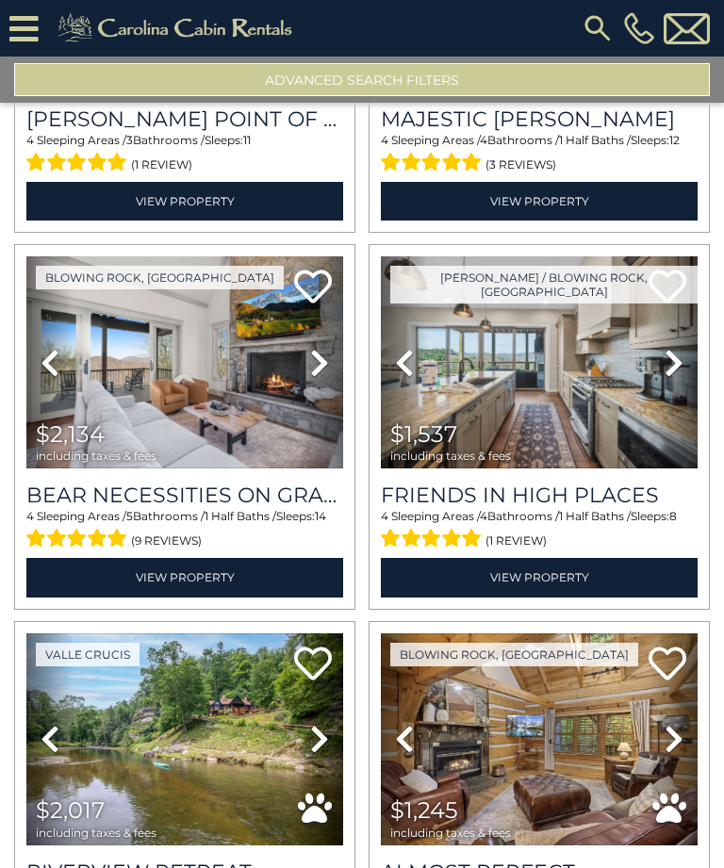
click at [671, 348] on icon at bounding box center [673, 363] width 19 height 30
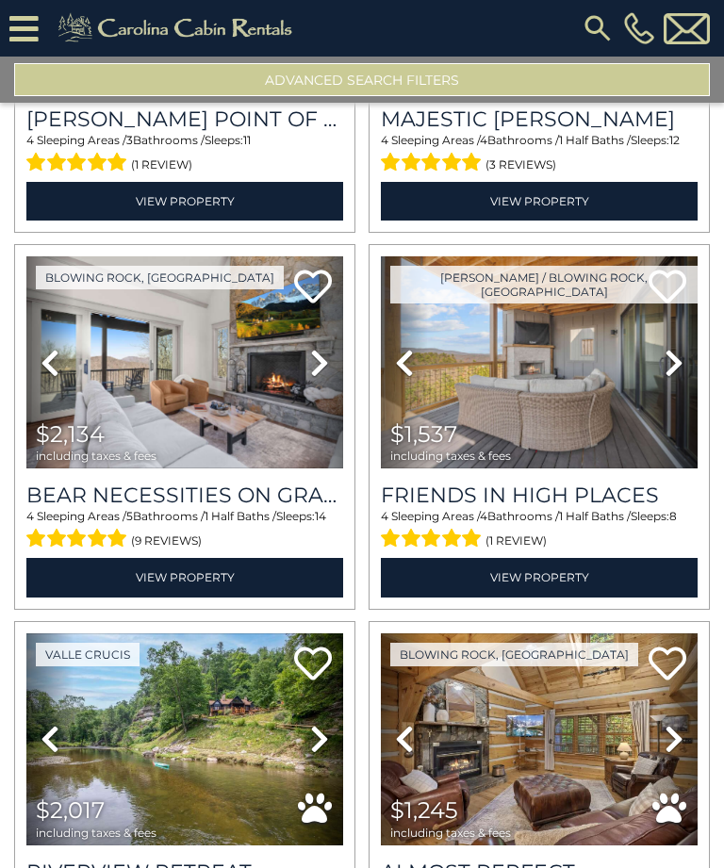
click at [670, 348] on icon at bounding box center [673, 363] width 19 height 30
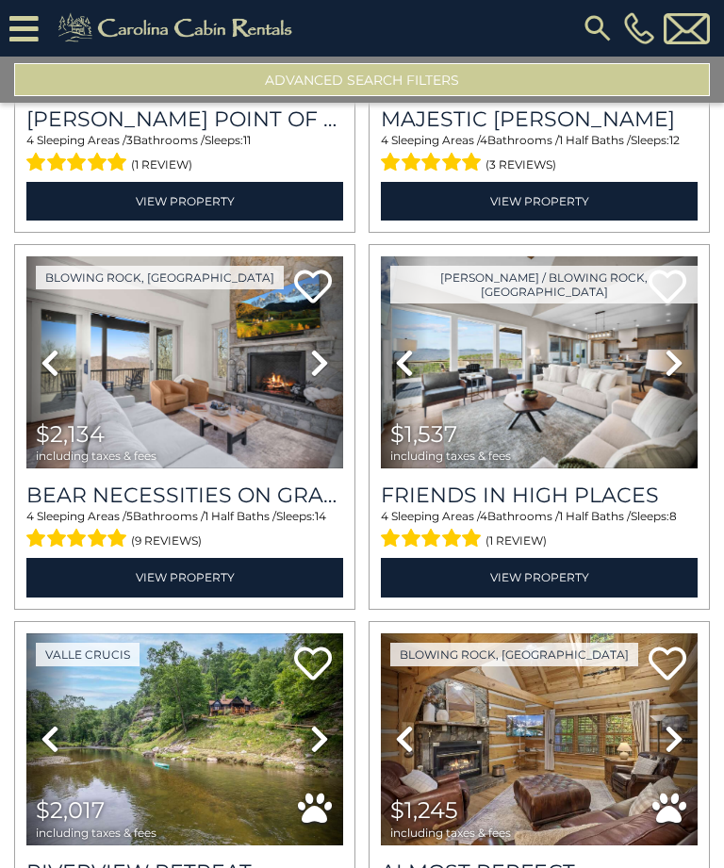
click at [616, 365] on img at bounding box center [539, 362] width 317 height 212
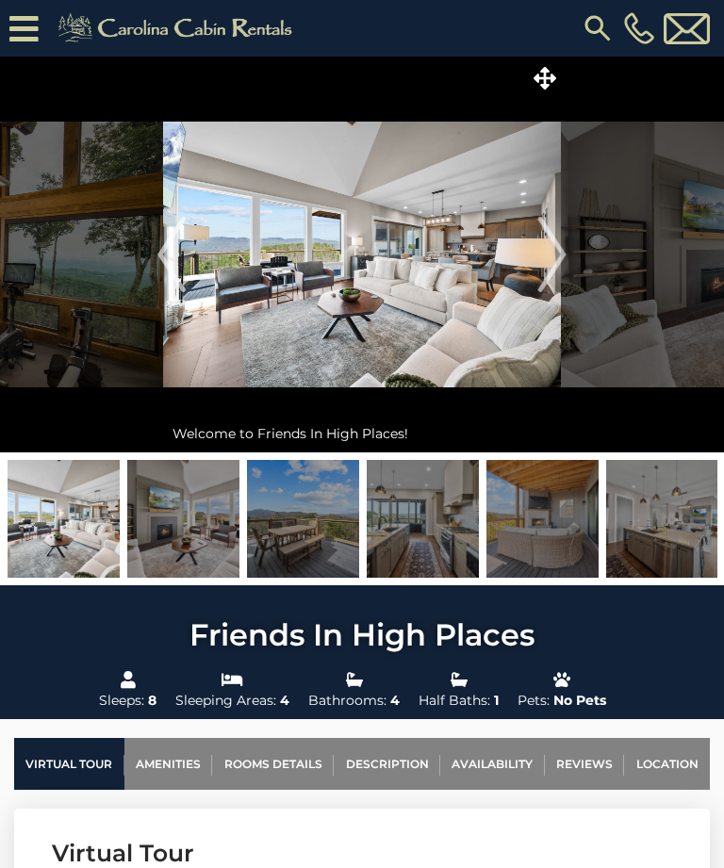
click at [562, 257] on img "Next" at bounding box center [552, 254] width 28 height 75
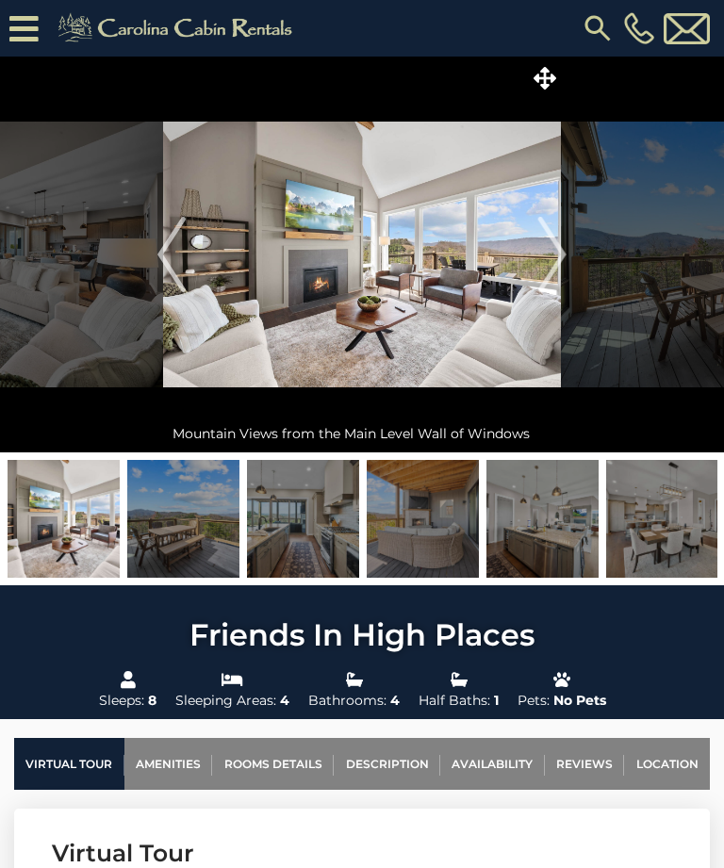
click at [560, 256] on img "Next" at bounding box center [552, 254] width 28 height 75
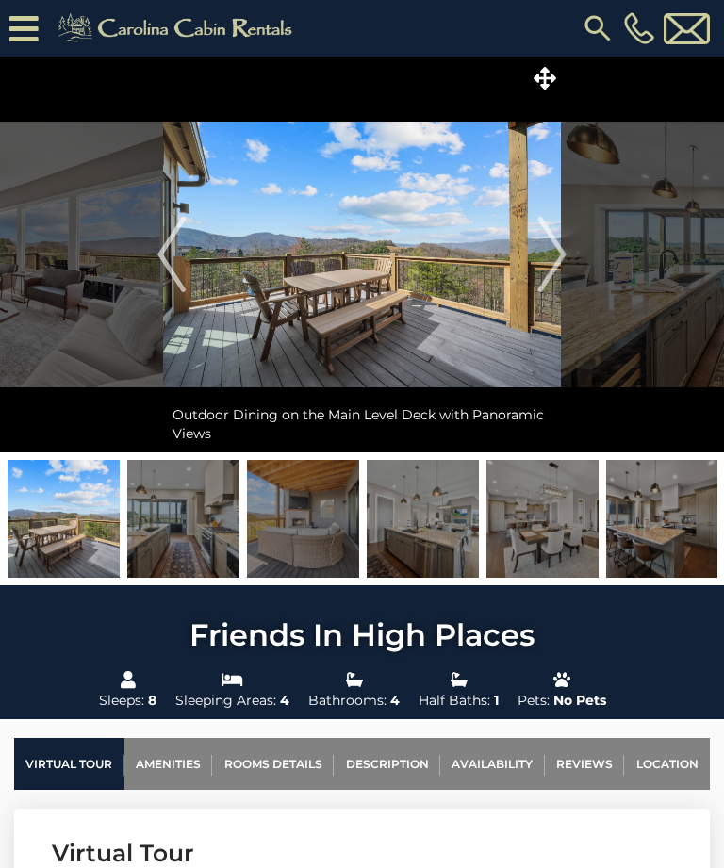
click at [563, 252] on img "Next" at bounding box center [552, 254] width 28 height 75
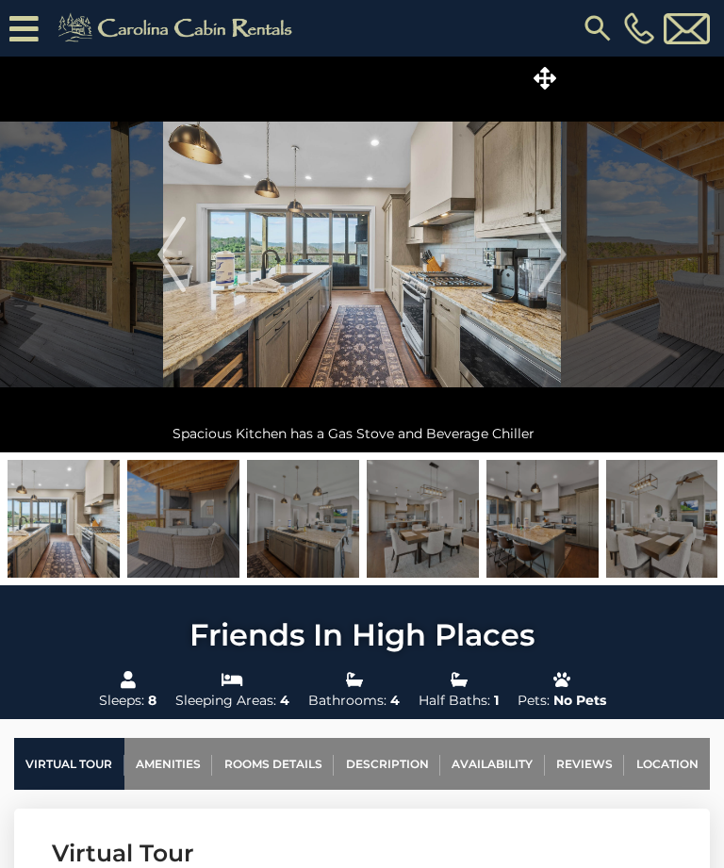
click at [558, 258] on img "Next" at bounding box center [552, 254] width 28 height 75
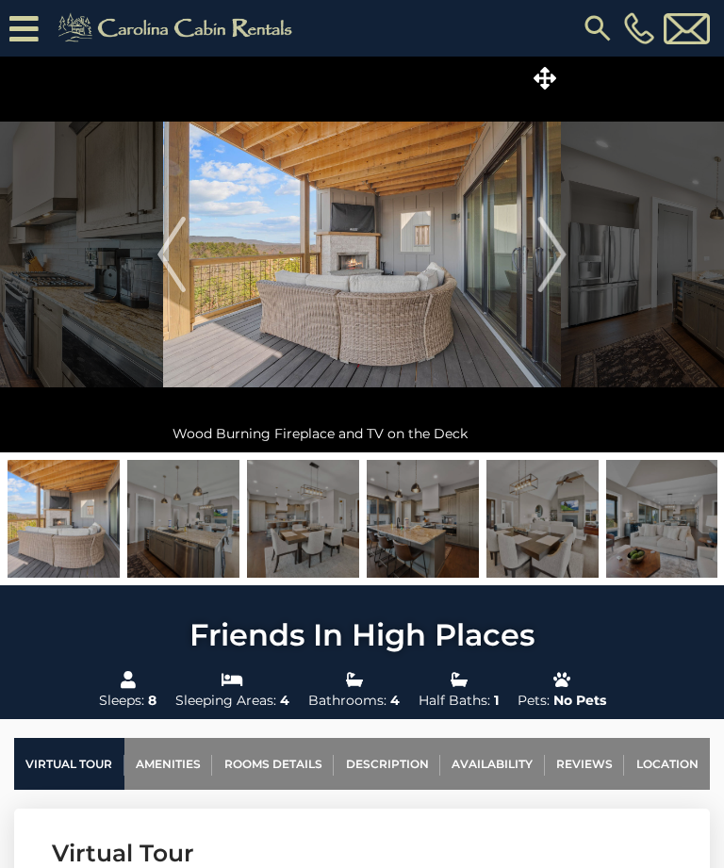
click at [556, 264] on img "Next" at bounding box center [552, 254] width 28 height 75
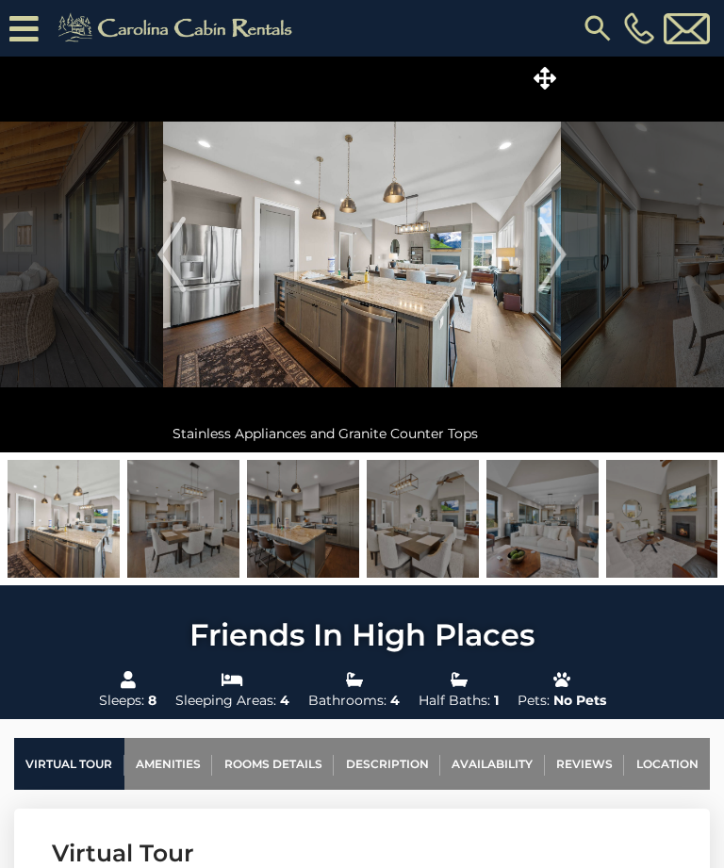
click at [562, 254] on img "Next" at bounding box center [552, 254] width 28 height 75
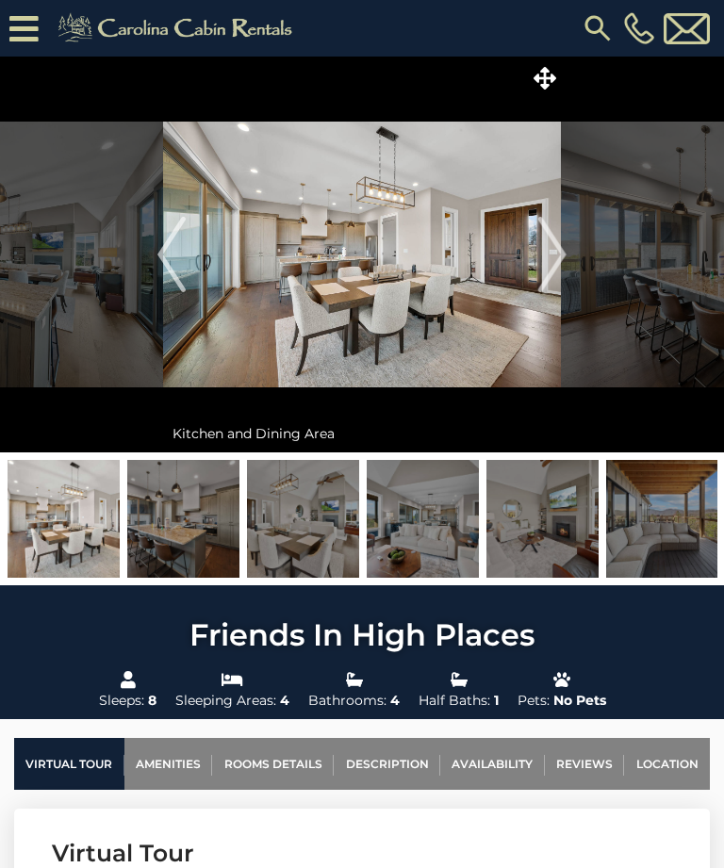
click at [558, 255] on img "Next" at bounding box center [552, 254] width 28 height 75
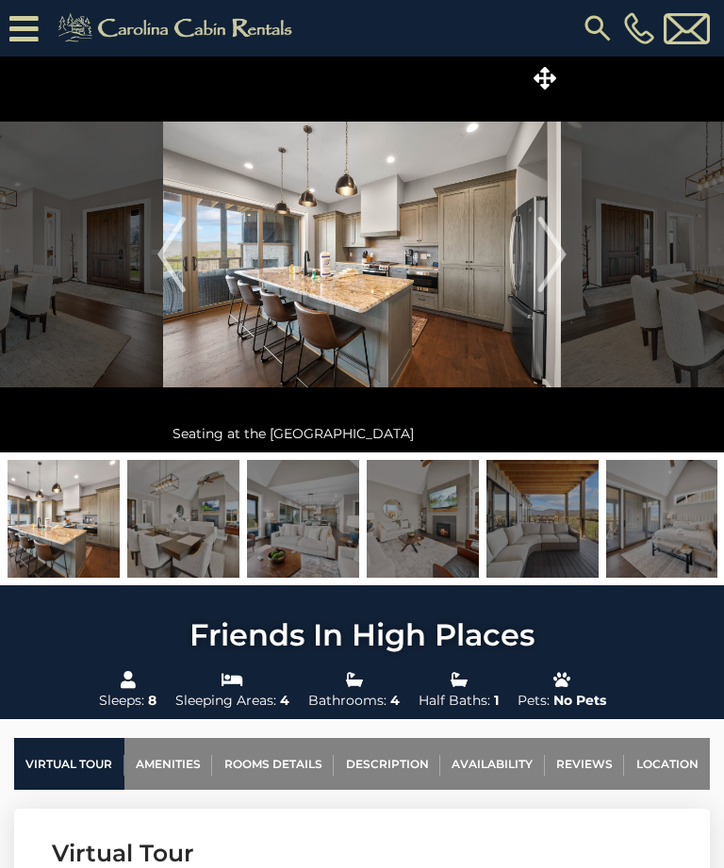
click at [560, 257] on img "Next" at bounding box center [552, 254] width 28 height 75
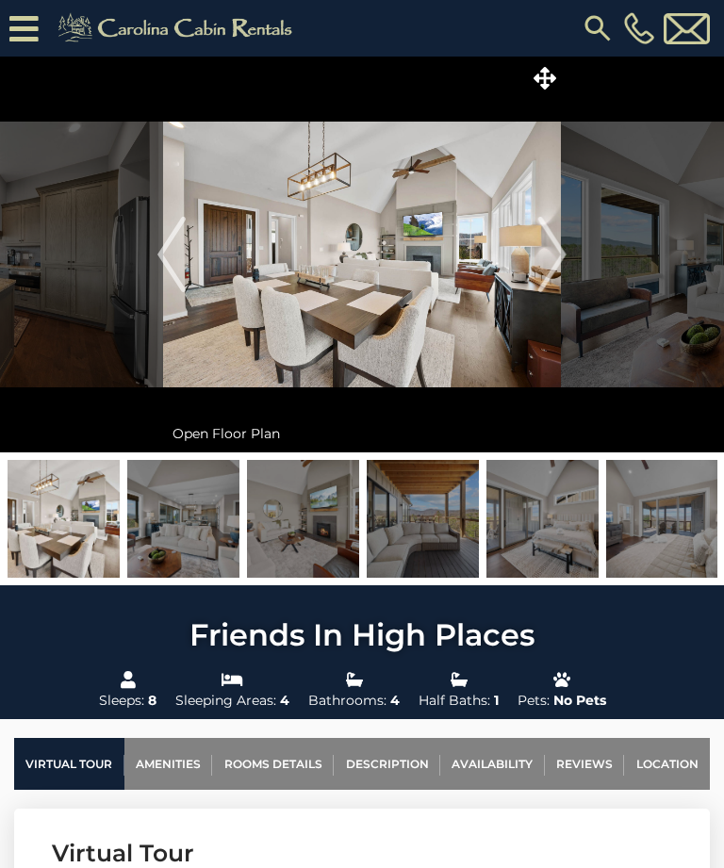
click at [559, 258] on img "Next" at bounding box center [552, 254] width 28 height 75
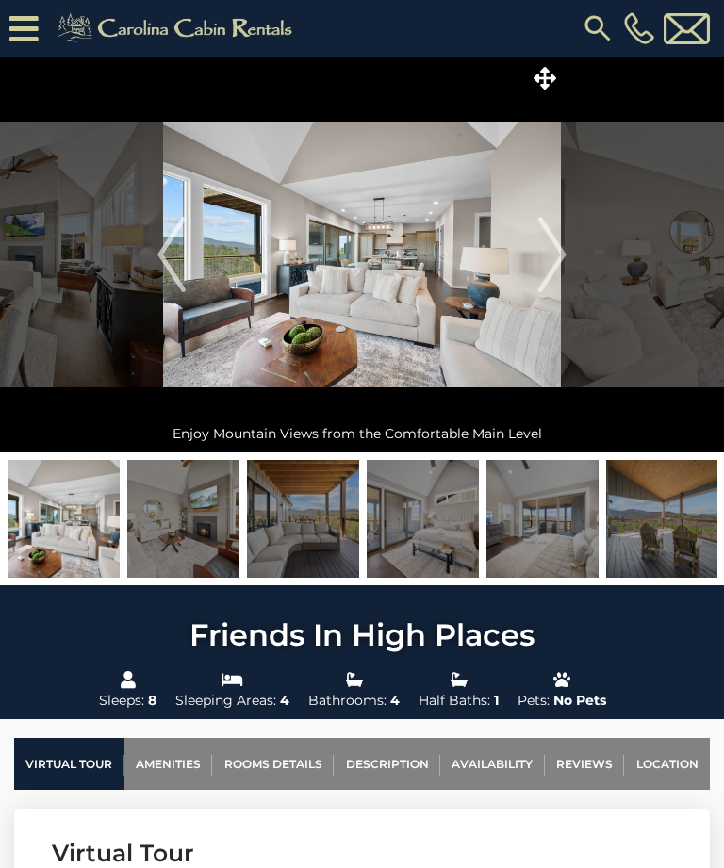
click at [562, 256] on img "Next" at bounding box center [552, 254] width 28 height 75
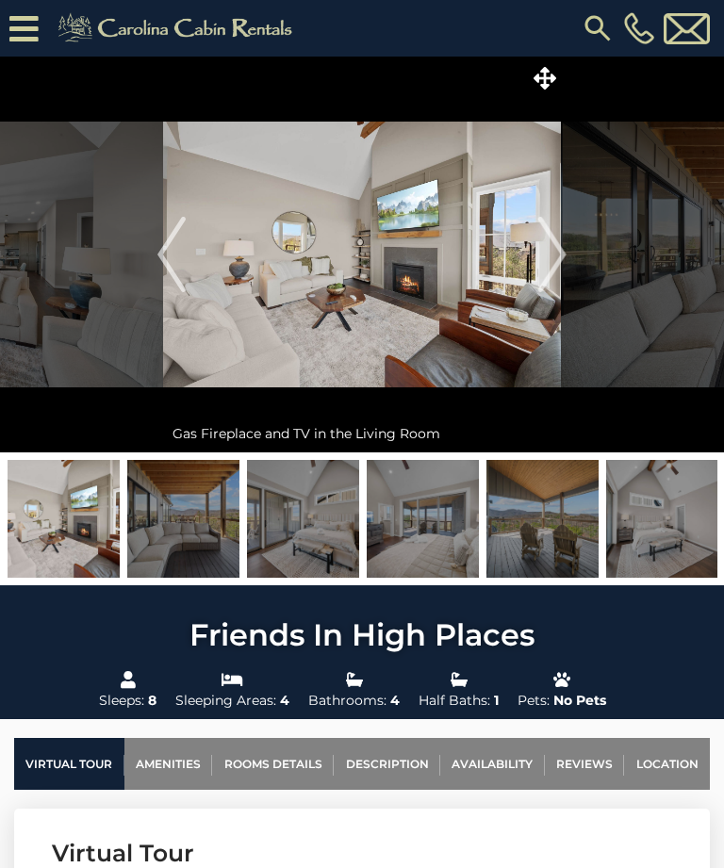
click at [564, 258] on img "Next" at bounding box center [552, 254] width 28 height 75
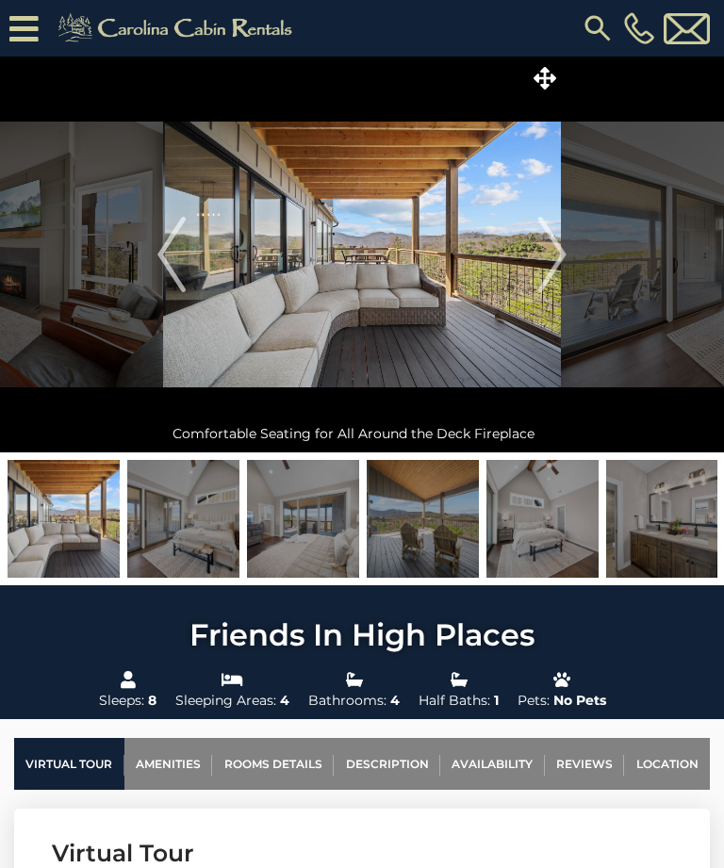
click at [562, 258] on img "Next" at bounding box center [552, 254] width 28 height 75
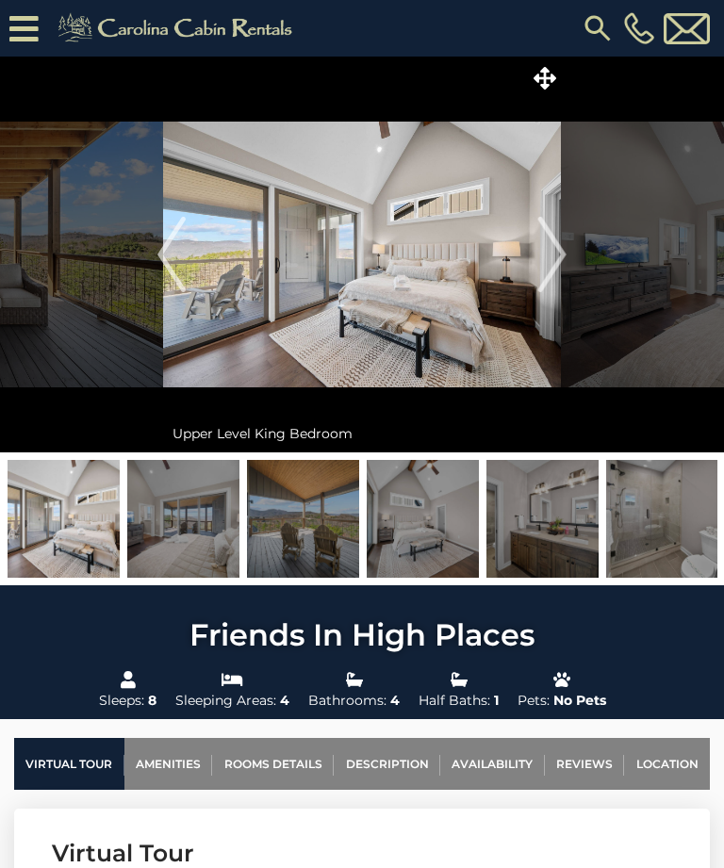
click at [560, 259] on img "Next" at bounding box center [552, 254] width 28 height 75
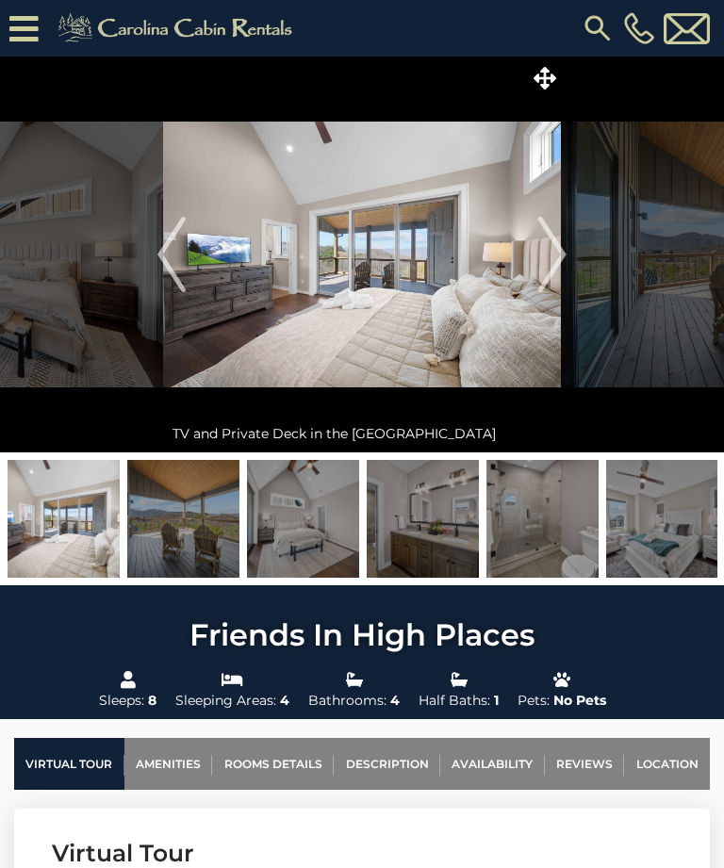
click at [562, 255] on img "Next" at bounding box center [552, 254] width 28 height 75
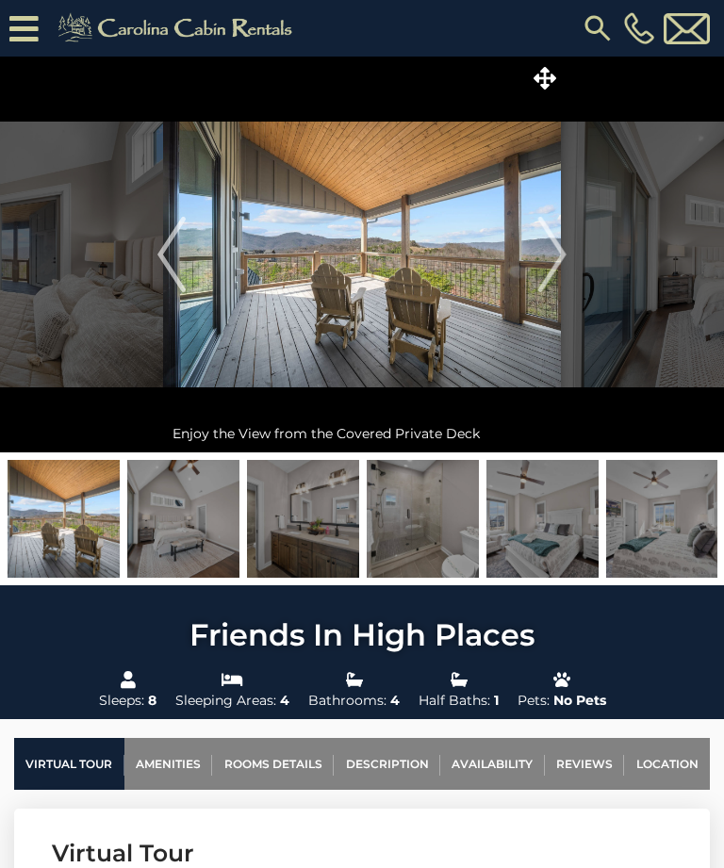
click at [563, 265] on img "Next" at bounding box center [552, 254] width 28 height 75
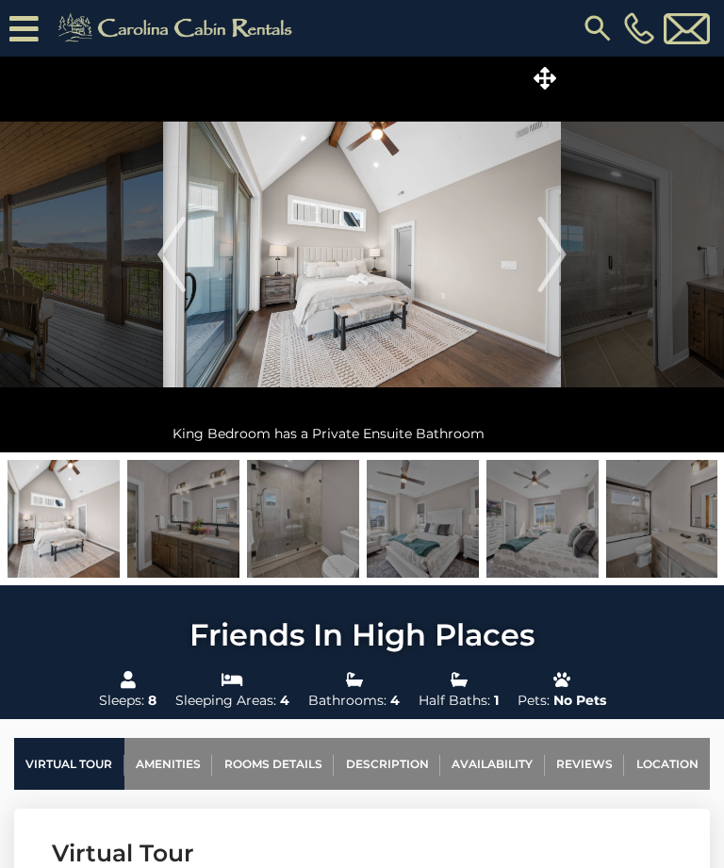
click at [563, 263] on img "Next" at bounding box center [552, 254] width 28 height 75
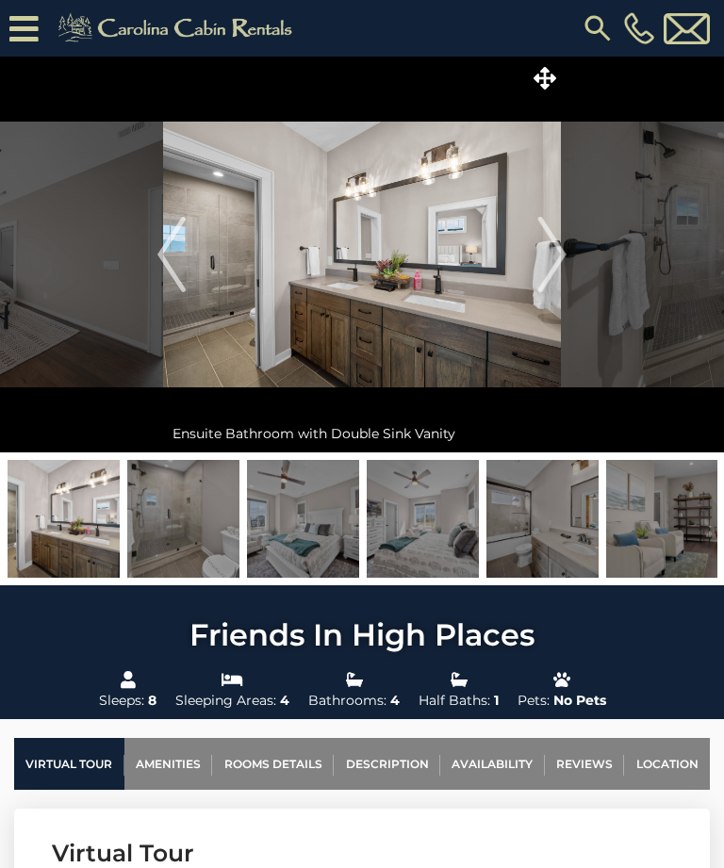
click at [564, 258] on img "Next" at bounding box center [552, 254] width 28 height 75
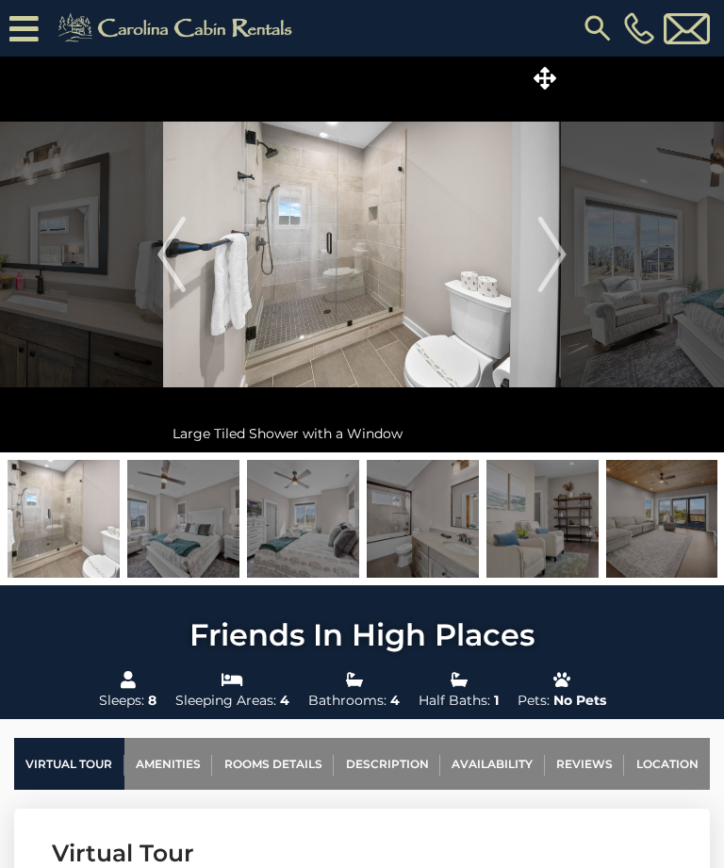
click at [563, 262] on img "Next" at bounding box center [552, 254] width 28 height 75
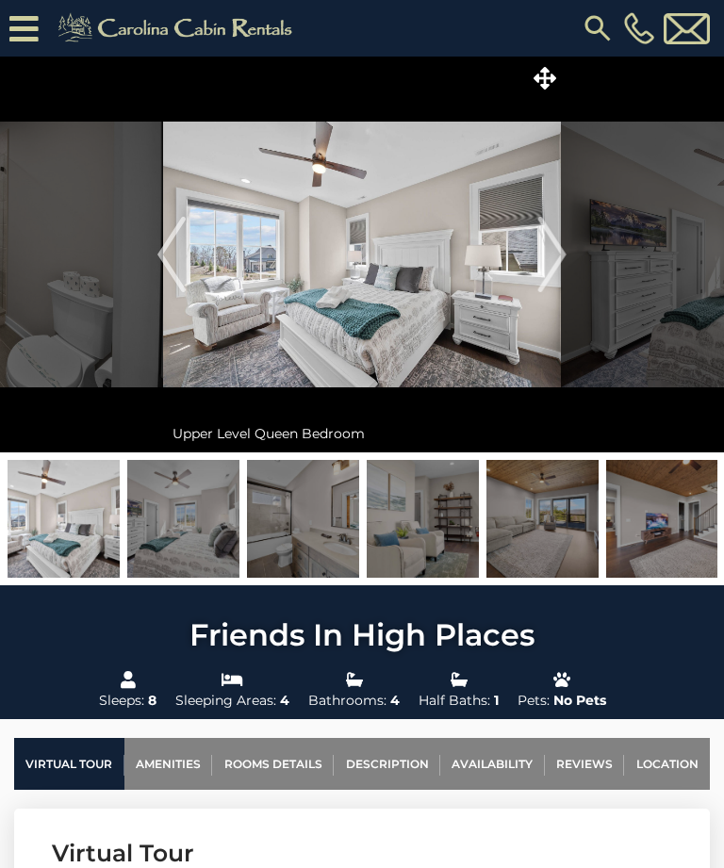
click at [562, 258] on img "Next" at bounding box center [552, 254] width 28 height 75
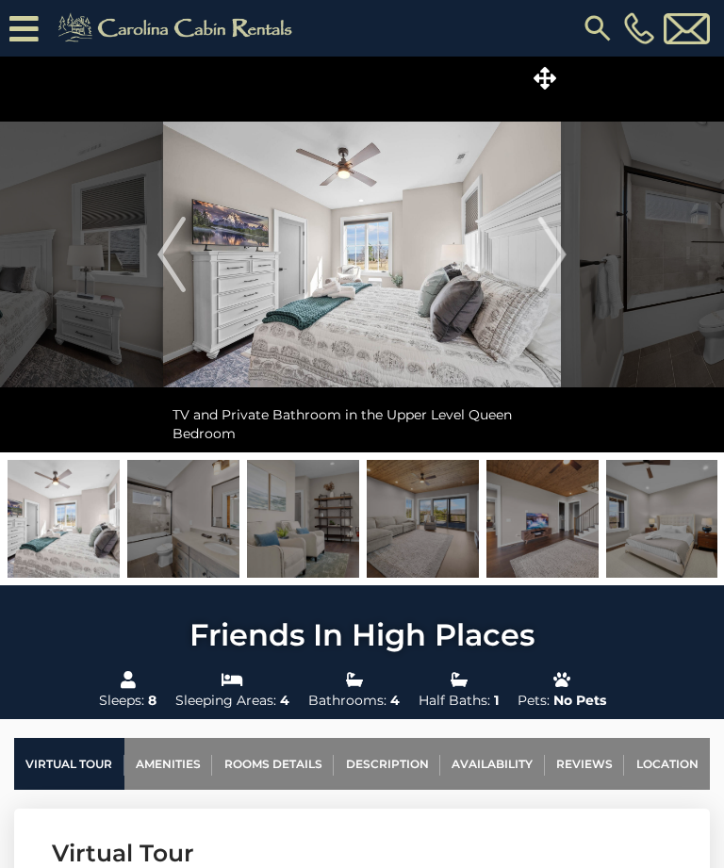
click at [560, 257] on img "Next" at bounding box center [552, 254] width 28 height 75
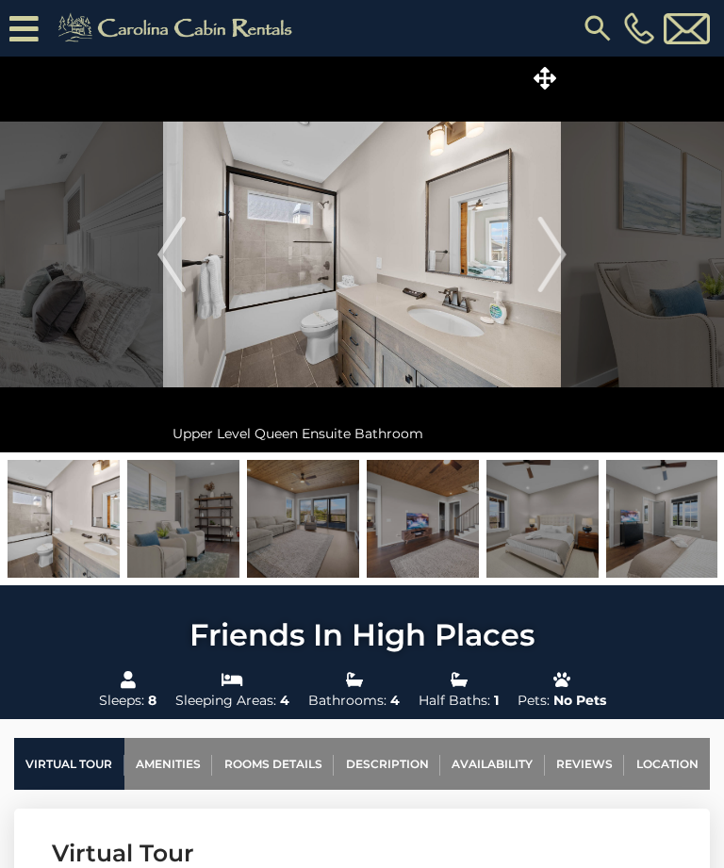
click at [556, 266] on img "Next" at bounding box center [552, 254] width 28 height 75
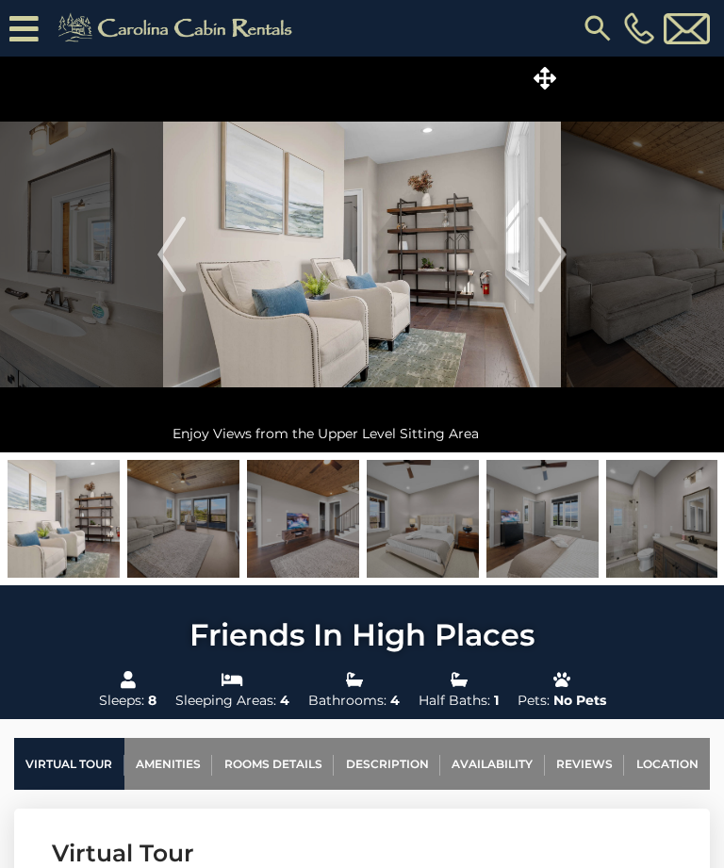
click at [563, 261] on img "Next" at bounding box center [552, 254] width 28 height 75
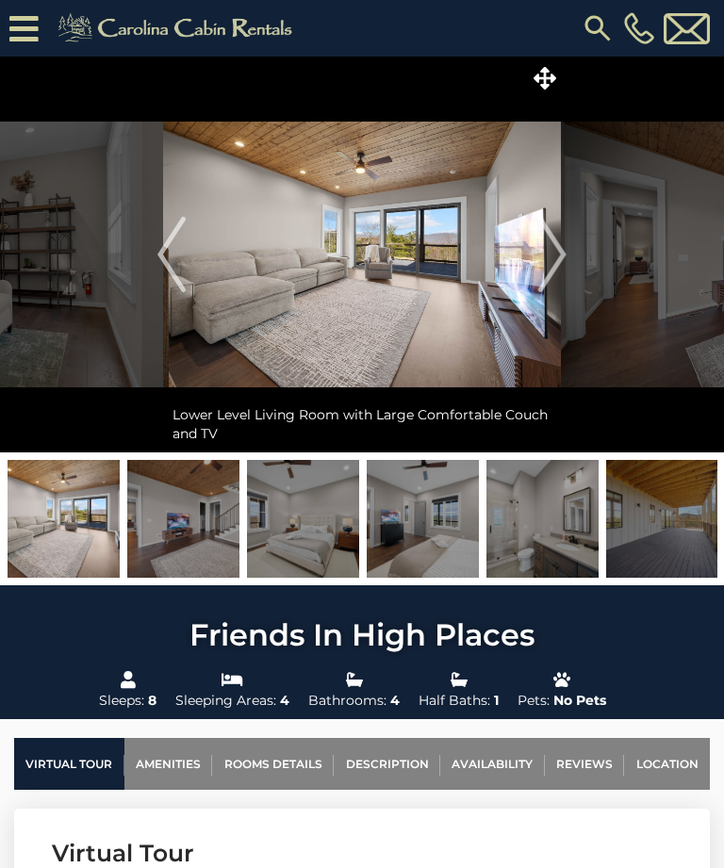
click at [566, 252] on img "Next" at bounding box center [552, 254] width 28 height 75
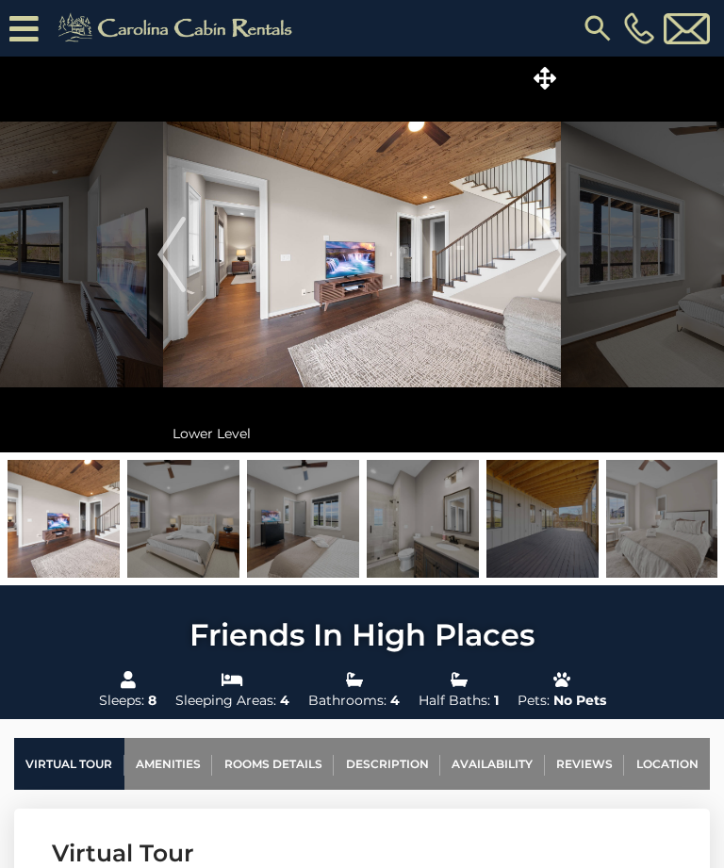
click at [566, 260] on img "Next" at bounding box center [552, 254] width 28 height 75
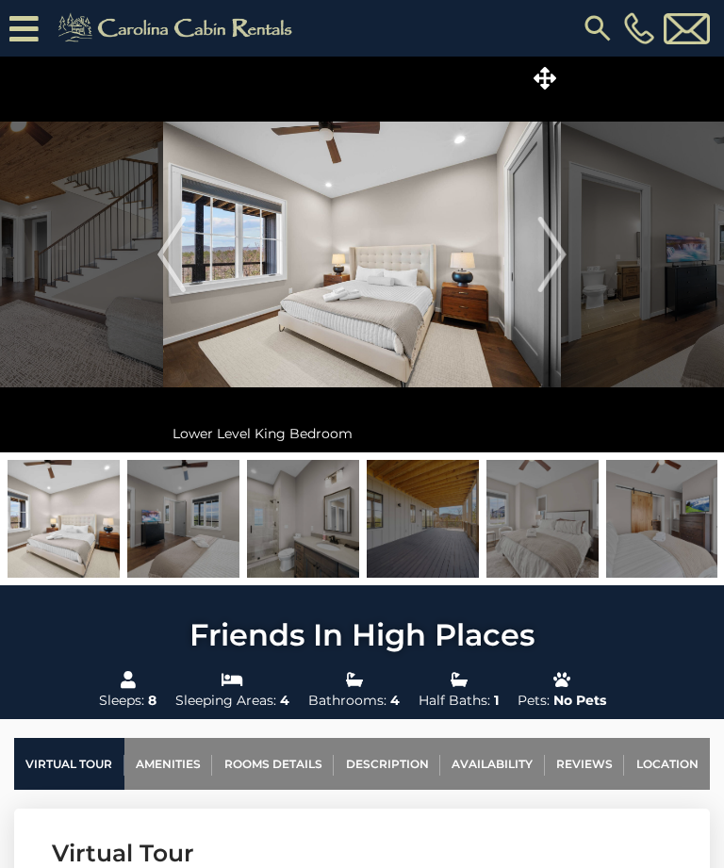
click at [562, 260] on img "Next" at bounding box center [552, 254] width 28 height 75
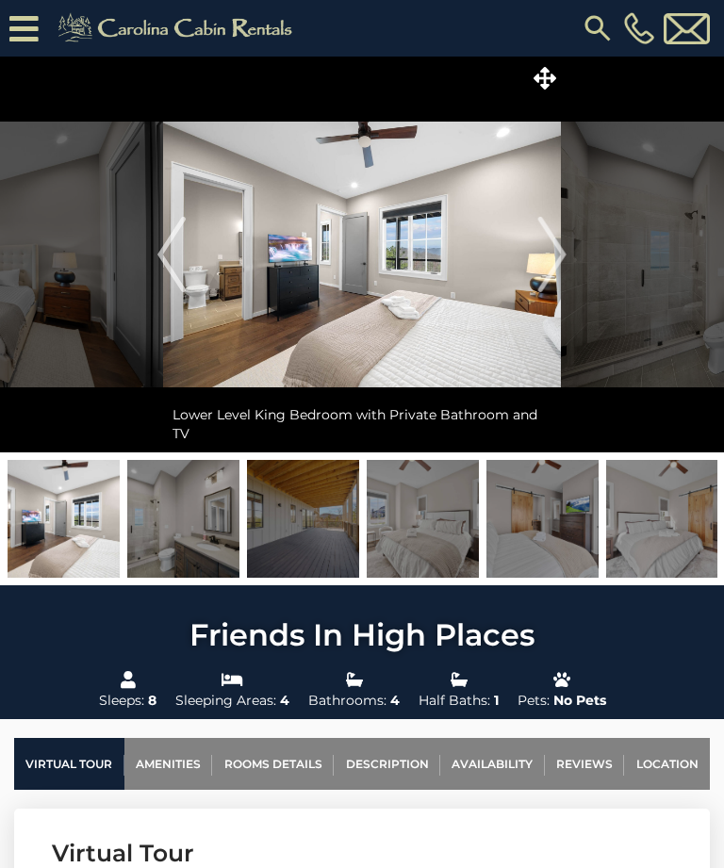
click at [564, 252] on img "Next" at bounding box center [552, 254] width 28 height 75
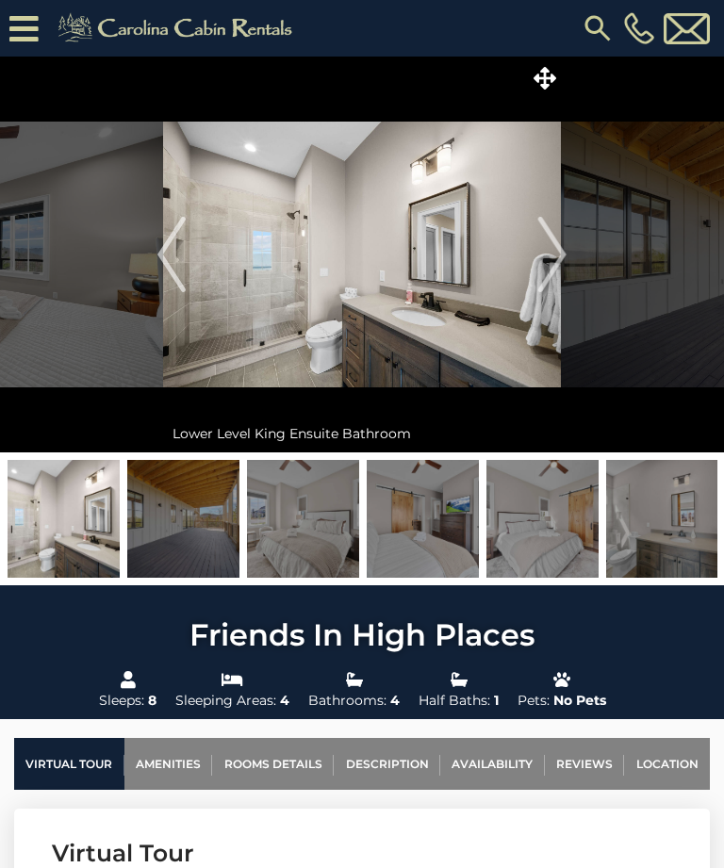
click at [560, 265] on img "Next" at bounding box center [552, 254] width 28 height 75
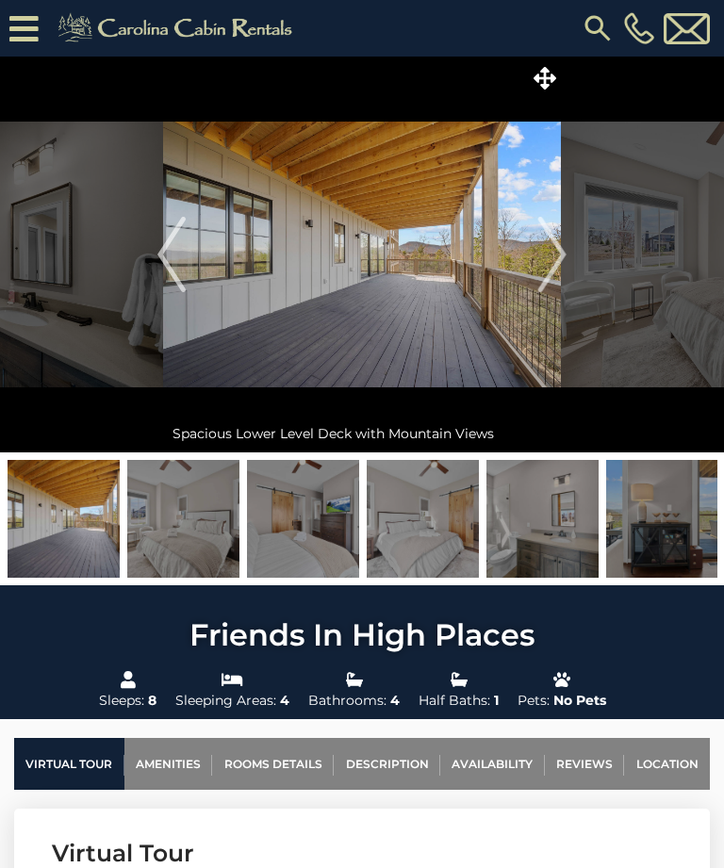
click at [562, 258] on img "Next" at bounding box center [552, 254] width 28 height 75
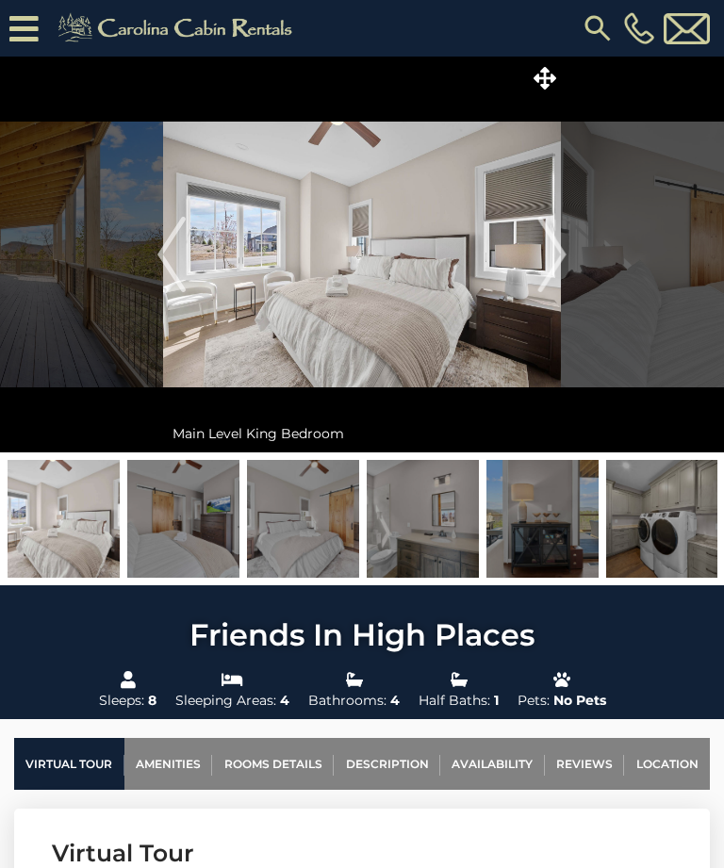
click at [560, 259] on img "Next" at bounding box center [552, 254] width 28 height 75
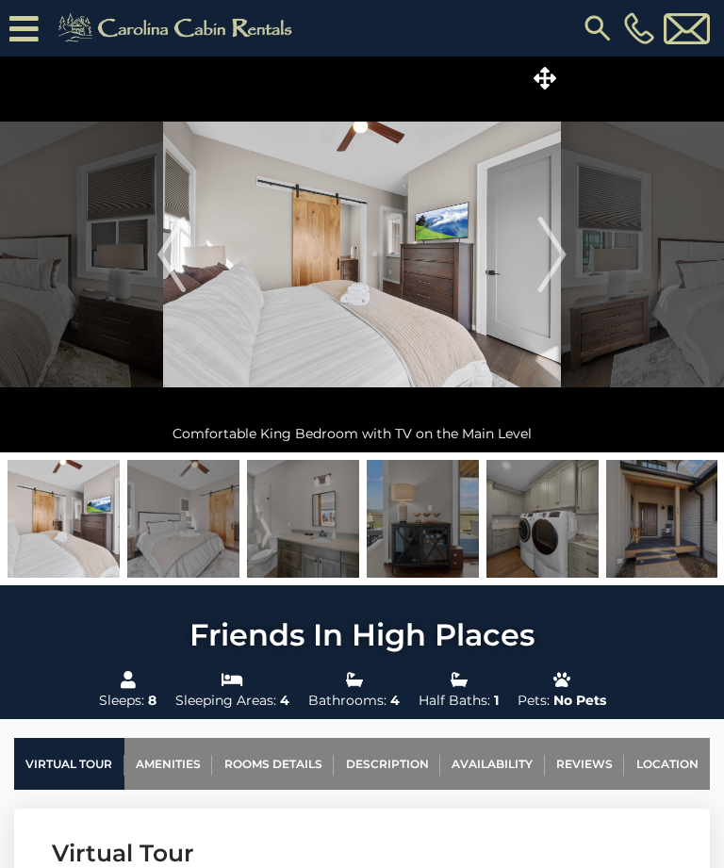
click at [559, 261] on img "Next" at bounding box center [552, 254] width 28 height 75
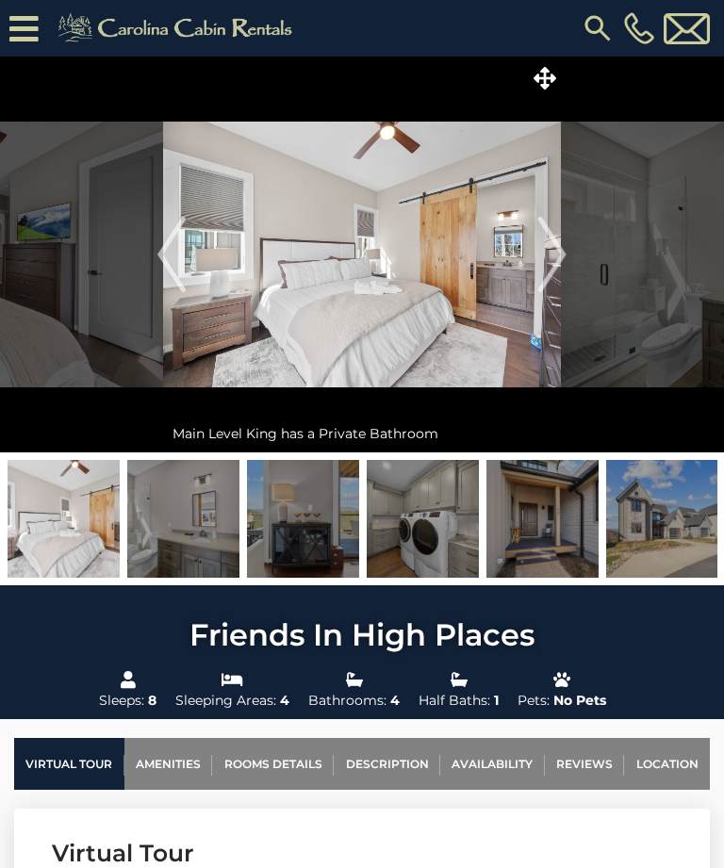
click at [557, 257] on img "Next" at bounding box center [552, 254] width 28 height 75
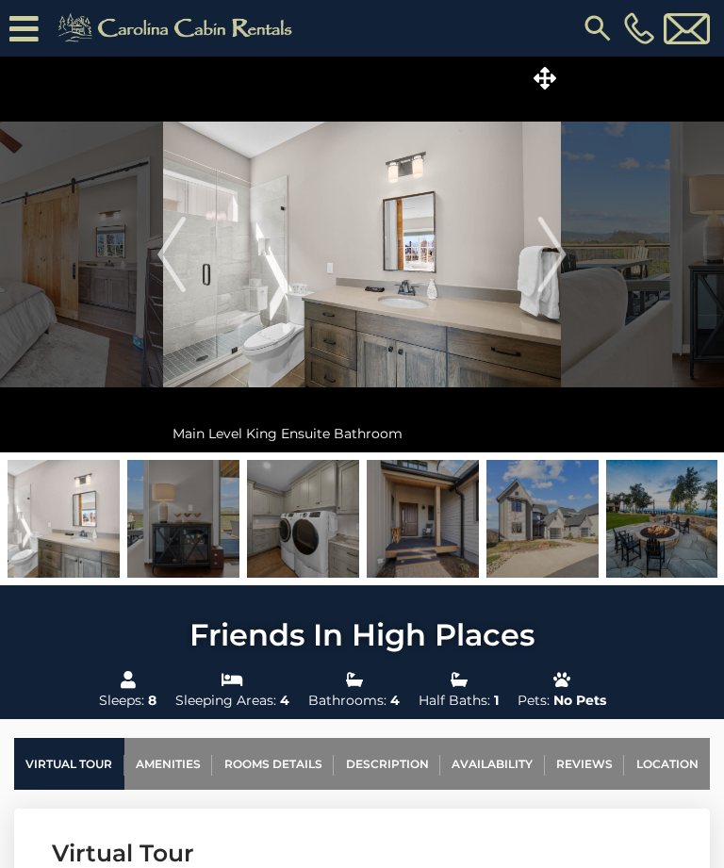
click at [558, 266] on img "Next" at bounding box center [552, 254] width 28 height 75
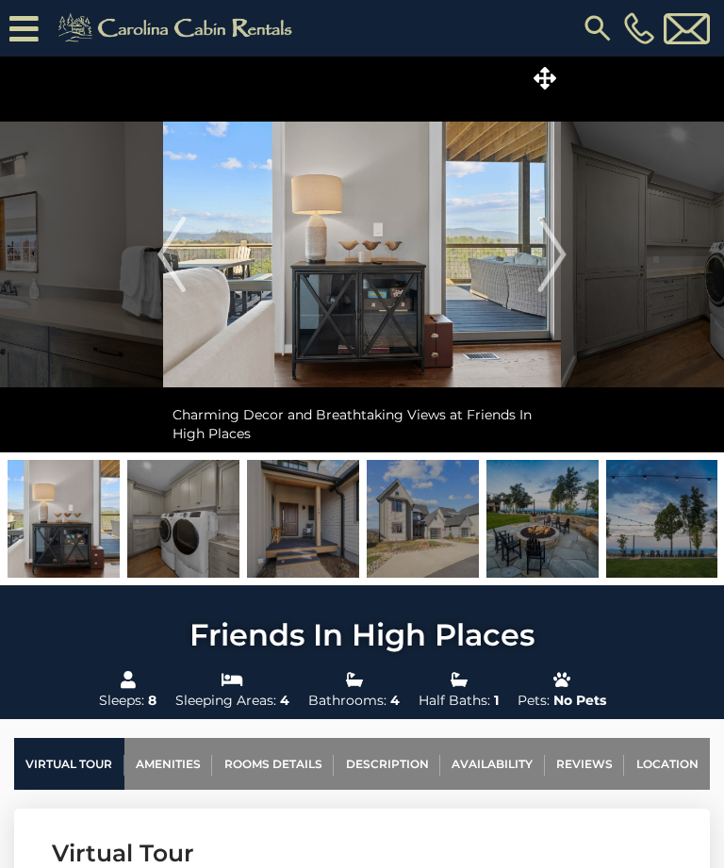
click at [560, 259] on img "Next" at bounding box center [552, 254] width 28 height 75
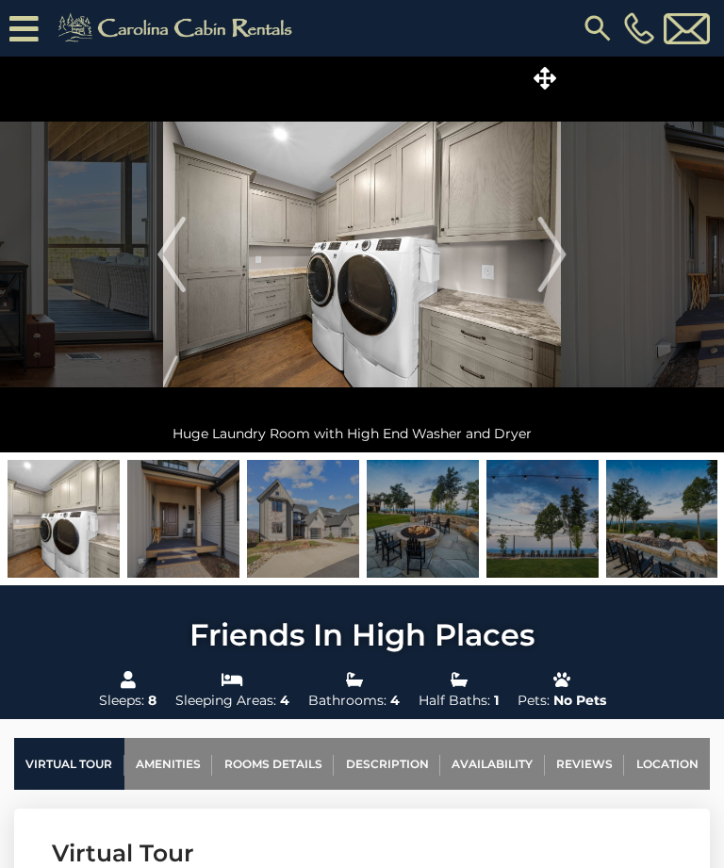
click at [556, 269] on img "Next" at bounding box center [552, 254] width 28 height 75
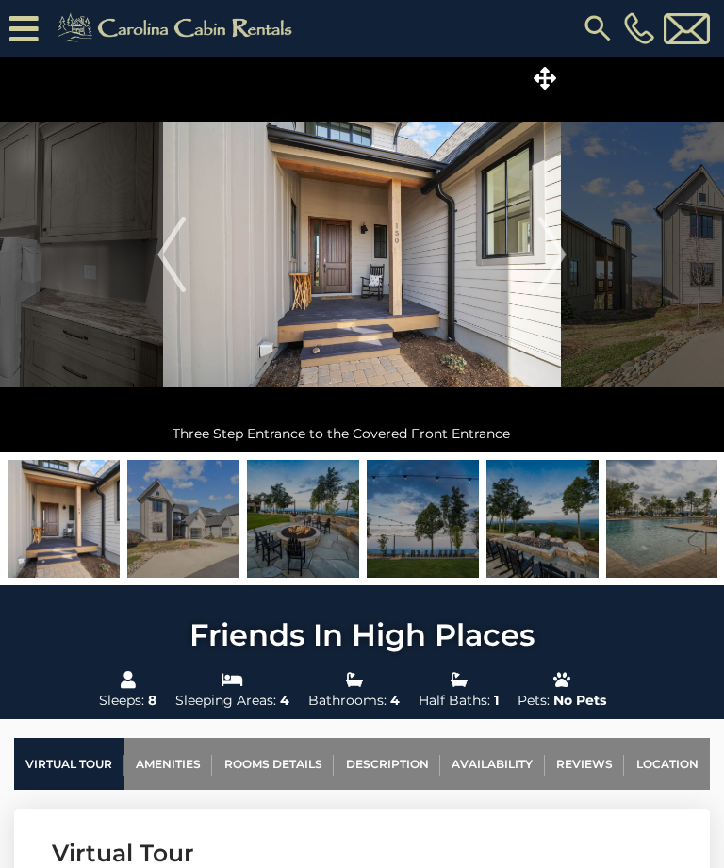
click at [560, 265] on img "Next" at bounding box center [552, 254] width 28 height 75
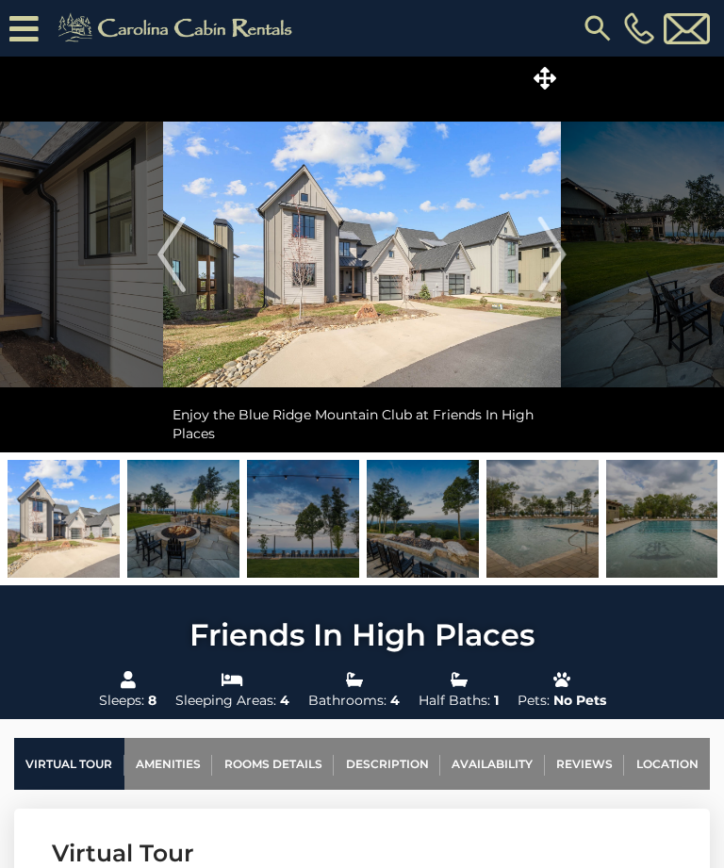
click at [562, 262] on img "Next" at bounding box center [552, 254] width 28 height 75
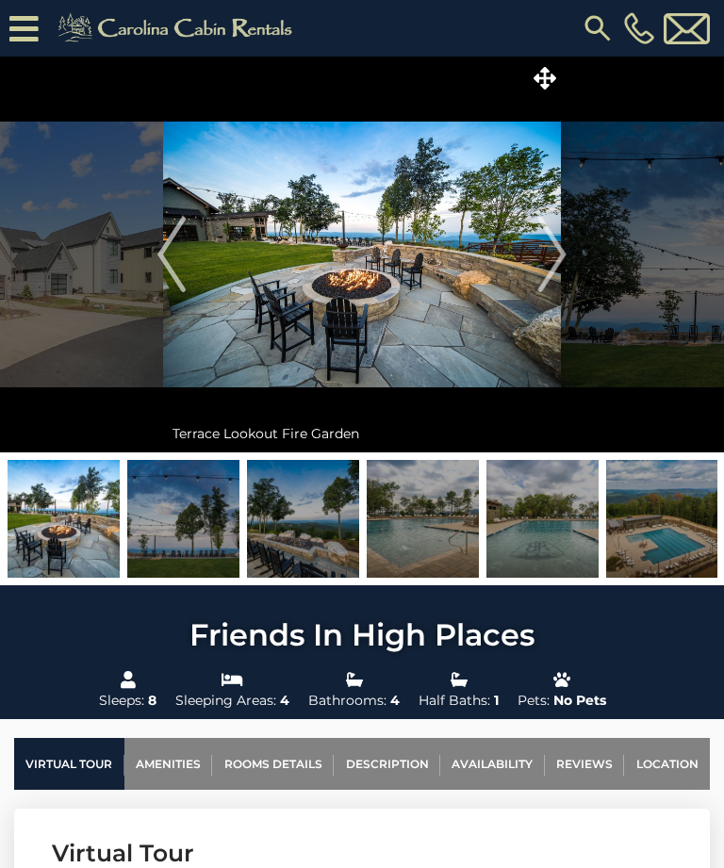
click at [562, 257] on img "Next" at bounding box center [552, 254] width 28 height 75
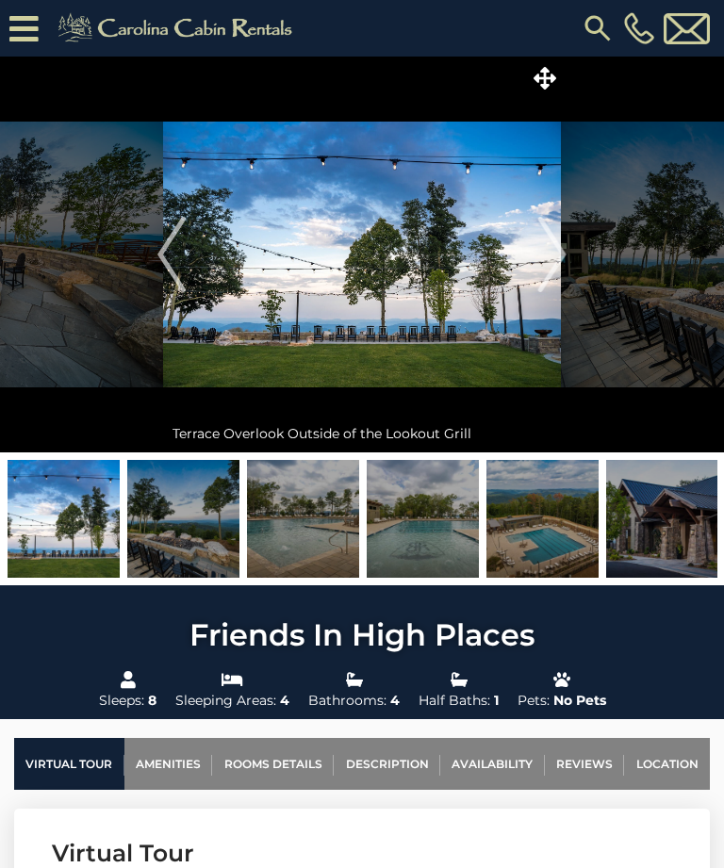
click at [564, 259] on img "Next" at bounding box center [552, 254] width 28 height 75
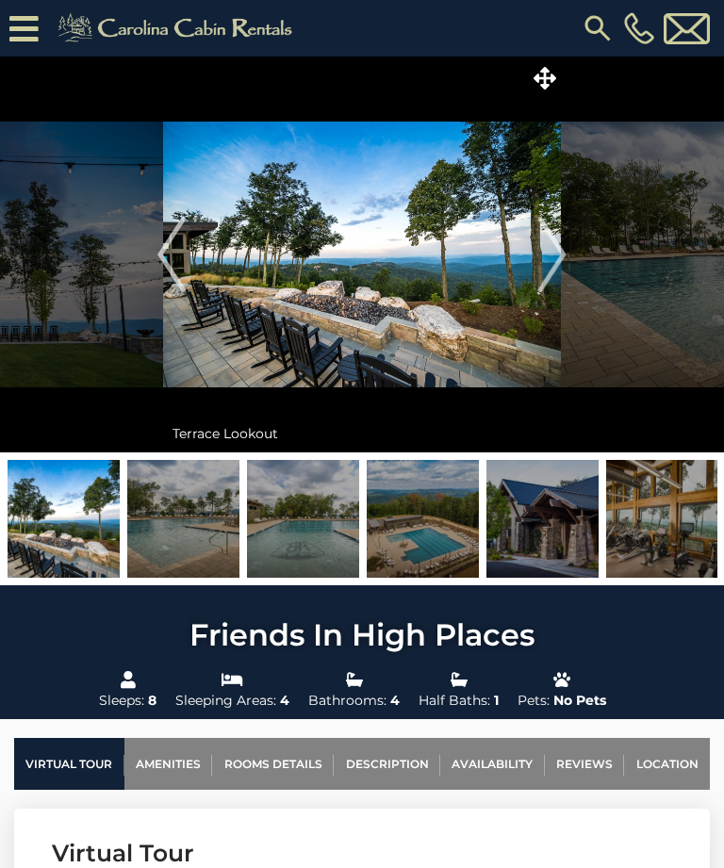
click at [562, 265] on img "Next" at bounding box center [552, 254] width 28 height 75
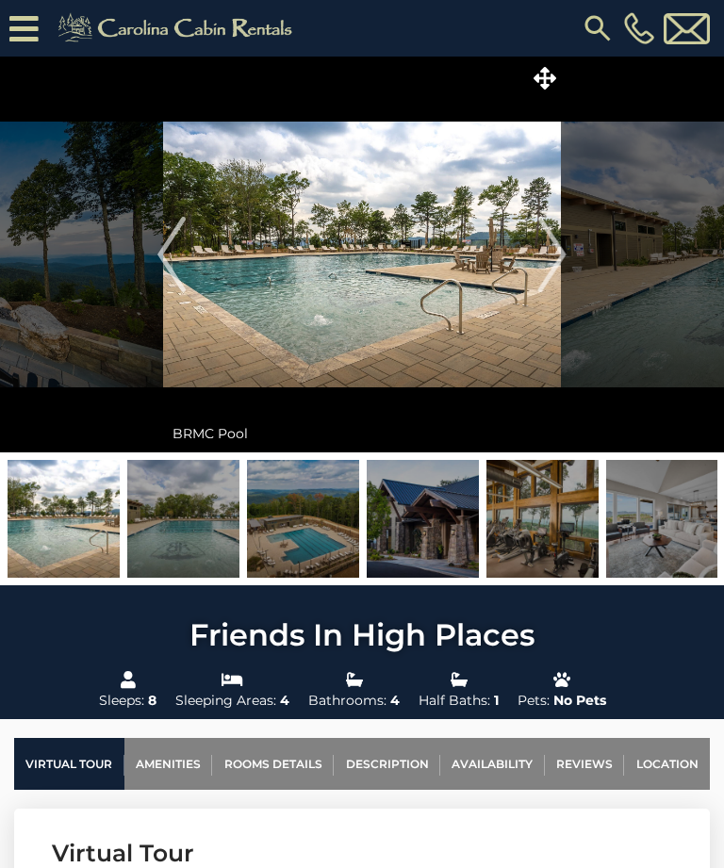
click at [559, 262] on img "Next" at bounding box center [552, 254] width 28 height 75
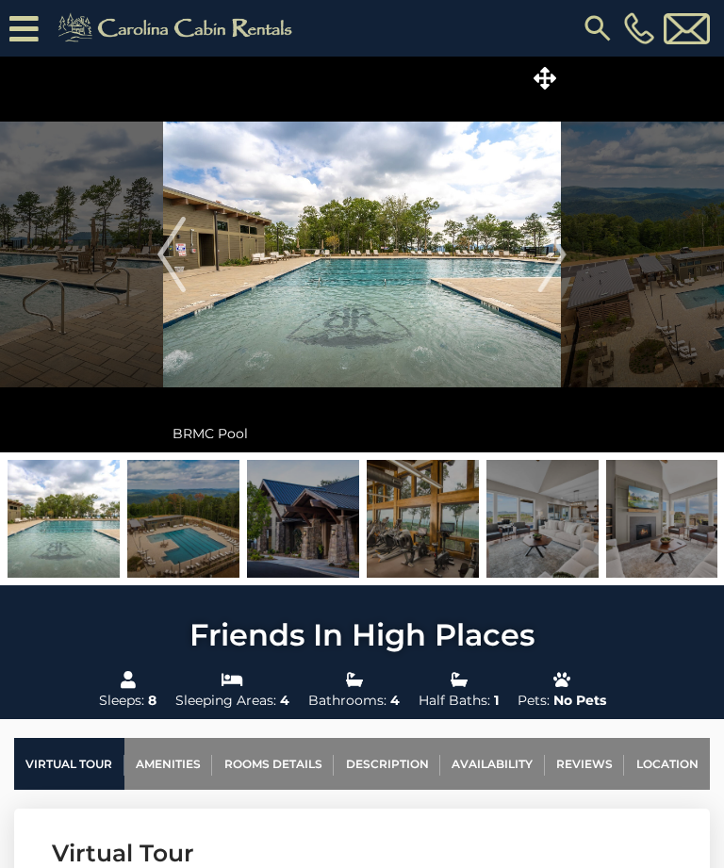
click at [565, 259] on img "Next" at bounding box center [552, 254] width 28 height 75
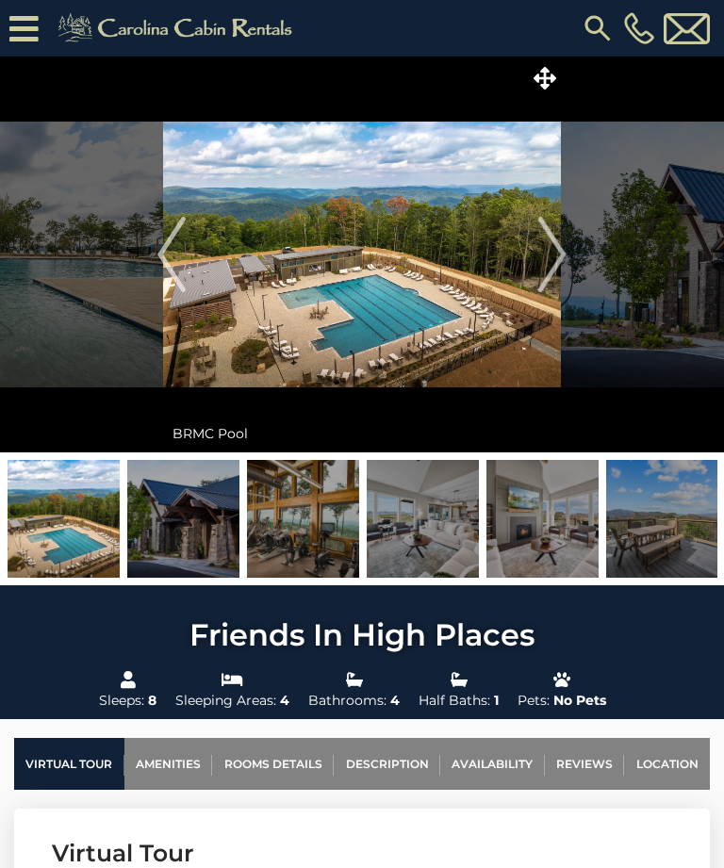
click at [559, 256] on img "Next" at bounding box center [552, 254] width 28 height 75
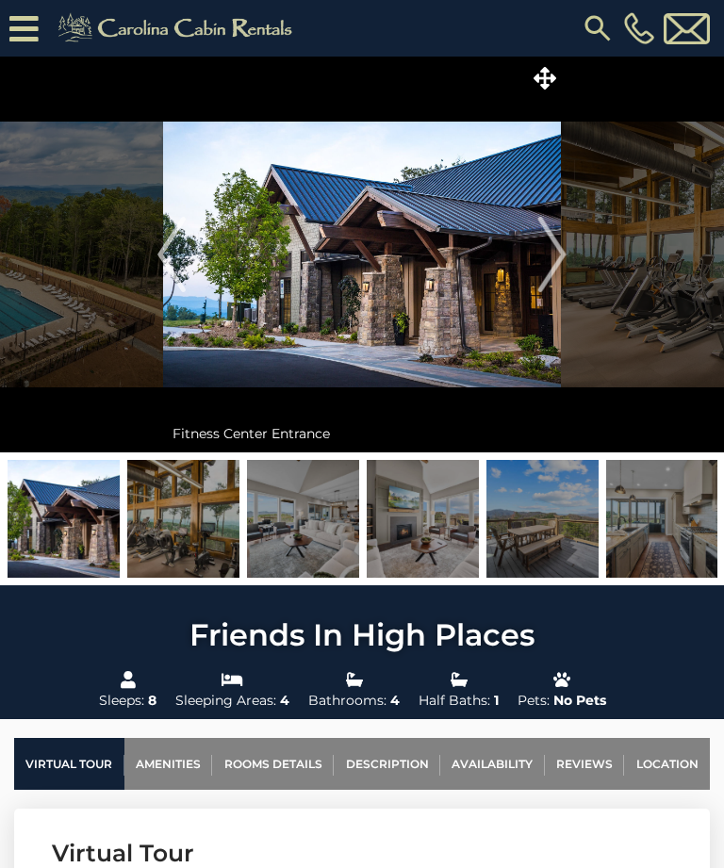
click at [558, 268] on img "Next" at bounding box center [552, 254] width 28 height 75
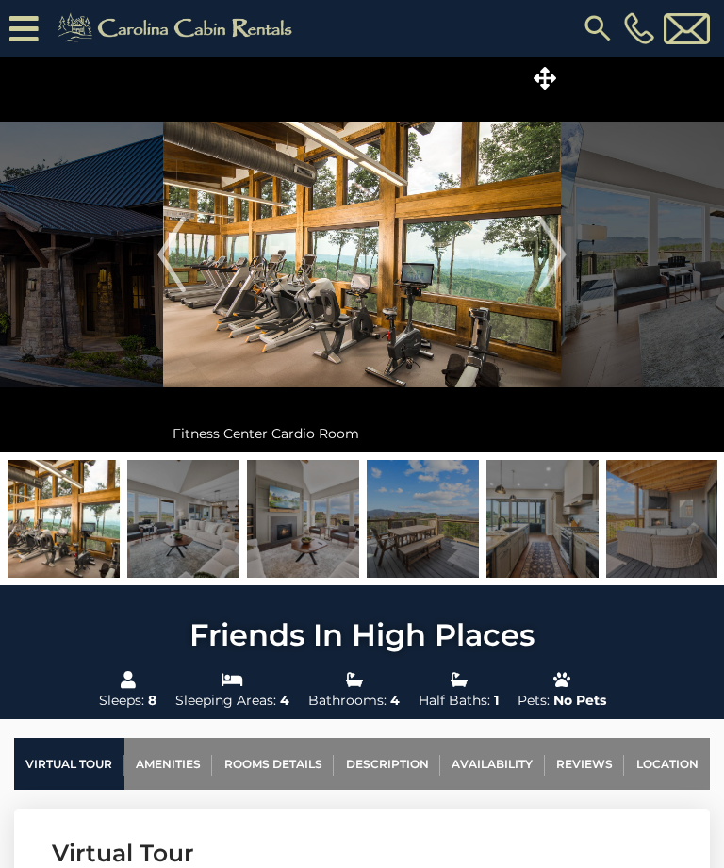
click at [562, 262] on img "Next" at bounding box center [552, 254] width 28 height 75
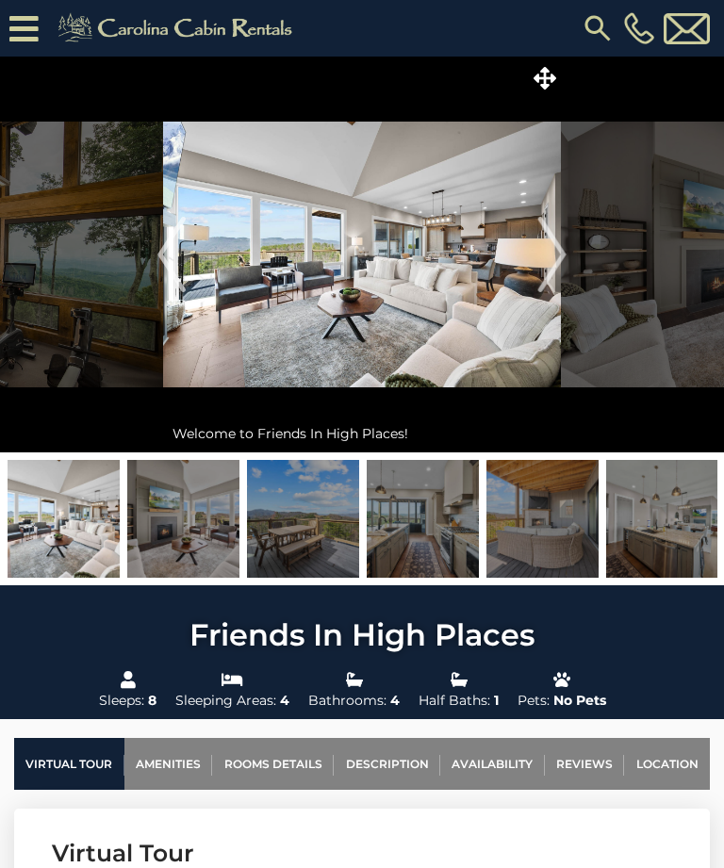
click at [659, 762] on link "Location" at bounding box center [667, 764] width 86 height 52
